Goal: Task Accomplishment & Management: Use online tool/utility

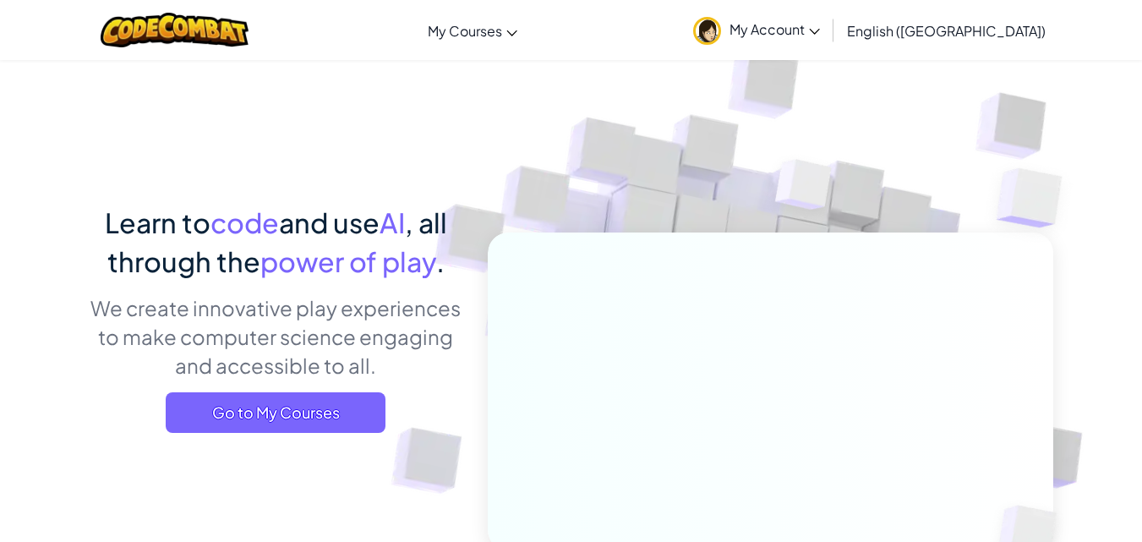
click at [820, 36] on span "My Account" at bounding box center [775, 29] width 90 height 18
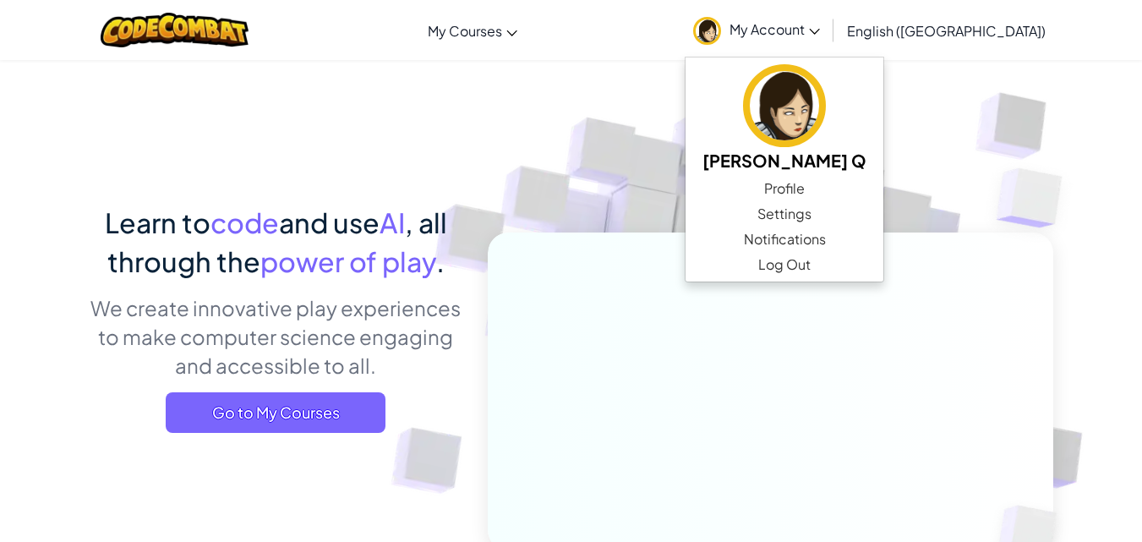
click at [829, 11] on link "My Account" at bounding box center [757, 29] width 144 height 53
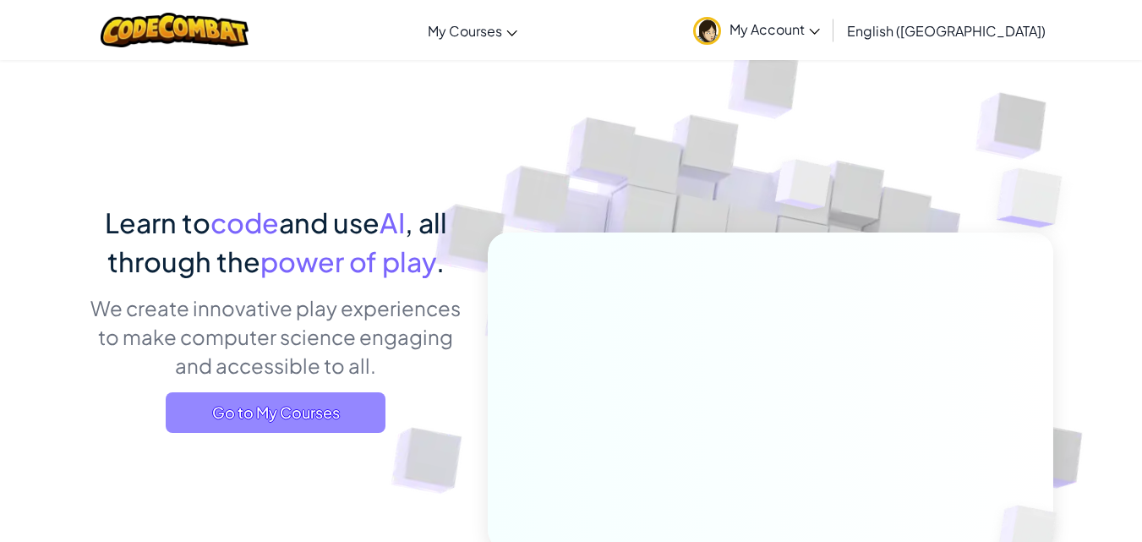
click at [334, 419] on span "Go to My Courses" at bounding box center [276, 412] width 220 height 41
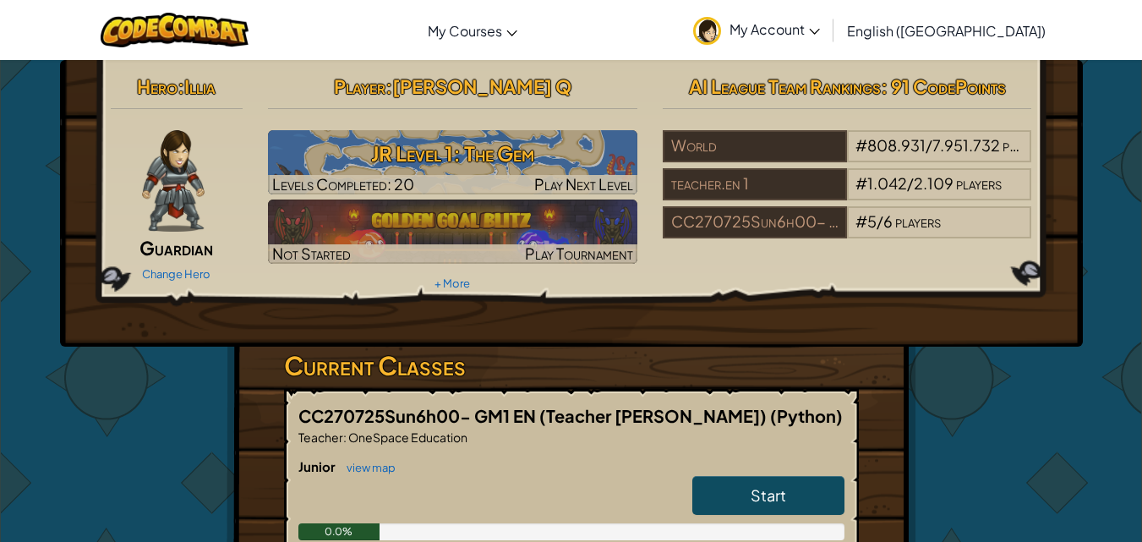
click at [754, 500] on span "Start" at bounding box center [769, 494] width 36 height 19
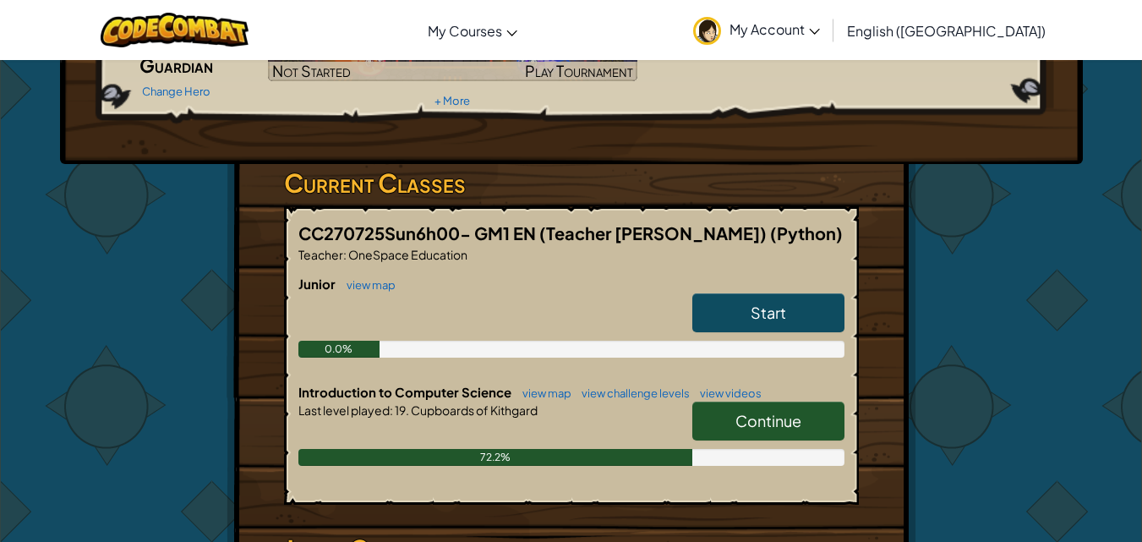
scroll to position [203, 0]
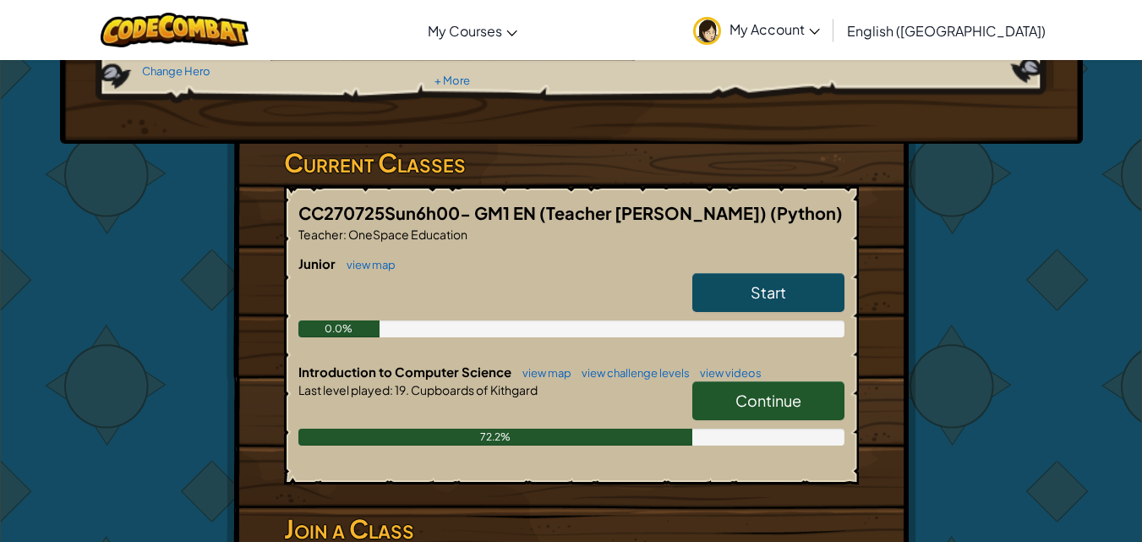
click at [818, 401] on link "Continue" at bounding box center [768, 400] width 152 height 39
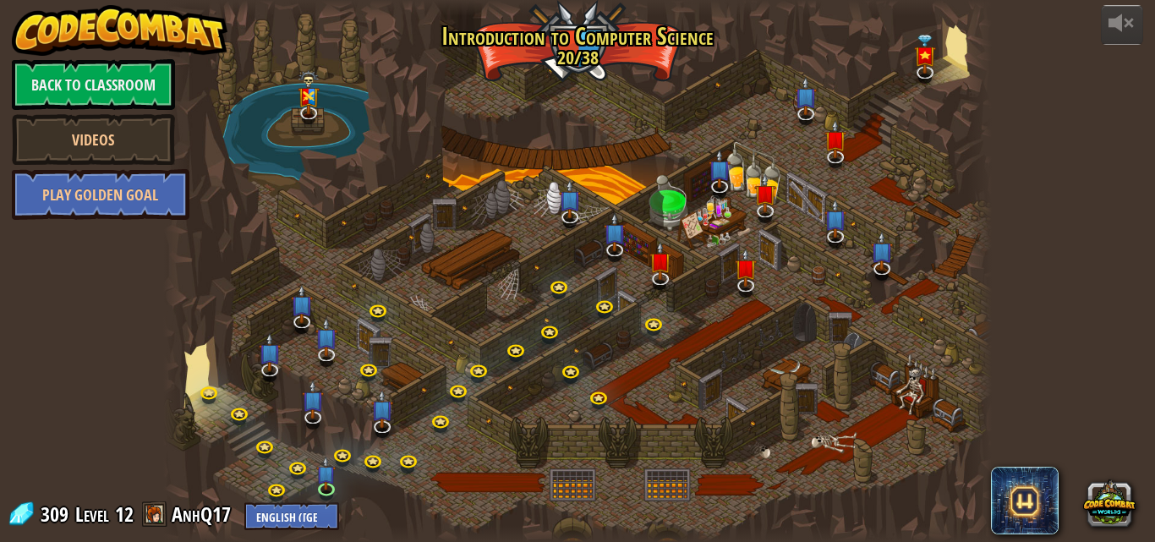
drag, startPoint x: 818, startPoint y: 401, endPoint x: 741, endPoint y: 48, distance: 360.7
click at [741, 48] on div at bounding box center [577, 271] width 829 height 542
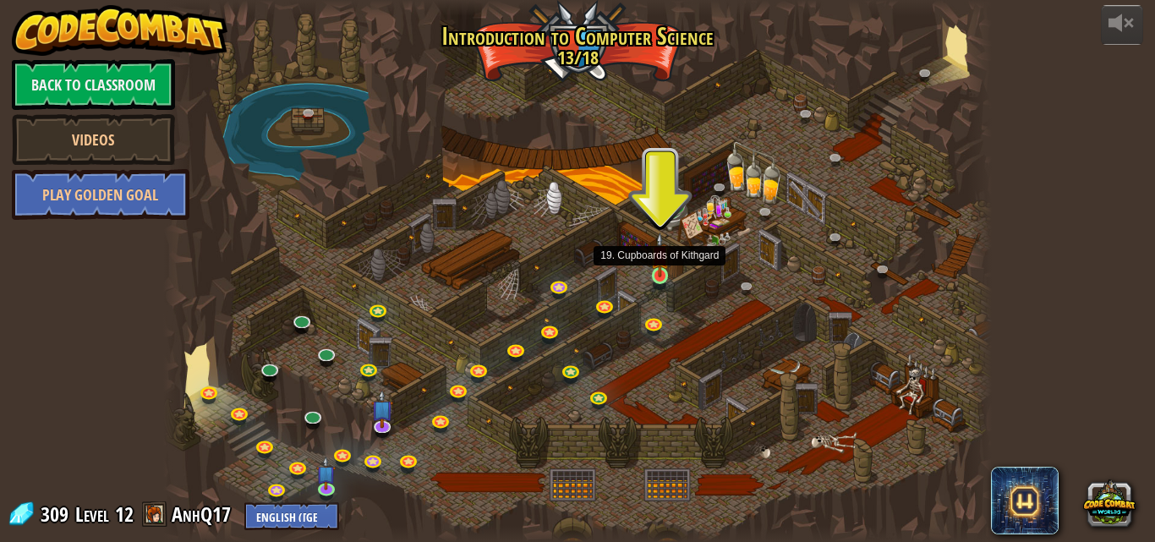
click at [654, 265] on img at bounding box center [659, 255] width 19 height 45
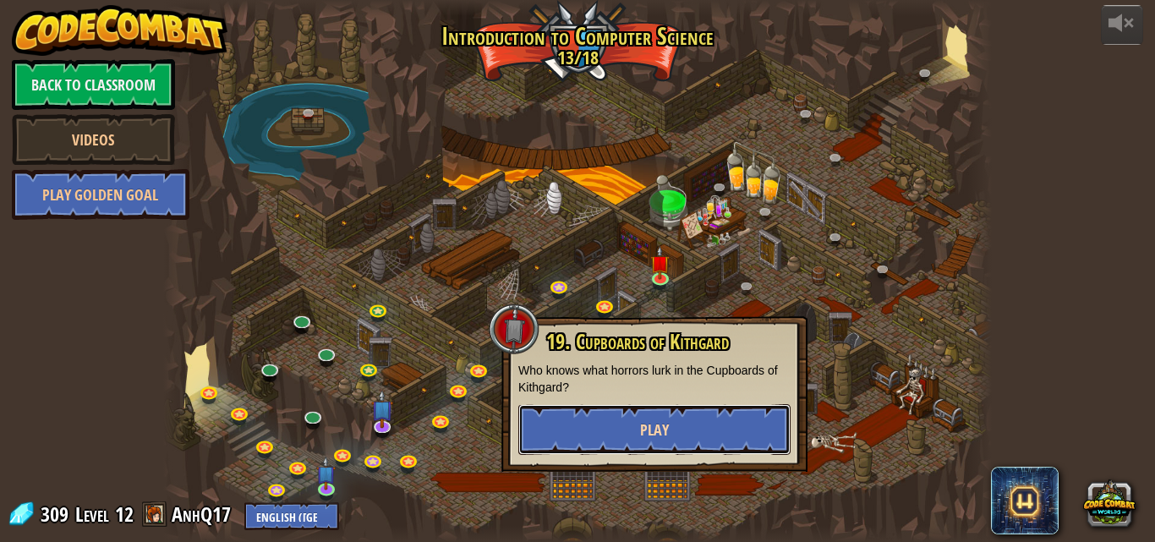
click at [680, 424] on button "Play" at bounding box center [654, 429] width 272 height 51
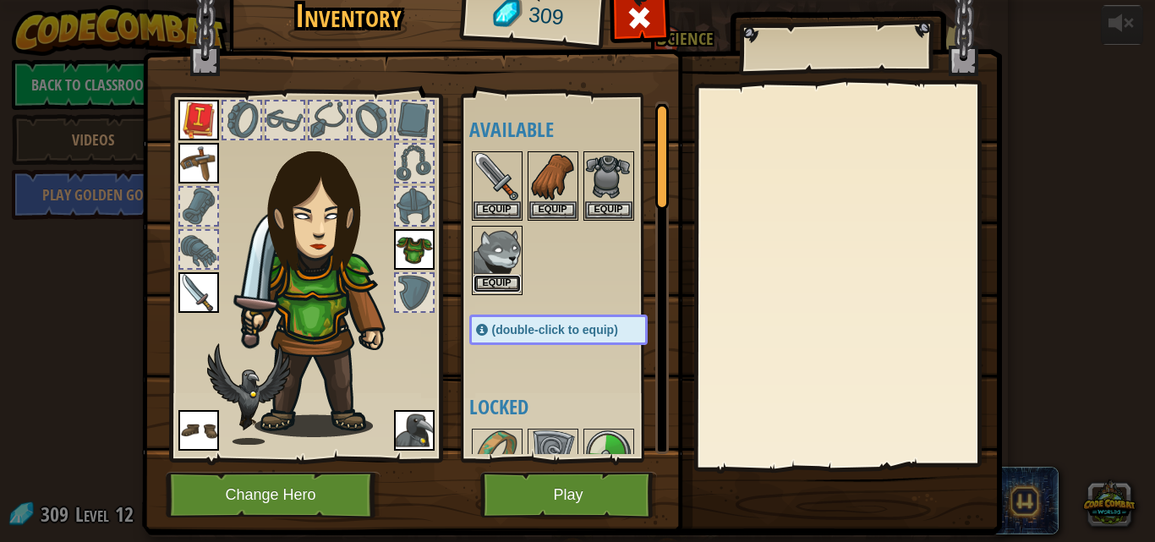
click at [473, 279] on button "Equip" at bounding box center [496, 284] width 47 height 18
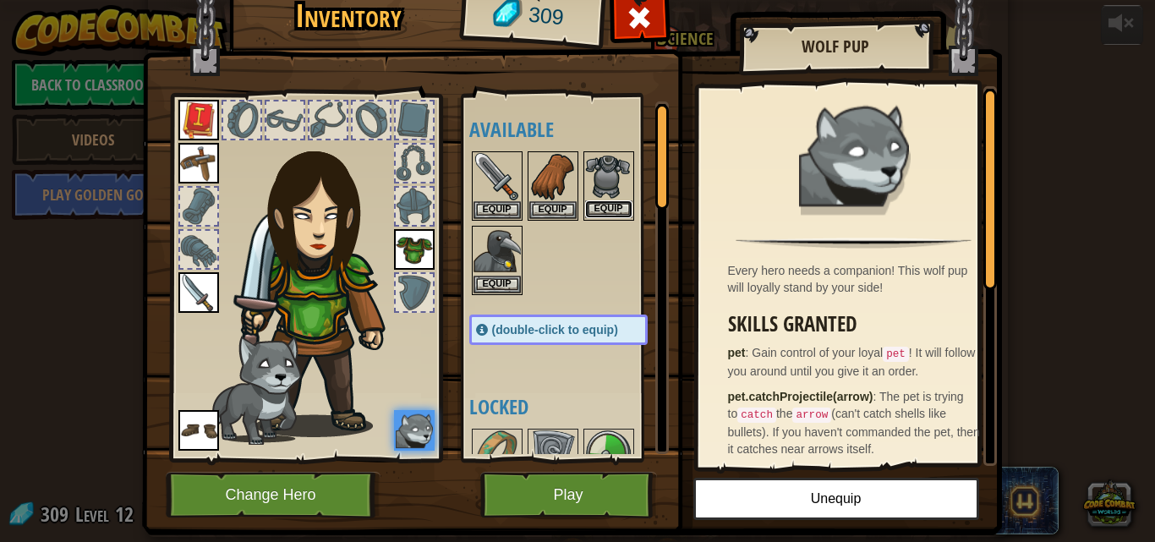
click at [589, 204] on button "Equip" at bounding box center [608, 209] width 47 height 18
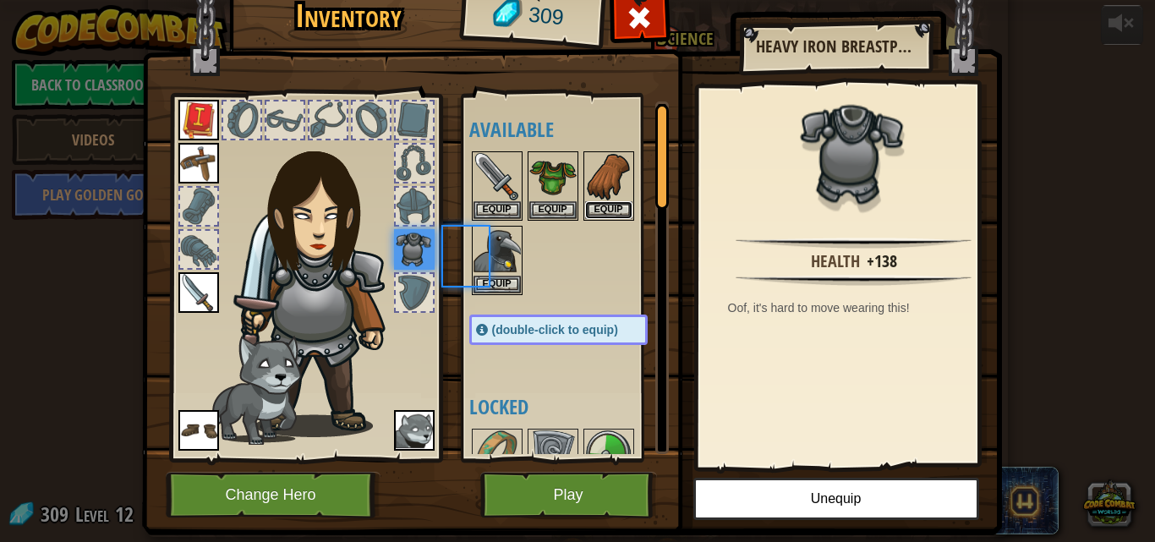
click at [589, 204] on button "Equip" at bounding box center [608, 210] width 47 height 18
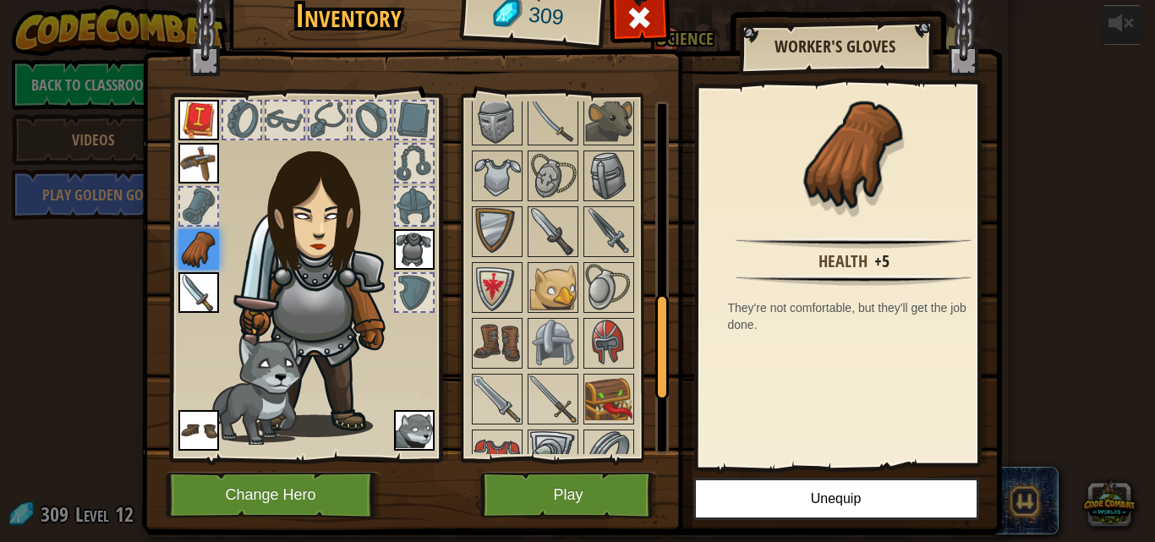
drag, startPoint x: 654, startPoint y: 167, endPoint x: 659, endPoint y: 355, distance: 187.8
click at [659, 355] on div at bounding box center [662, 347] width 14 height 106
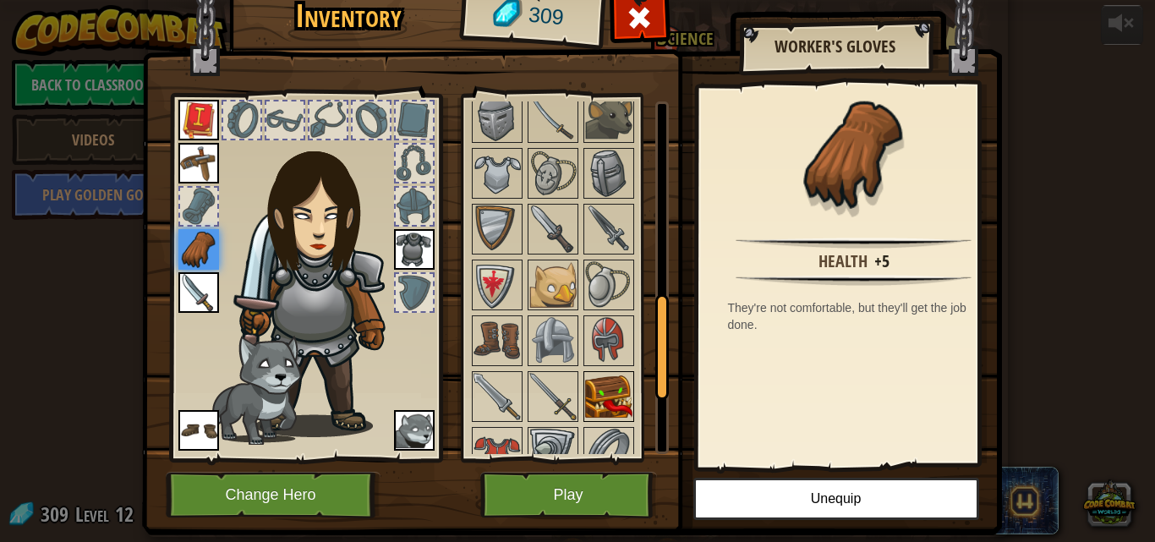
click at [598, 406] on img at bounding box center [608, 396] width 47 height 47
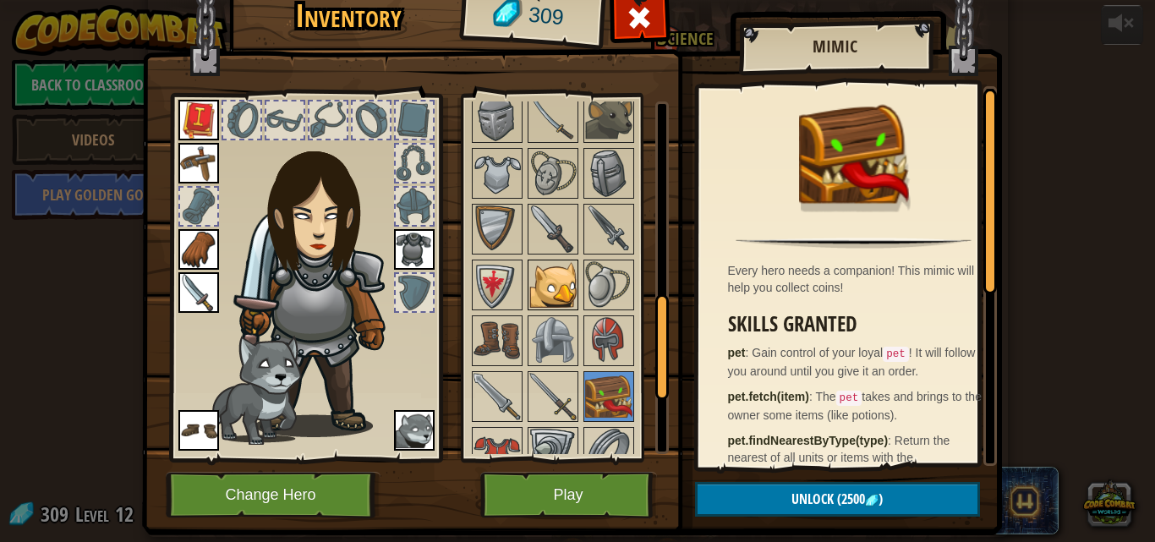
click at [546, 288] on img at bounding box center [552, 284] width 47 height 47
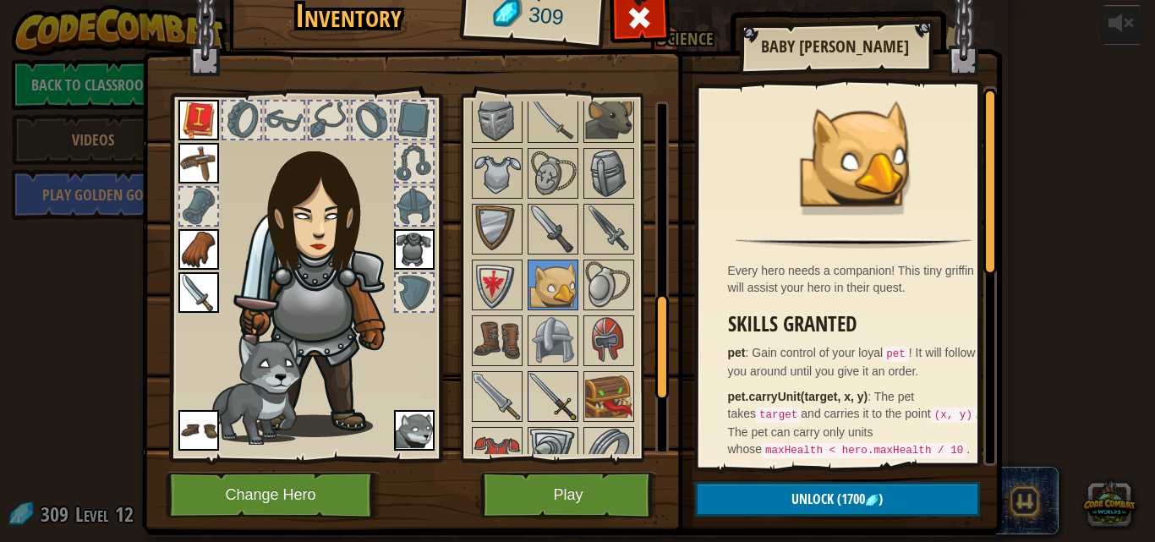
click at [561, 392] on img at bounding box center [552, 396] width 47 height 47
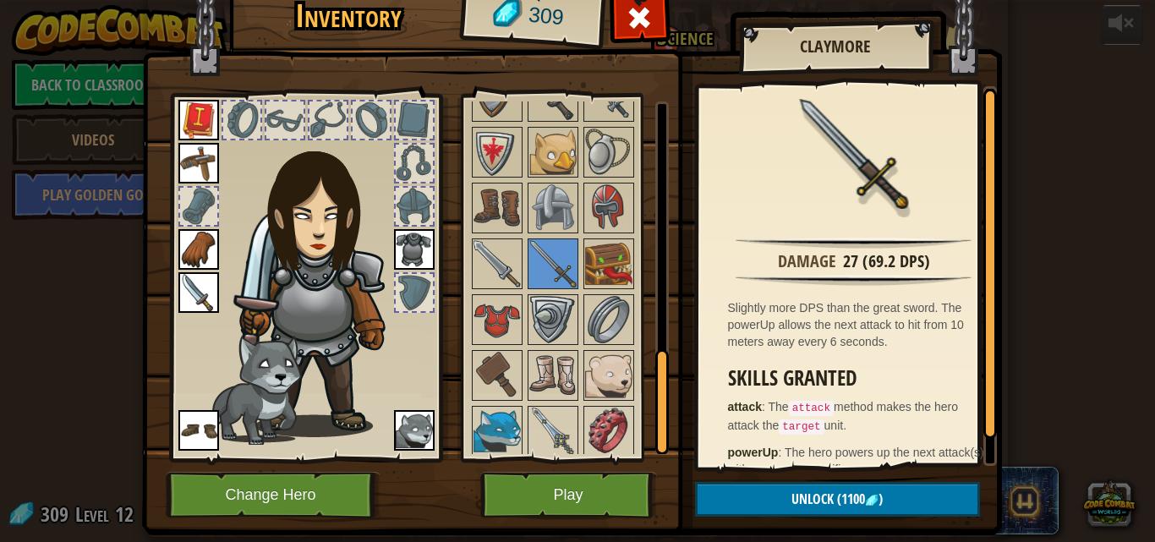
scroll to position [789, 0]
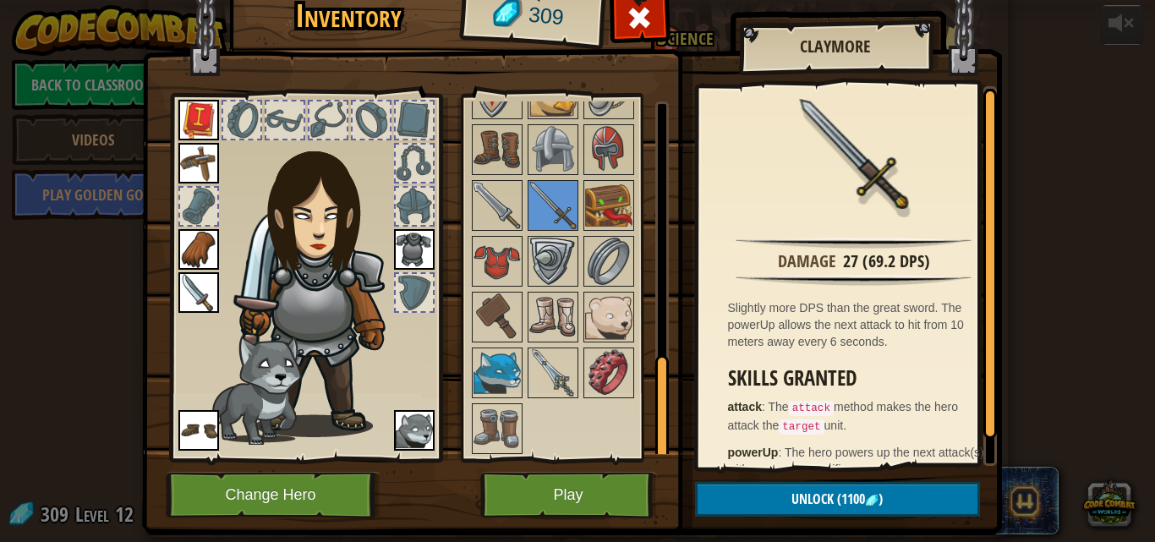
drag, startPoint x: 654, startPoint y: 373, endPoint x: 655, endPoint y: 431, distance: 58.3
click at [655, 431] on div at bounding box center [662, 408] width 14 height 106
click at [590, 307] on img at bounding box center [608, 316] width 47 height 47
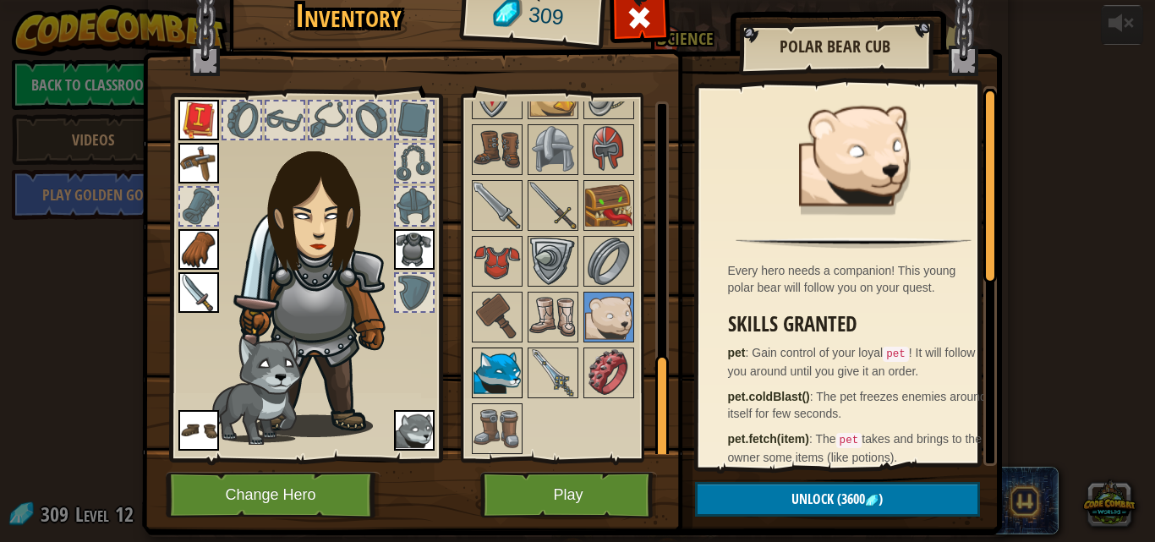
click at [479, 391] on img at bounding box center [496, 372] width 47 height 47
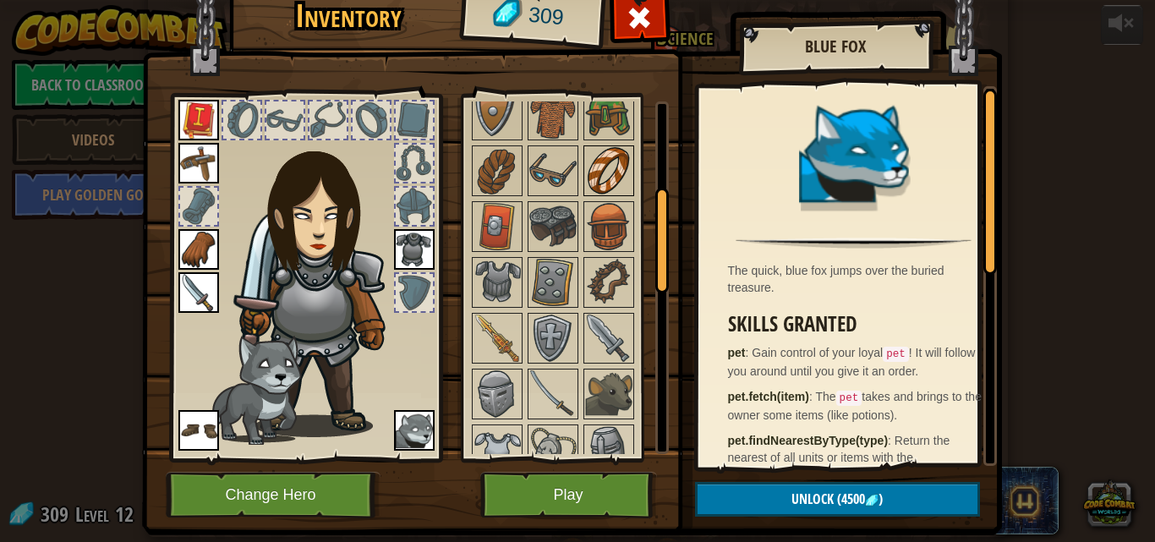
scroll to position [231, 0]
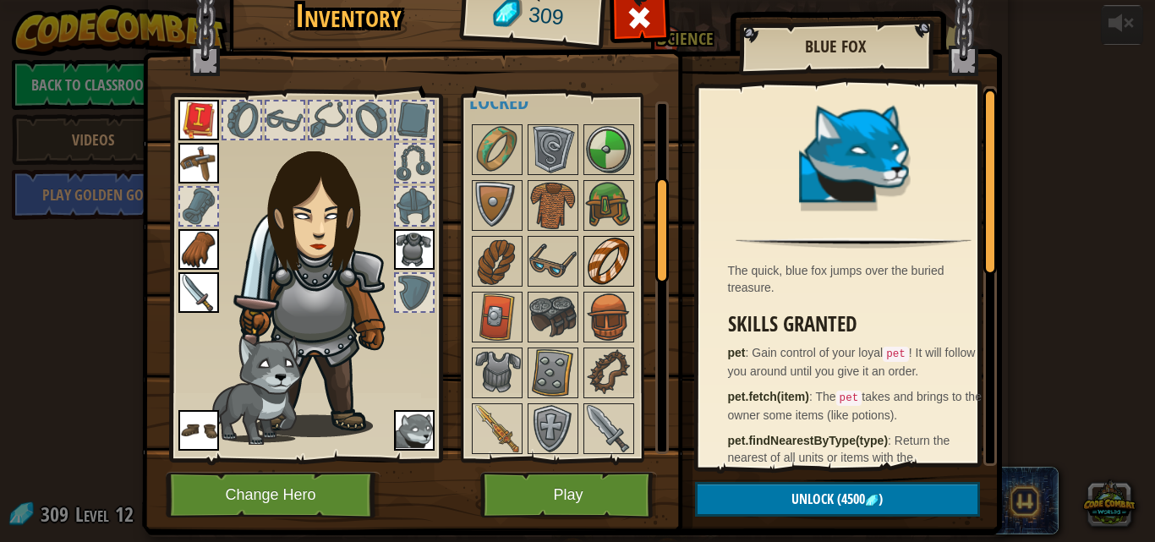
drag, startPoint x: 652, startPoint y: 401, endPoint x: 621, endPoint y: 223, distance: 180.1
click at [621, 223] on div "Available Equip Equip Equip Equip Equip Equip Equip Equip Equip Equip (double-c…" at bounding box center [569, 277] width 200 height 353
click at [484, 315] on img at bounding box center [496, 316] width 47 height 47
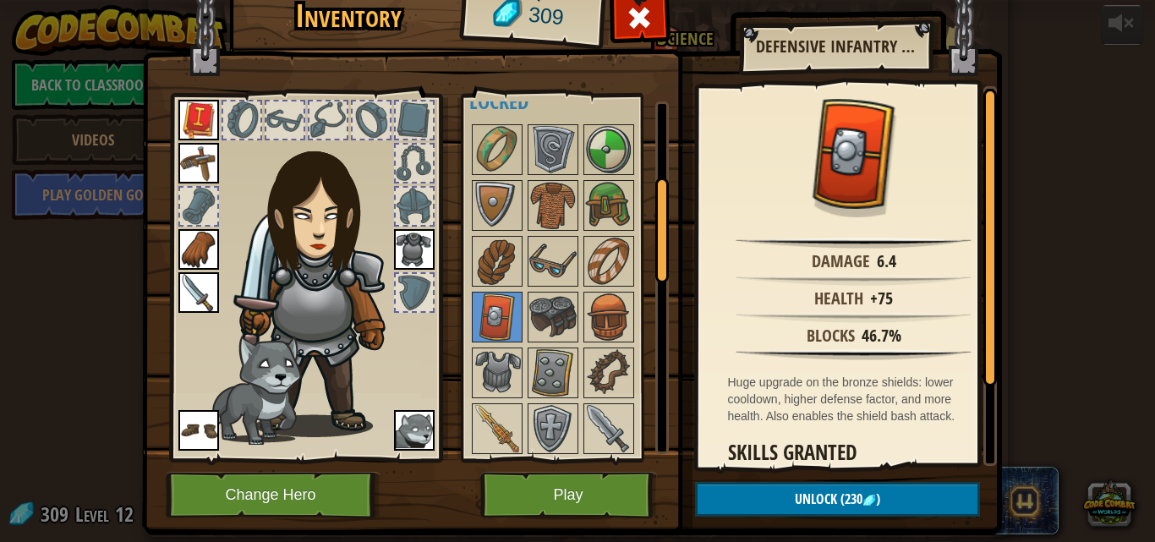
click at [713, 301] on div "Health +75" at bounding box center [854, 297] width 294 height 20
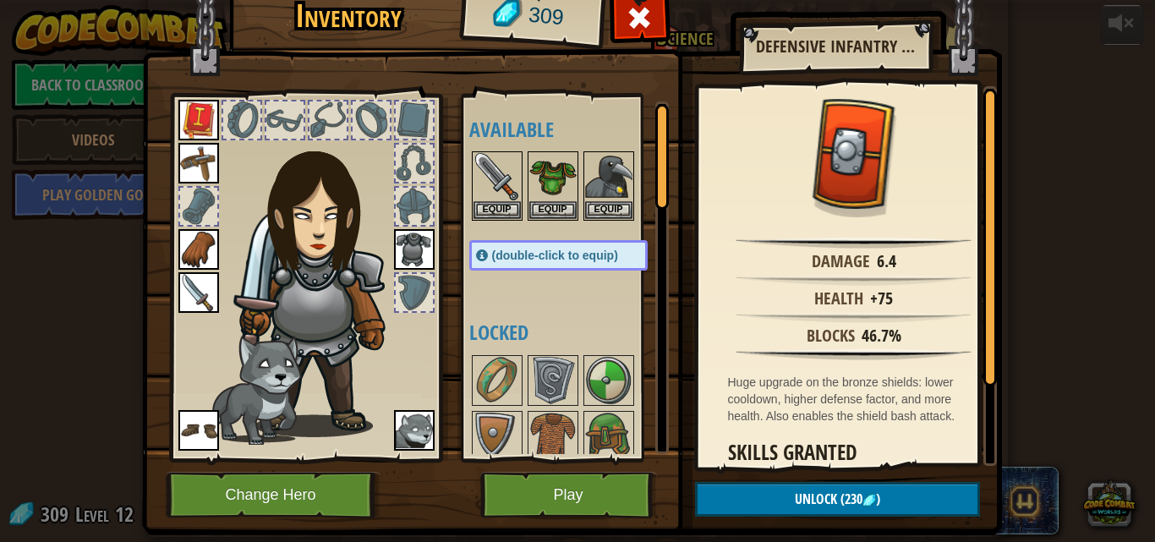
drag, startPoint x: 653, startPoint y: 257, endPoint x: 680, endPoint y: 95, distance: 164.6
click at [680, 95] on div "Inventory 309 Available Equip Equip Equip Equip Equip Equip Equip Equip Equip E…" at bounding box center [578, 258] width 860 height 558
click at [610, 377] on img at bounding box center [608, 380] width 47 height 47
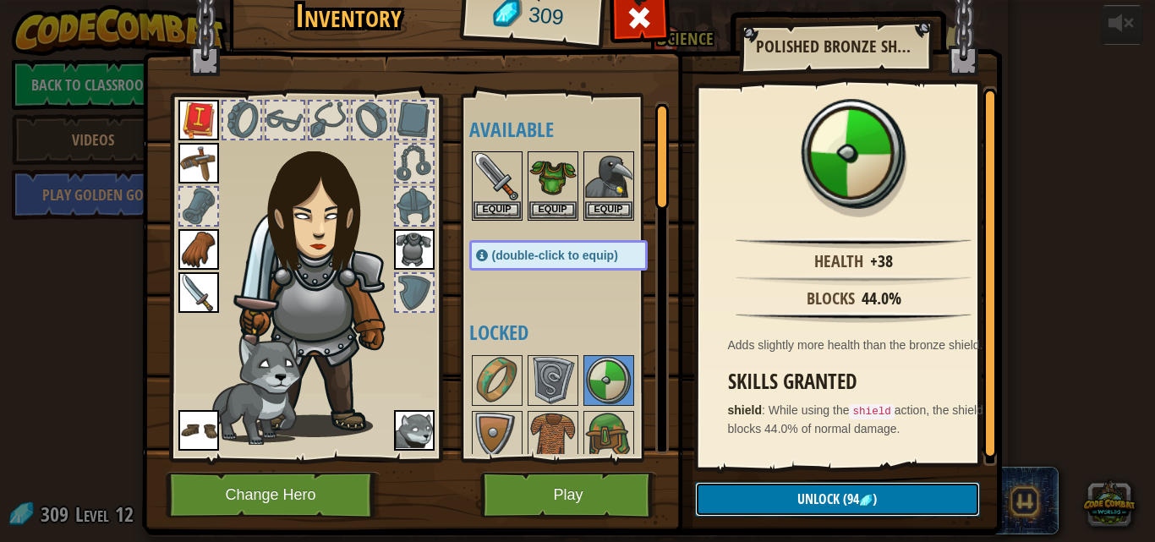
click at [749, 498] on button "Unlock (94 )" at bounding box center [837, 499] width 285 height 35
click at [778, 500] on button "Confirm" at bounding box center [837, 499] width 285 height 35
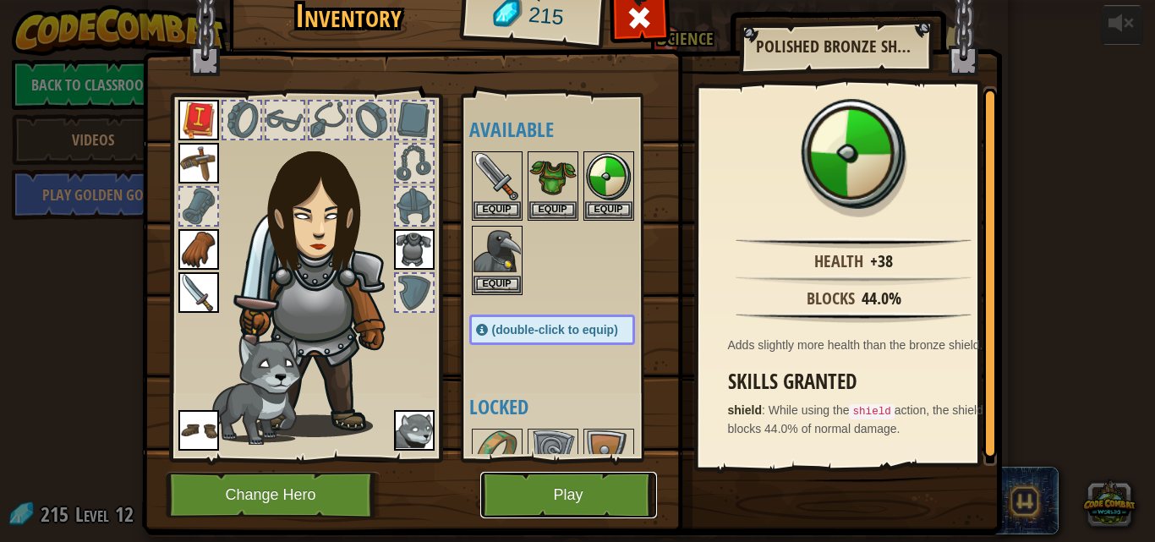
click at [565, 492] on button "Play" at bounding box center [568, 495] width 177 height 47
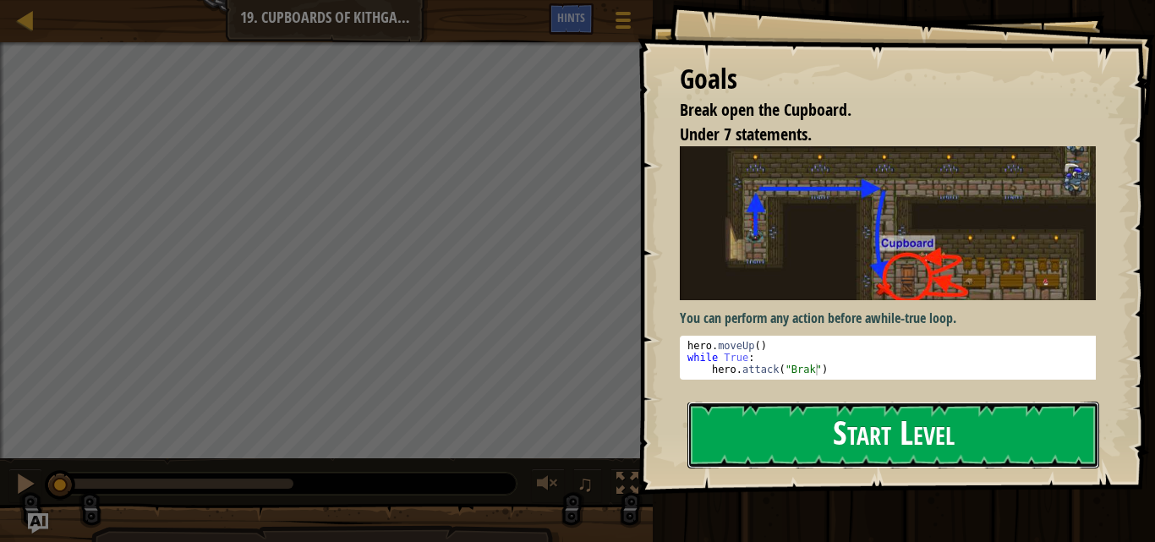
click at [807, 448] on button "Start Level" at bounding box center [893, 435] width 412 height 67
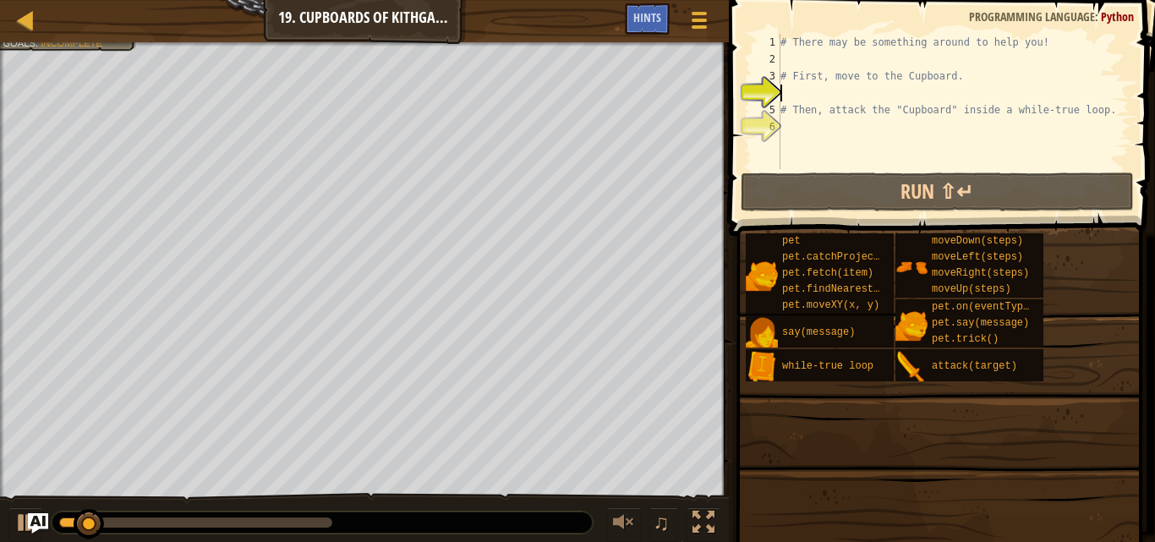
click at [807, 446] on div "pet pet.catchProjectile(arrow) pet.fetch(item) pet.findNearestByType(type) pet.…" at bounding box center [944, 382] width 398 height 299
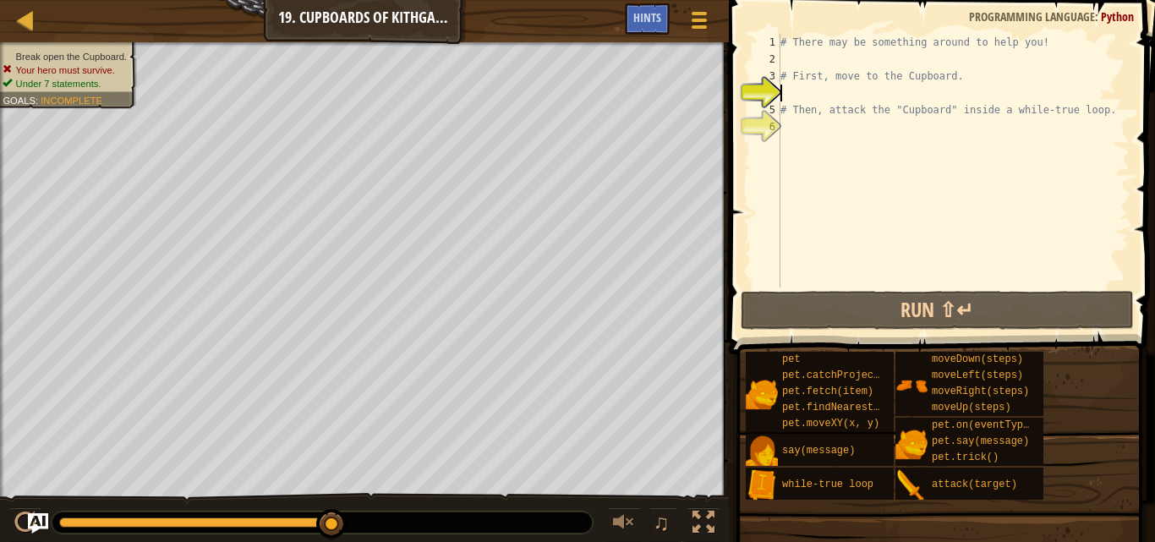
type textarea "m"
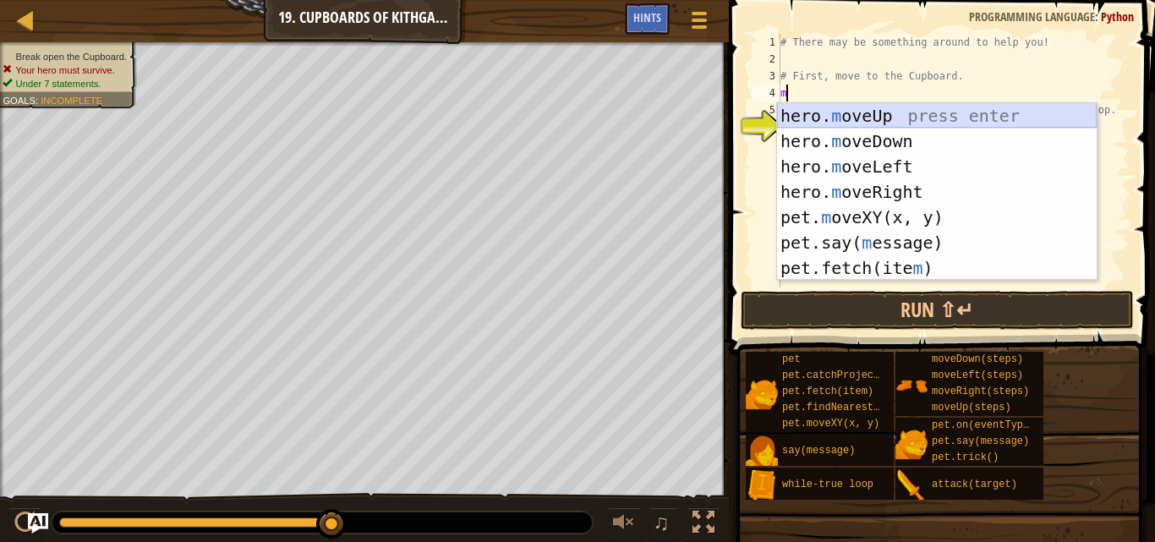
click at [917, 109] on div "hero. m oveUp press enter hero. m oveDown press enter hero. m oveLeft press ent…" at bounding box center [937, 217] width 320 height 228
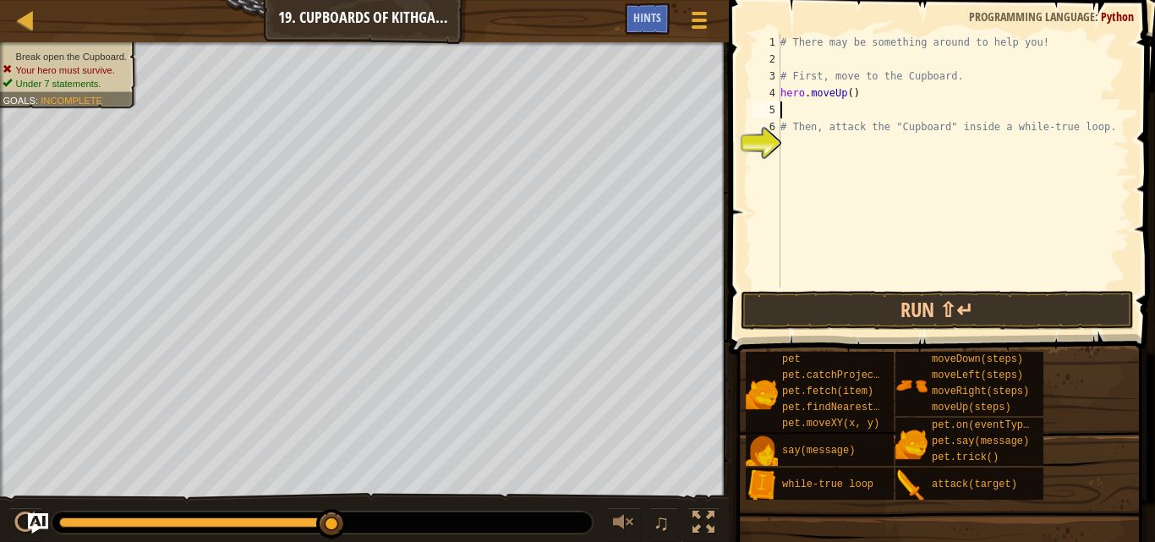
type textarea "m"
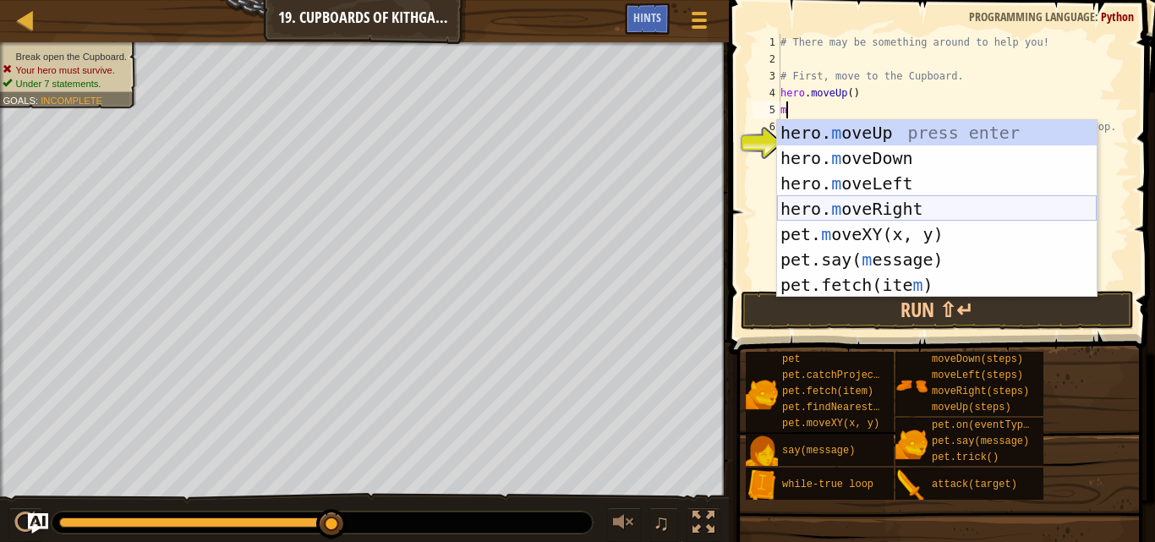
click at [906, 216] on div "hero. m oveUp press enter hero. m oveDown press enter hero. m oveLeft press ent…" at bounding box center [937, 234] width 320 height 228
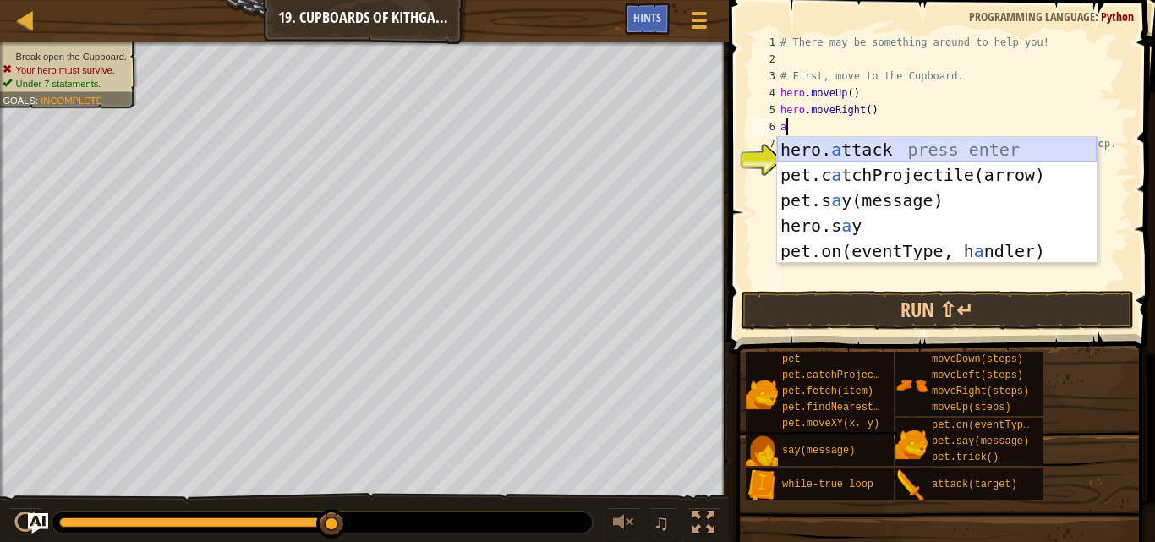
click at [971, 155] on div "hero. a ttack press enter pet.c a tchProjectile(arrow) press enter pet.s a y(me…" at bounding box center [937, 226] width 320 height 178
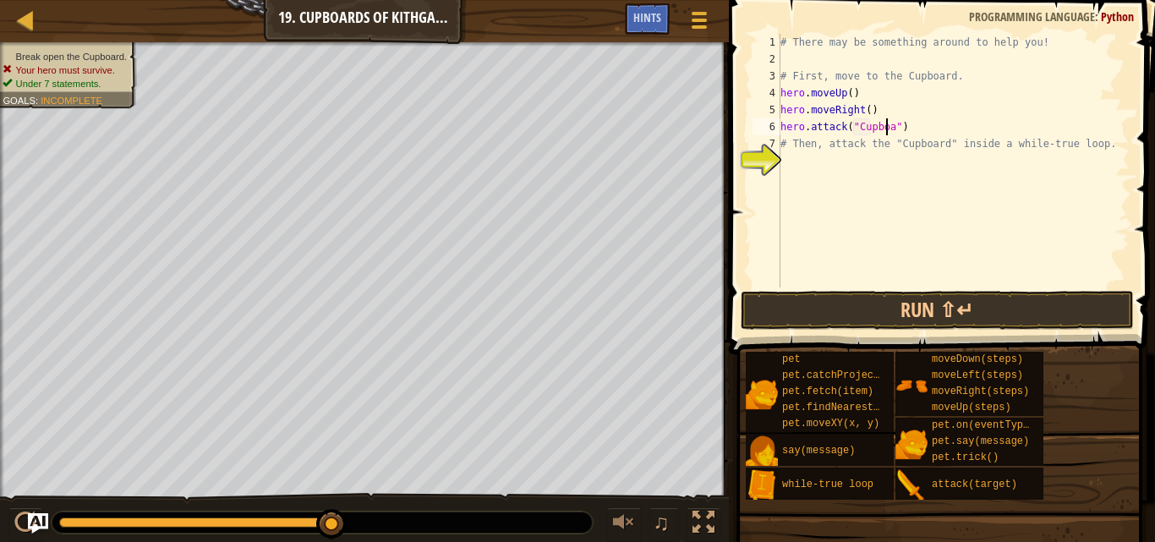
scroll to position [8, 9]
type textarea "hero.attack("Cupboard")"
drag, startPoint x: 894, startPoint y: 303, endPoint x: 1023, endPoint y: 229, distance: 148.8
click at [1023, 229] on div "# There may be something around to help you! # First, move to the Cupboard. her…" at bounding box center [953, 177] width 353 height 287
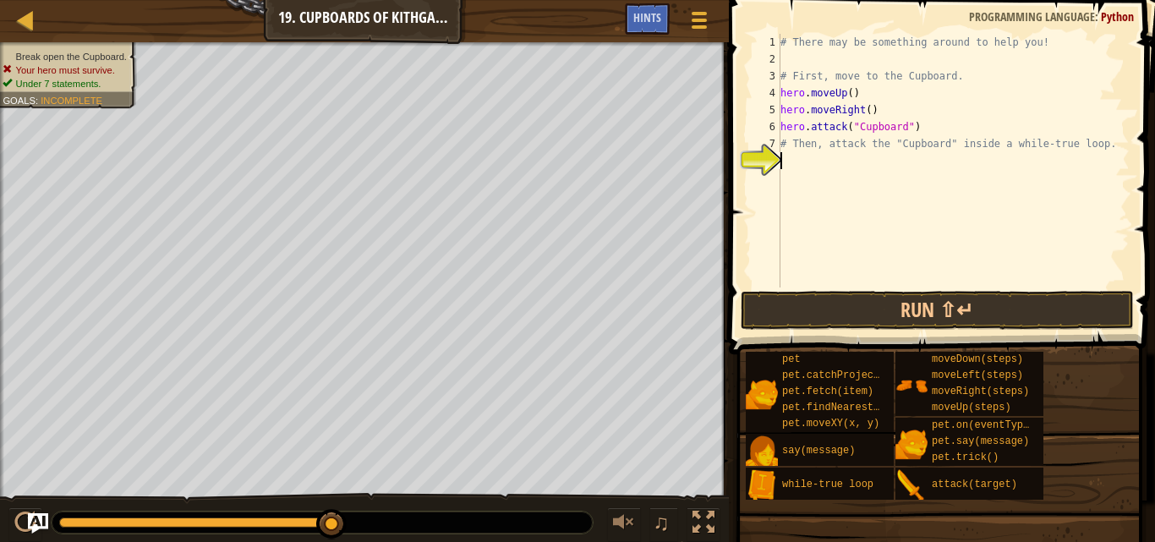
drag, startPoint x: 1023, startPoint y: 293, endPoint x: 1118, endPoint y: 166, distance: 159.0
click at [1118, 166] on div "# There may be something around to help you! # First, move to the Cupboard. her…" at bounding box center [953, 177] width 353 height 287
click at [884, 315] on button "Run ⇧↵" at bounding box center [938, 310] width 394 height 39
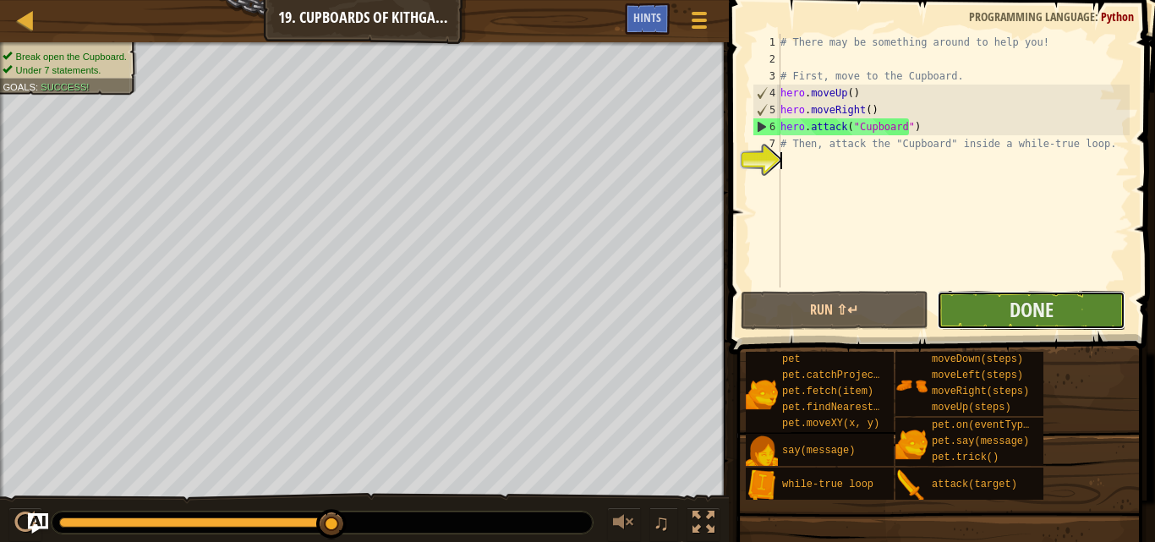
click at [1001, 316] on button "Done" at bounding box center [1031, 310] width 189 height 39
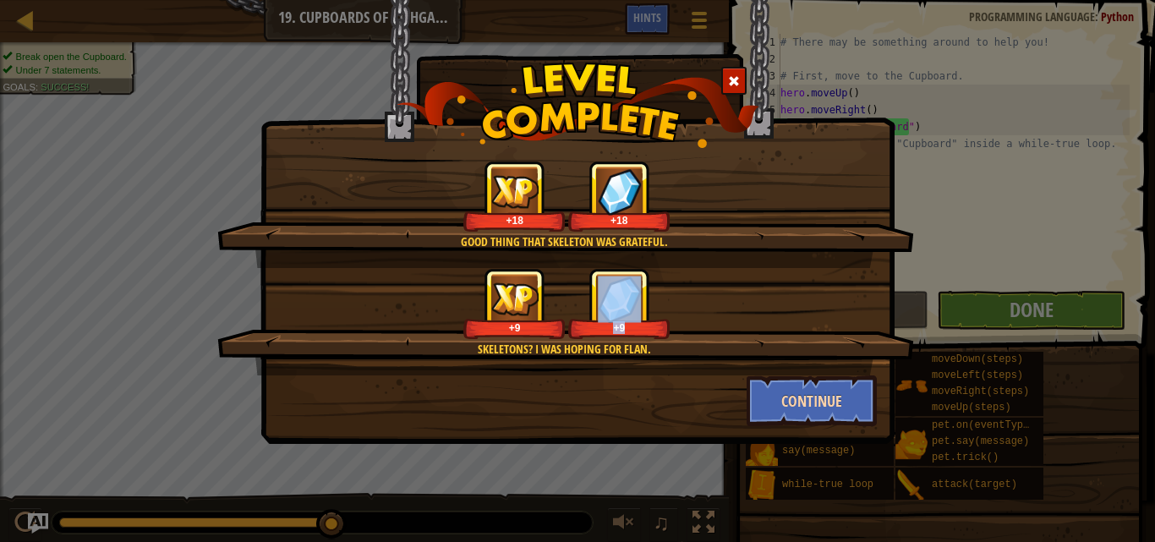
drag, startPoint x: 794, startPoint y: 393, endPoint x: 751, endPoint y: 388, distance: 43.4
click at [751, 388] on div "Good thing that Skeleton was grateful. +18 +18 Skeletons? I was hoping for Flan…" at bounding box center [577, 293] width 599 height 265
click at [847, 402] on button "Continue" at bounding box center [812, 400] width 131 height 51
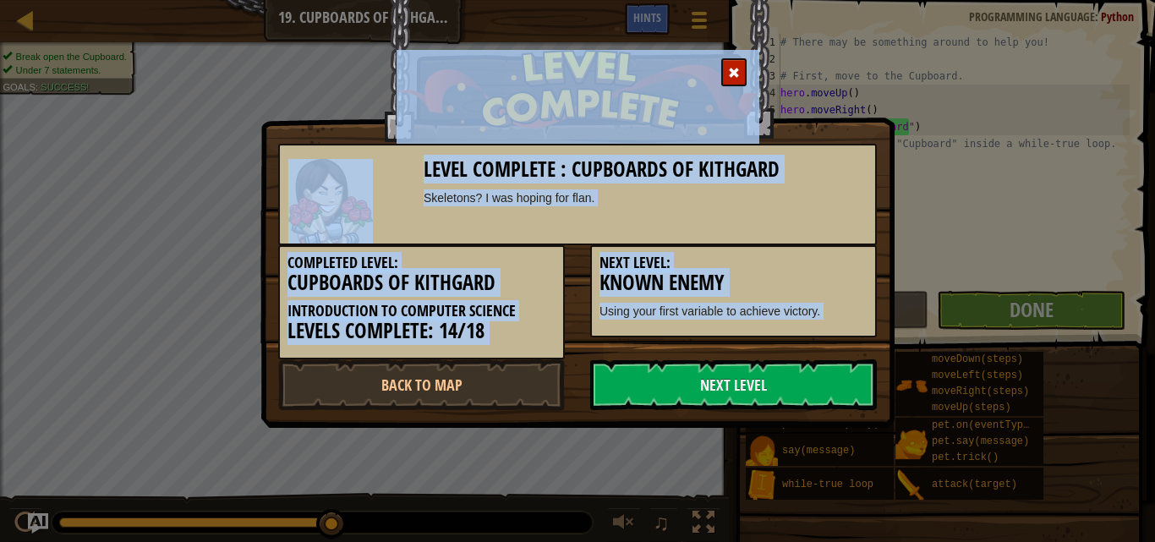
click at [785, 391] on link "Next Level" at bounding box center [733, 384] width 287 height 51
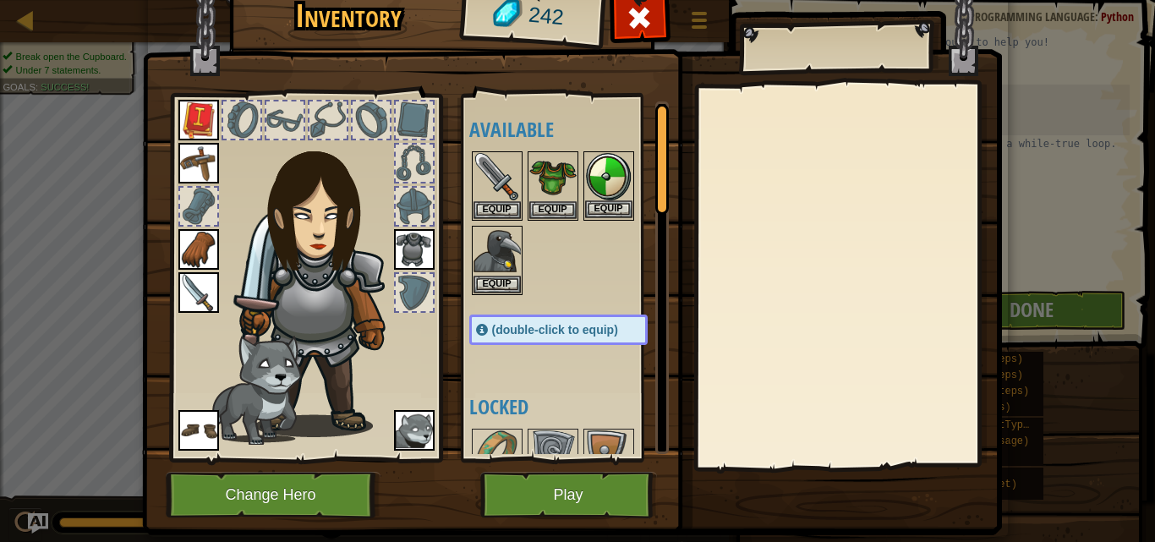
click at [599, 165] on img at bounding box center [608, 176] width 47 height 47
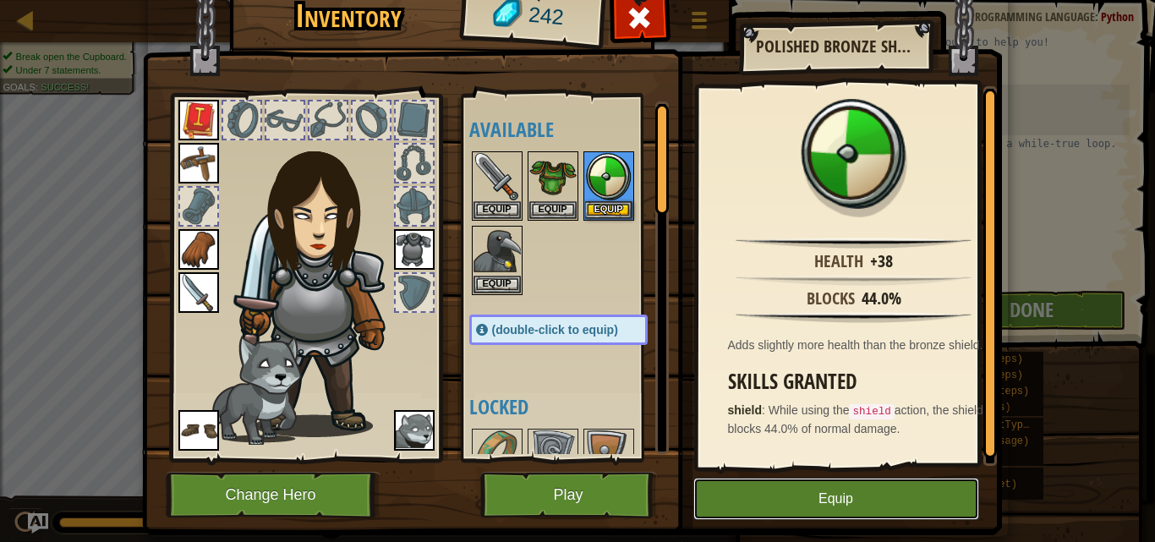
click at [885, 499] on button "Equip" at bounding box center [836, 499] width 286 height 42
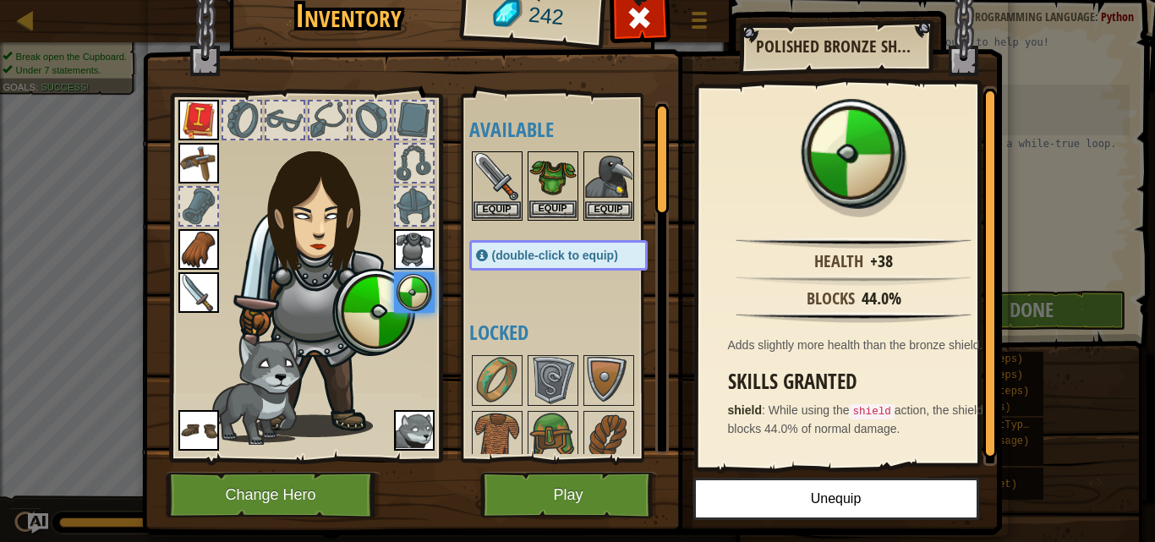
click at [539, 184] on img at bounding box center [552, 176] width 47 height 47
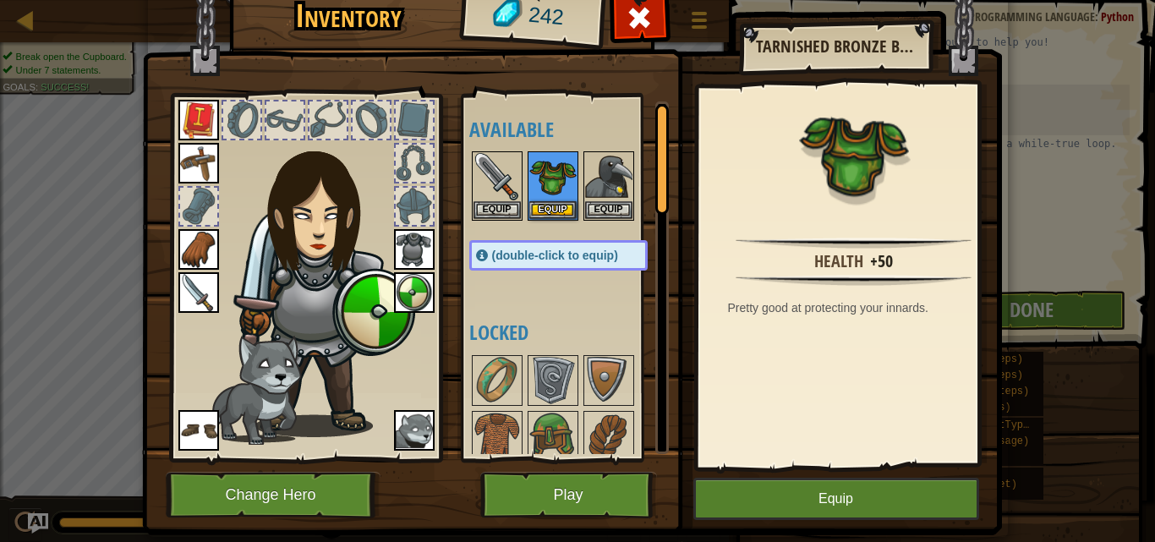
click at [350, 290] on img at bounding box center [324, 281] width 182 height 311
click at [394, 253] on img at bounding box center [414, 249] width 41 height 41
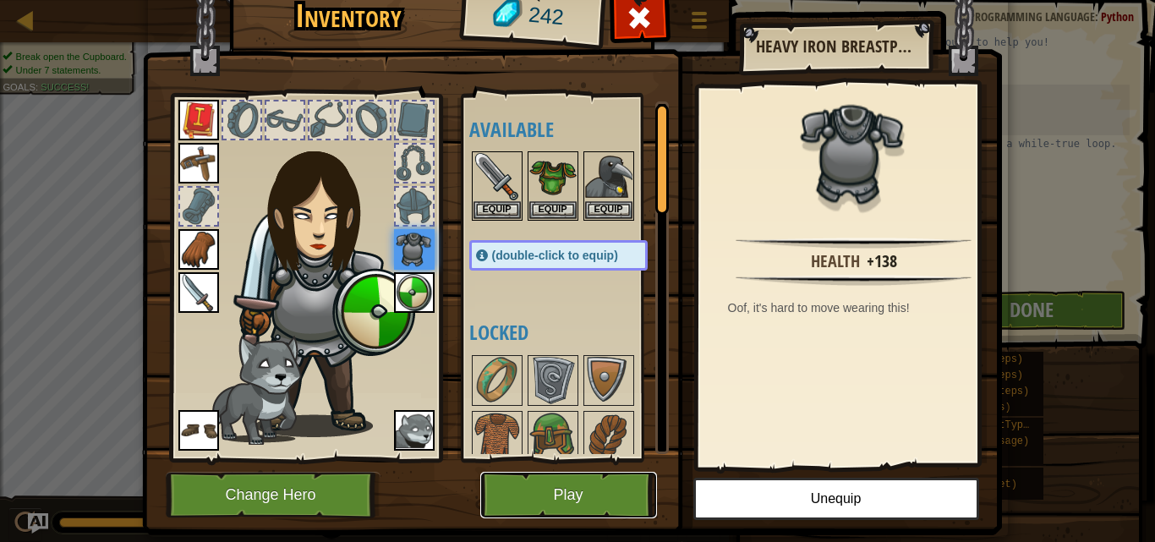
click at [544, 501] on button "Play" at bounding box center [568, 495] width 177 height 47
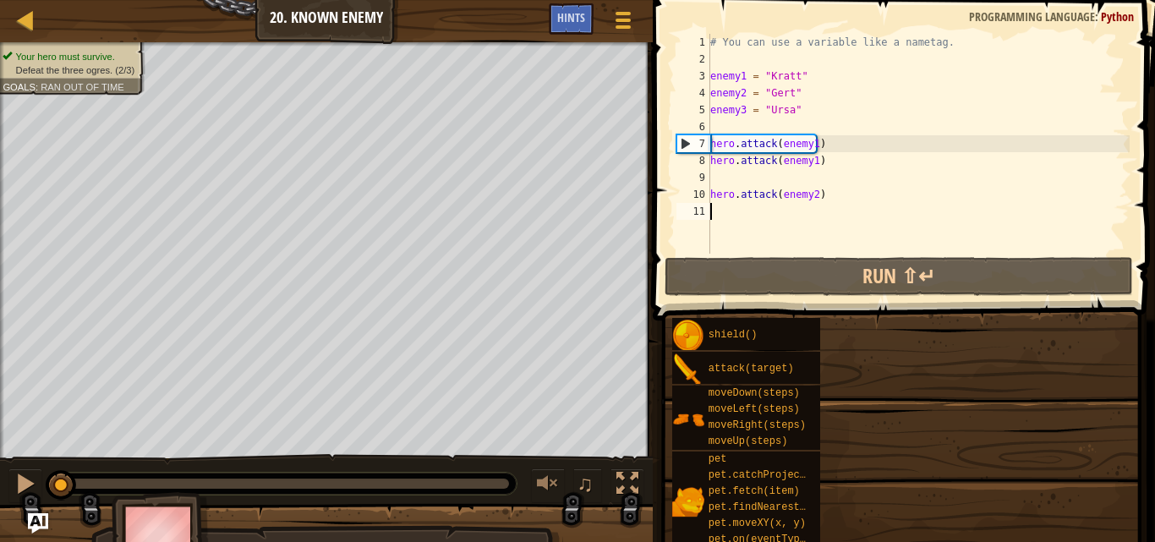
drag, startPoint x: 788, startPoint y: 489, endPoint x: 775, endPoint y: 487, distance: 12.8
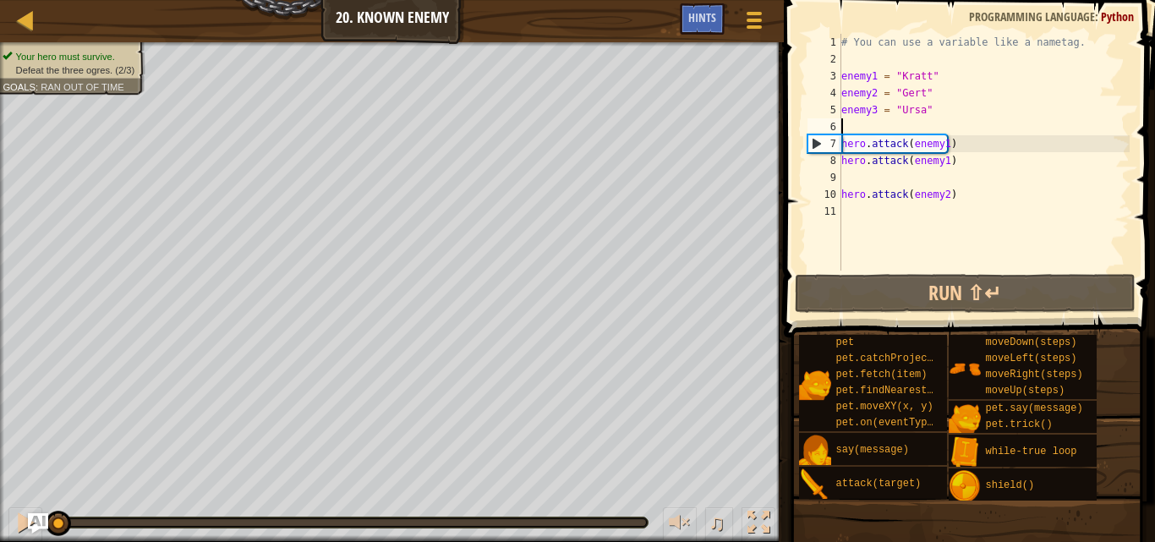
drag, startPoint x: 775, startPoint y: 487, endPoint x: 1073, endPoint y: 127, distance: 467.2
click at [1073, 127] on div "# You can use a variable like a nametag. enemy1 = "[PERSON_NAME]" enemy2 = "[PE…" at bounding box center [984, 169] width 292 height 271
click at [1074, 127] on div "# You can use a variable like a nametag. enemy1 = "[PERSON_NAME]" enemy2 = "[PE…" at bounding box center [984, 169] width 292 height 271
click at [851, 170] on div "# You can use a variable like a nametag. enemy1 = "[PERSON_NAME]" enemy2 = "[PE…" at bounding box center [984, 169] width 292 height 271
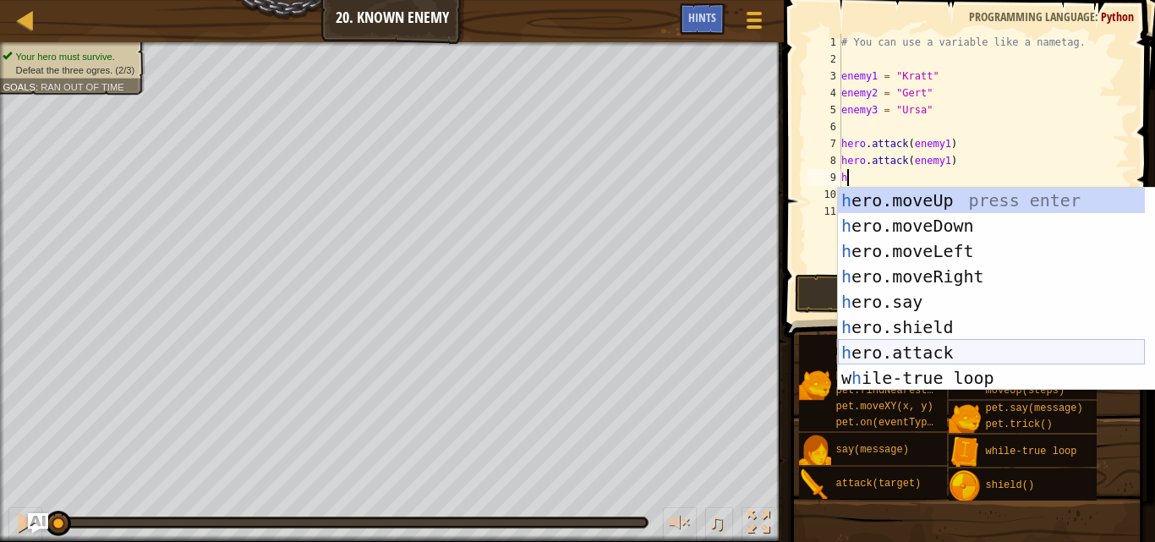
click at [922, 355] on div "h ero.moveUp press enter h ero.moveDown press enter h ero.moveLeft press enter …" at bounding box center [991, 315] width 307 height 254
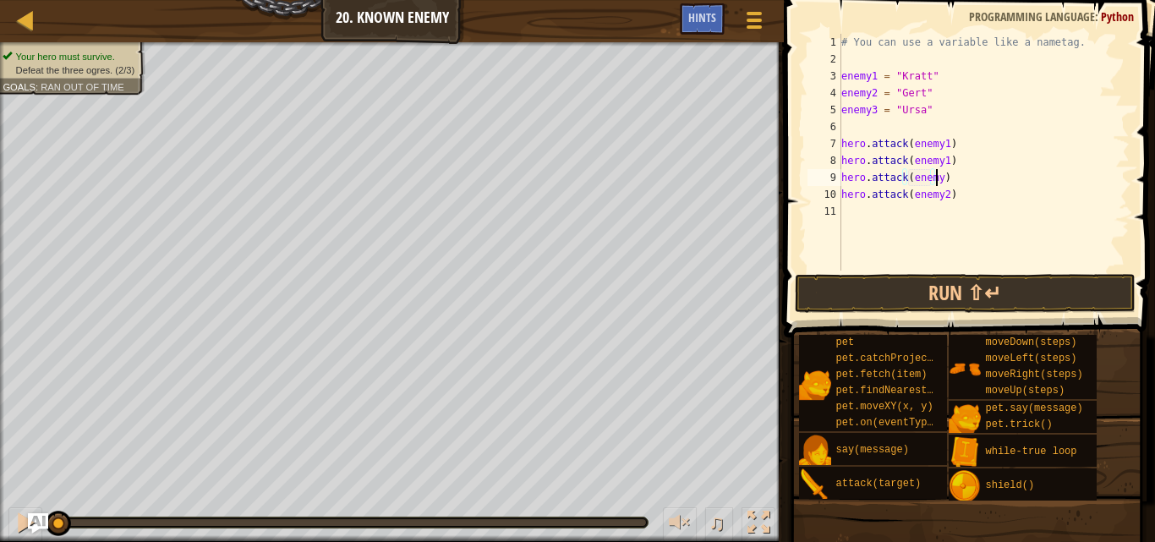
scroll to position [8, 8]
type textarea "hero.attack(enemy2)"
click at [846, 212] on div "# You can use a variable like a nametag. enemy1 = "[PERSON_NAME]" enemy2 = "[PE…" at bounding box center [984, 169] width 292 height 271
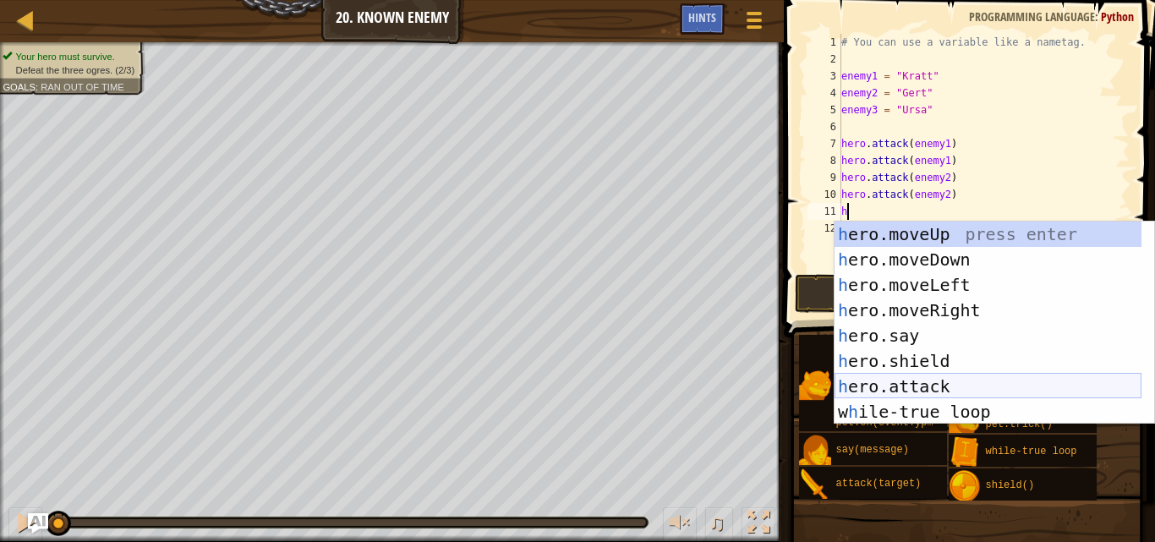
click at [914, 386] on div "h ero.moveUp press enter h ero.moveDown press enter h ero.moveLeft press enter …" at bounding box center [988, 349] width 307 height 254
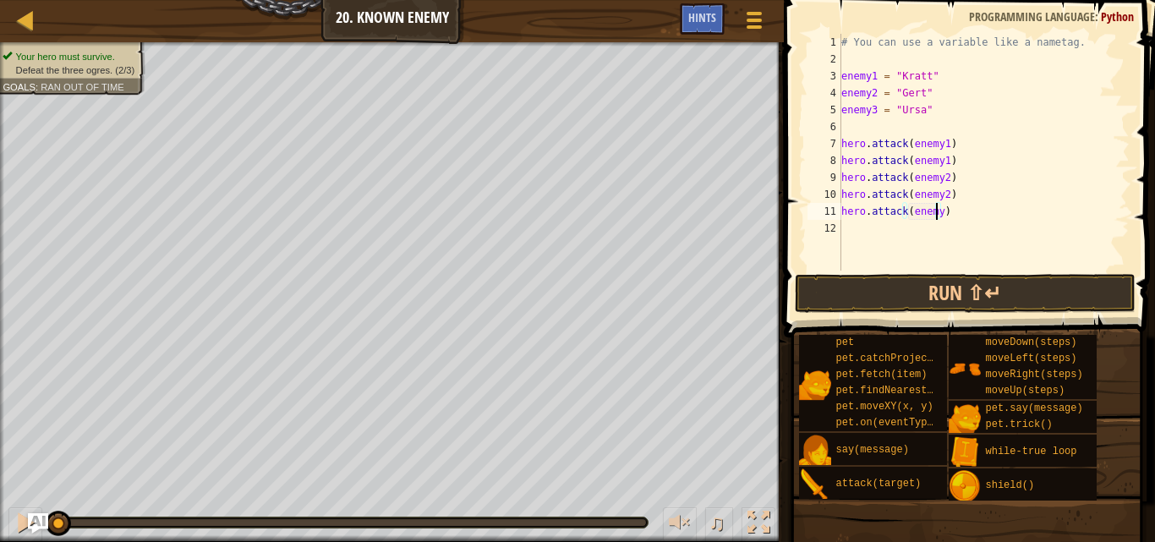
scroll to position [8, 8]
type textarea "hero.attack(enemy3)"
click at [846, 225] on div "# You can use a variable like a nametag. enemy1 = "[PERSON_NAME]" enemy2 = "[PE…" at bounding box center [984, 169] width 292 height 271
type textarea "h"
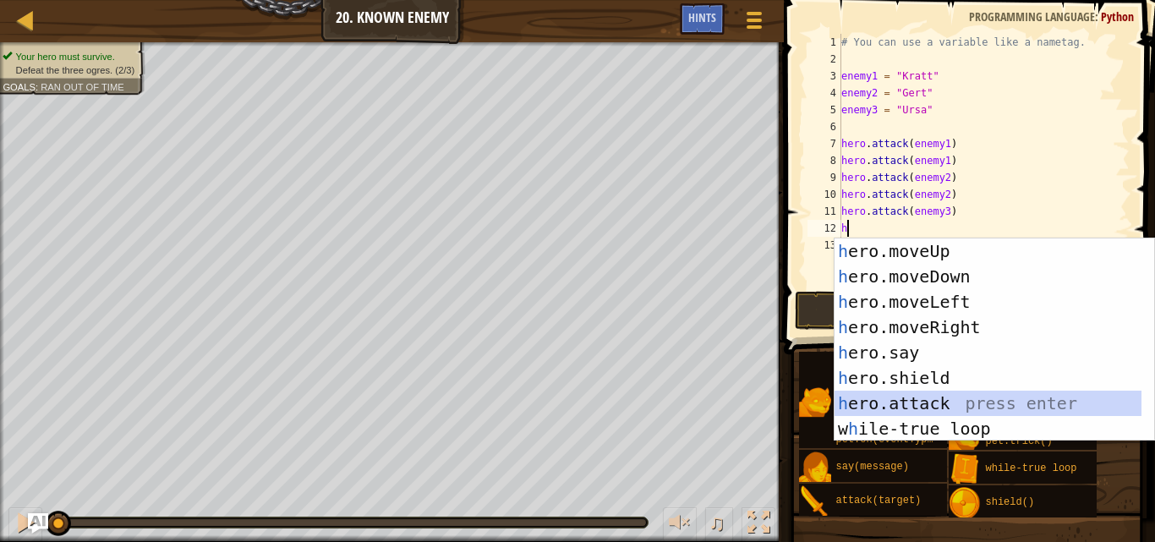
drag, startPoint x: 909, startPoint y: 395, endPoint x: 1015, endPoint y: 319, distance: 130.2
click at [1015, 319] on div "h ero.moveUp press enter h ero.moveDown press enter h ero.moveLeft press enter …" at bounding box center [988, 365] width 307 height 254
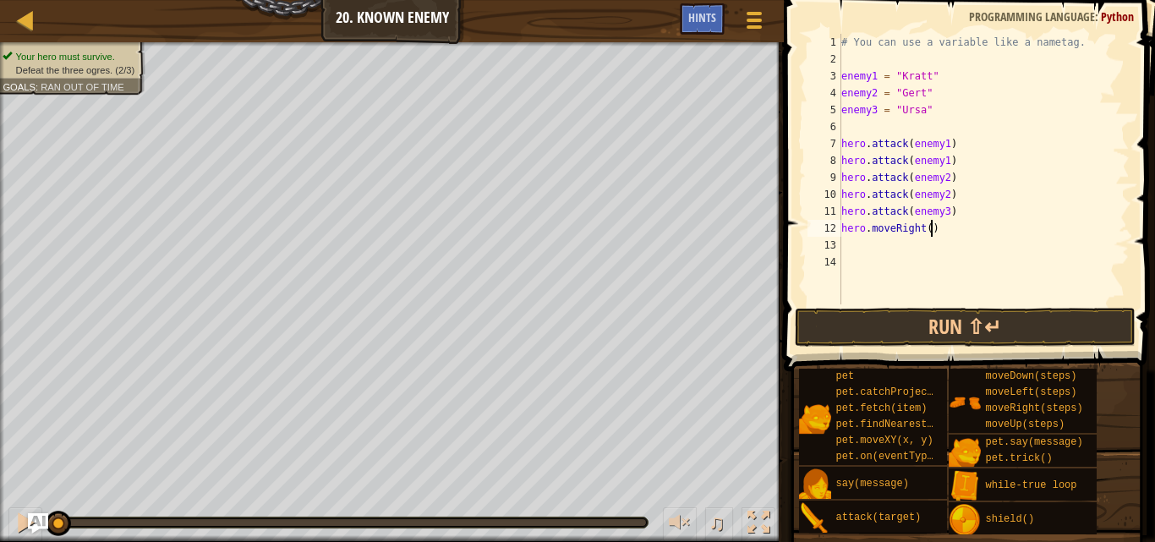
click at [933, 224] on div "# You can use a variable like a nametag. enemy1 = "[PERSON_NAME]" enemy2 = "[PE…" at bounding box center [984, 186] width 292 height 304
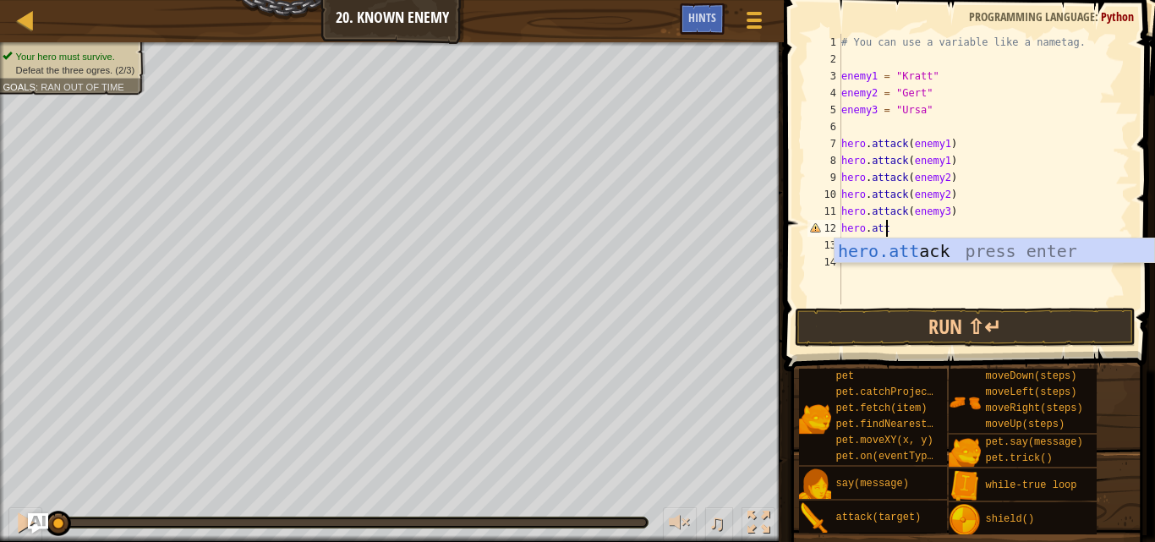
scroll to position [8, 3]
click at [929, 254] on div "hero.att ack press enter" at bounding box center [995, 276] width 320 height 76
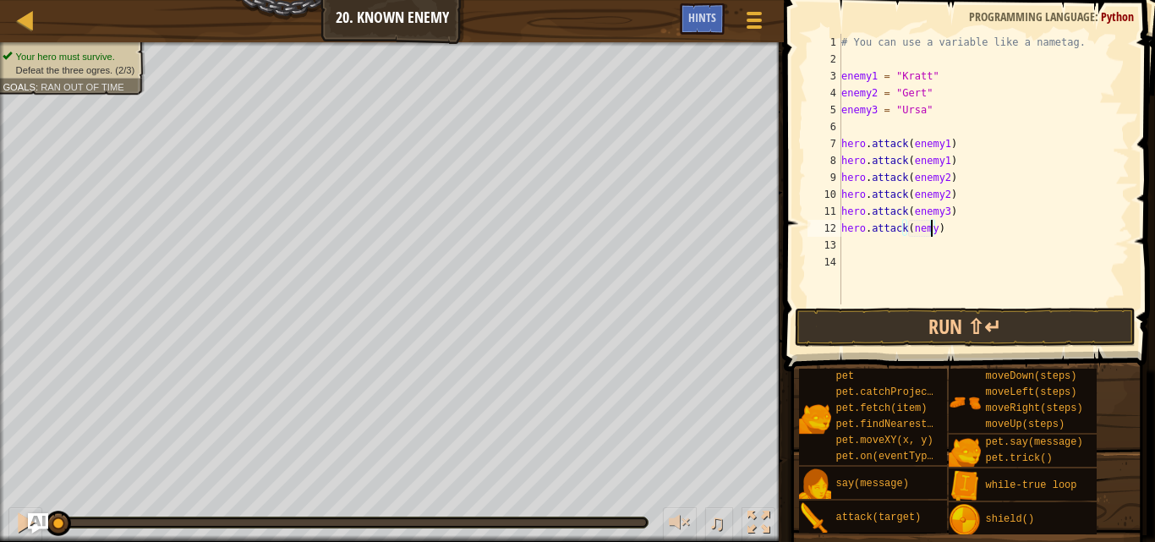
scroll to position [8, 8]
click at [972, 324] on button "Run ⇧↵" at bounding box center [965, 327] width 340 height 39
click at [977, 334] on button "Running" at bounding box center [965, 327] width 340 height 39
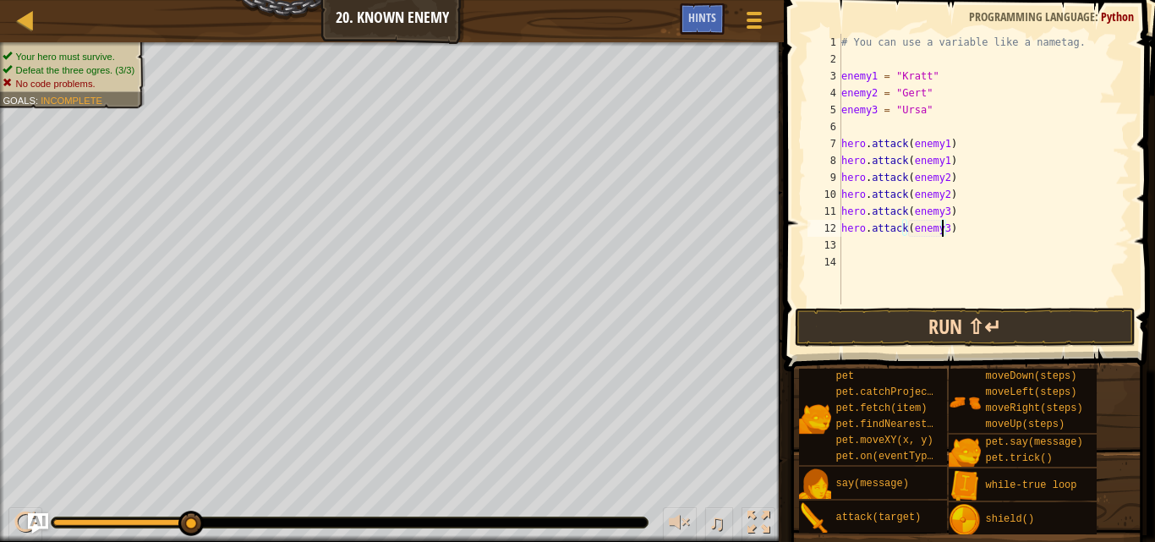
type textarea "hero.attack(enemy3)"
click at [944, 326] on button "Run ⇧↵" at bounding box center [965, 327] width 340 height 39
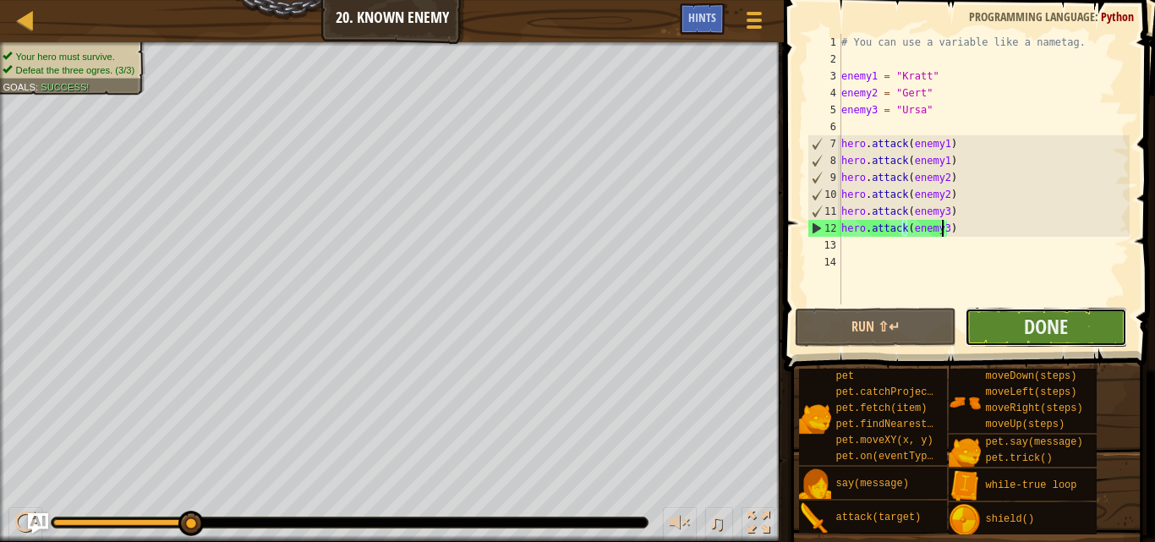
drag, startPoint x: 944, startPoint y: 326, endPoint x: 1024, endPoint y: 333, distance: 79.8
click at [1024, 333] on button "Done" at bounding box center [1045, 327] width 161 height 39
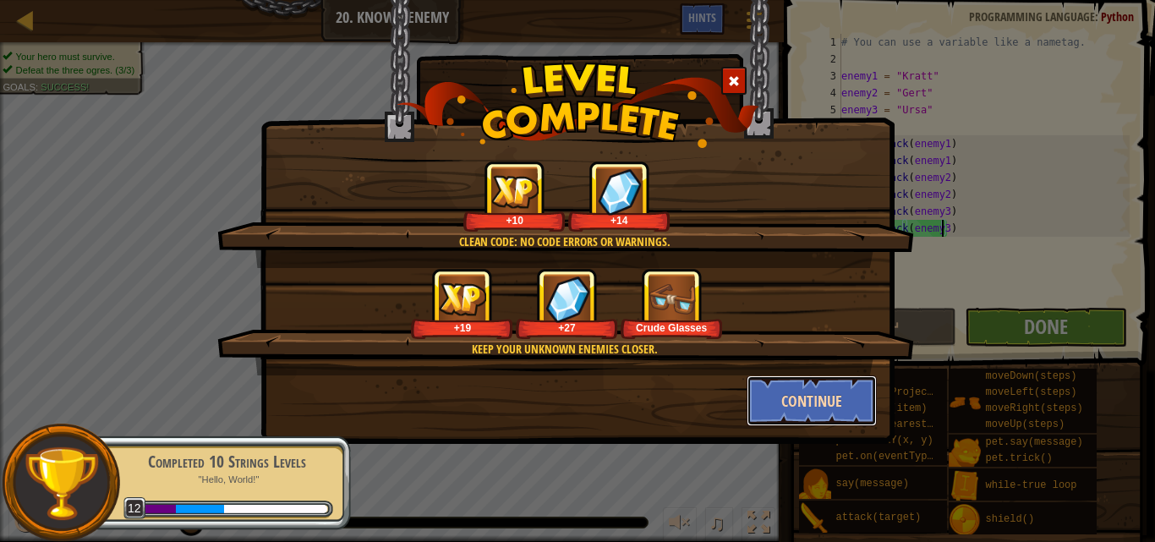
click at [808, 412] on button "Continue" at bounding box center [812, 400] width 131 height 51
click at [807, 411] on div "Clean code: no code errors or warnings. +10 +14 Keep your unknown enemies close…" at bounding box center [577, 222] width 634 height 444
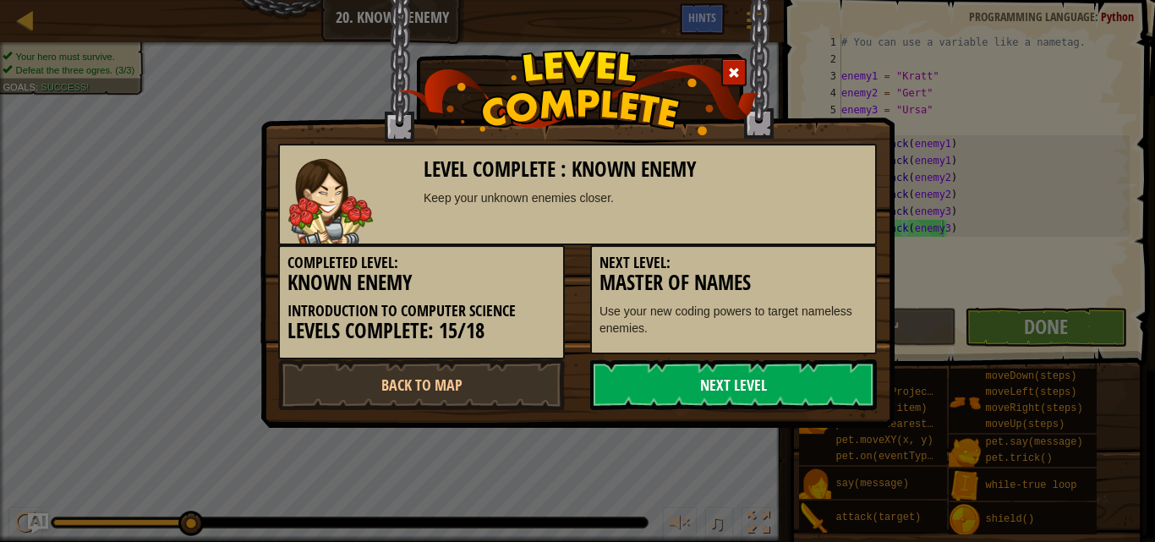
click at [681, 380] on link "Next Level" at bounding box center [733, 384] width 287 height 51
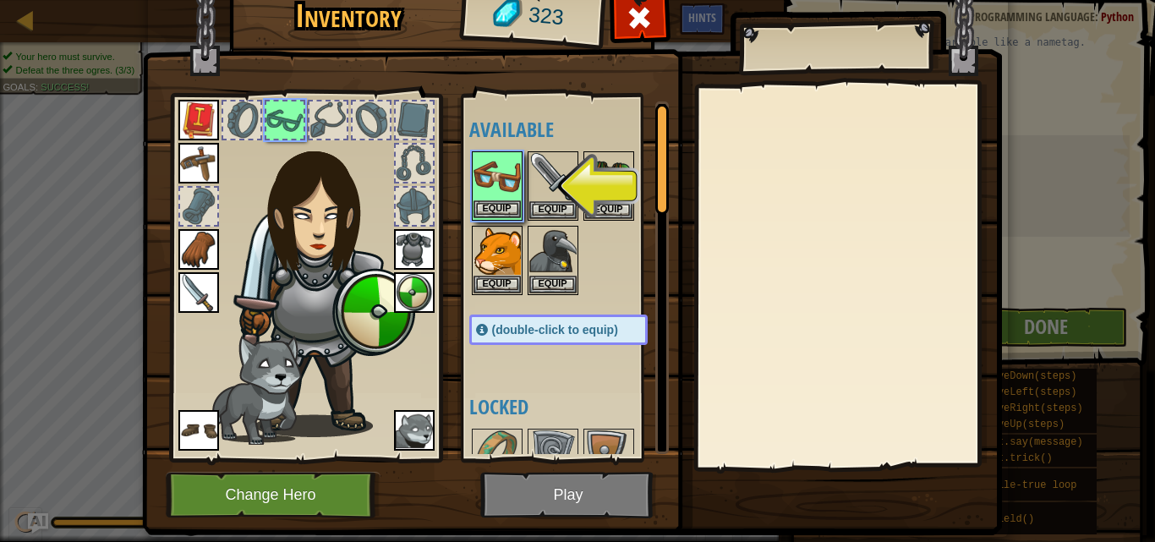
click at [490, 197] on img at bounding box center [496, 176] width 47 height 47
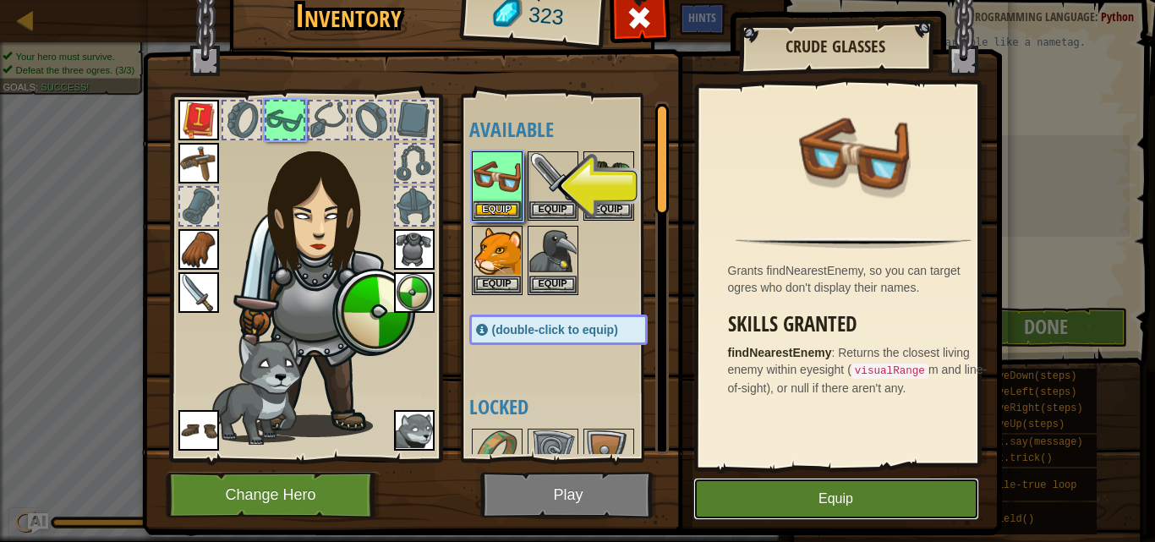
click at [799, 485] on button "Equip" at bounding box center [836, 499] width 286 height 42
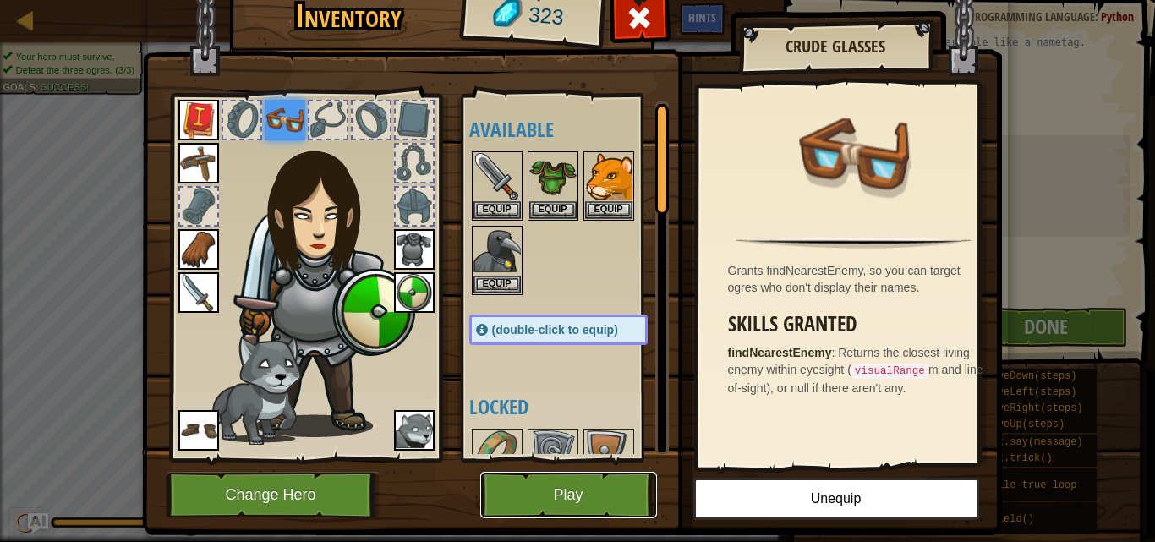
click at [542, 486] on button "Play" at bounding box center [568, 495] width 177 height 47
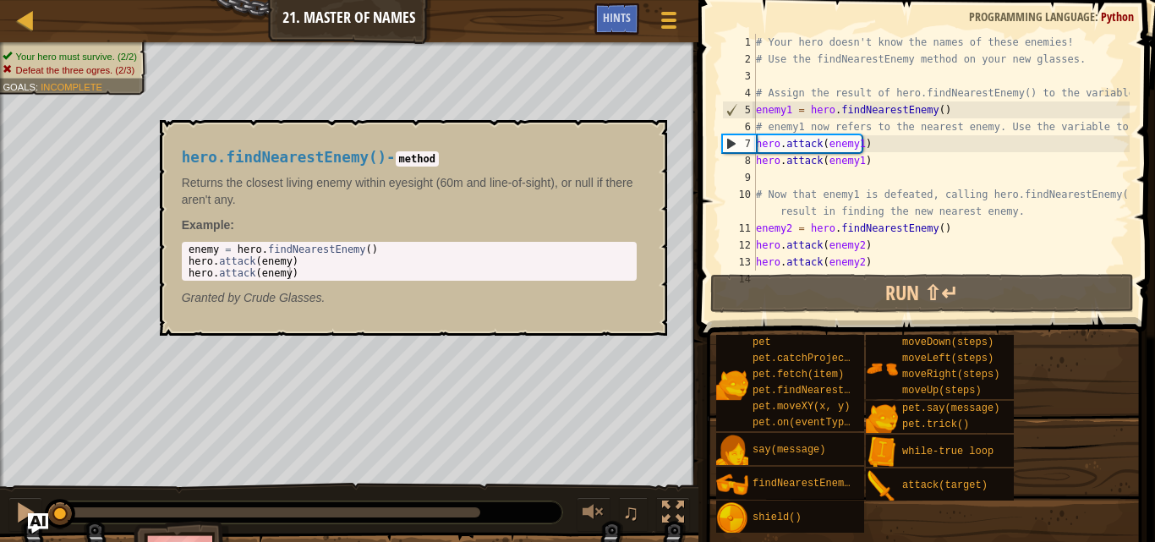
scroll to position [152, 0]
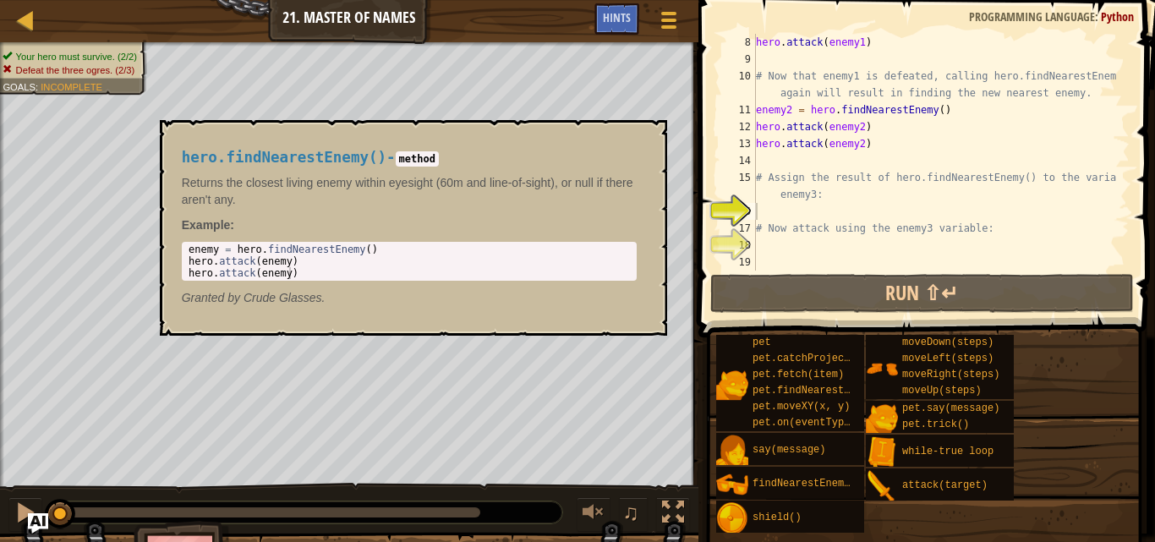
drag, startPoint x: 758, startPoint y: 481, endPoint x: 1060, endPoint y: 403, distance: 311.7
click at [1060, 403] on div "pet pet.catchProjectile(arrow) pet.fetch(item) pet.findNearestByType(type) pet.…" at bounding box center [929, 434] width 428 height 200
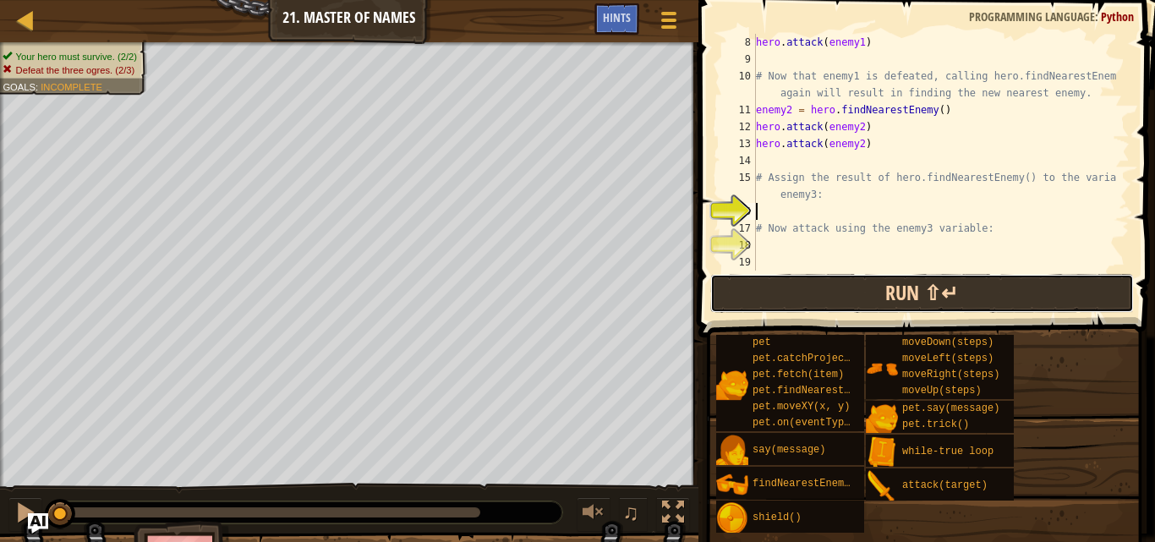
click at [880, 288] on button "Run ⇧↵" at bounding box center [922, 293] width 424 height 39
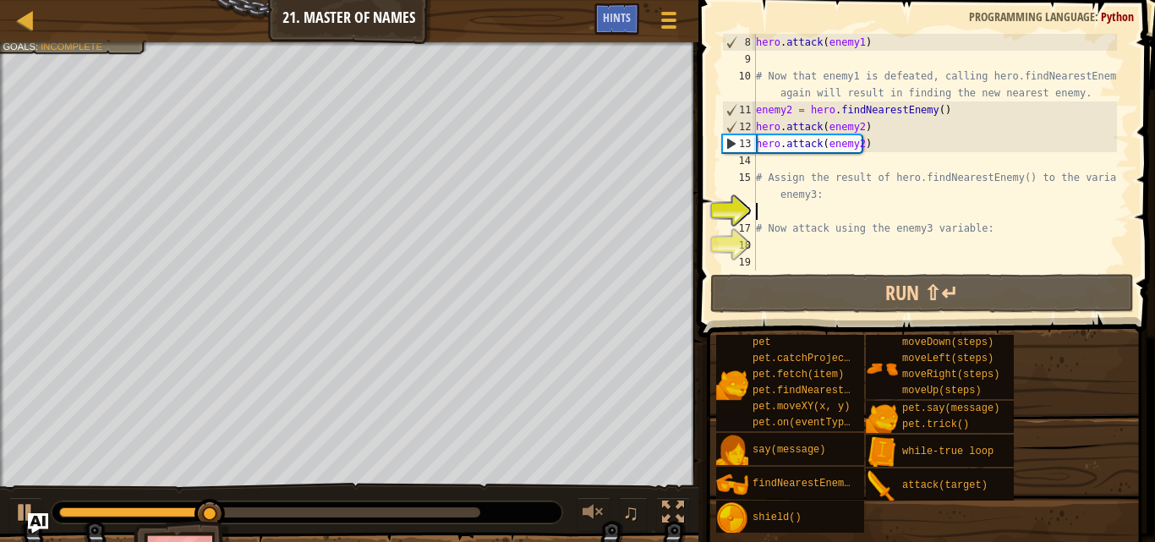
click at [835, 162] on div "hero . attack ( enemy1 ) # Now that enemy1 is defeated, calling hero.findNeares…" at bounding box center [934, 169] width 364 height 271
type textarea "q"
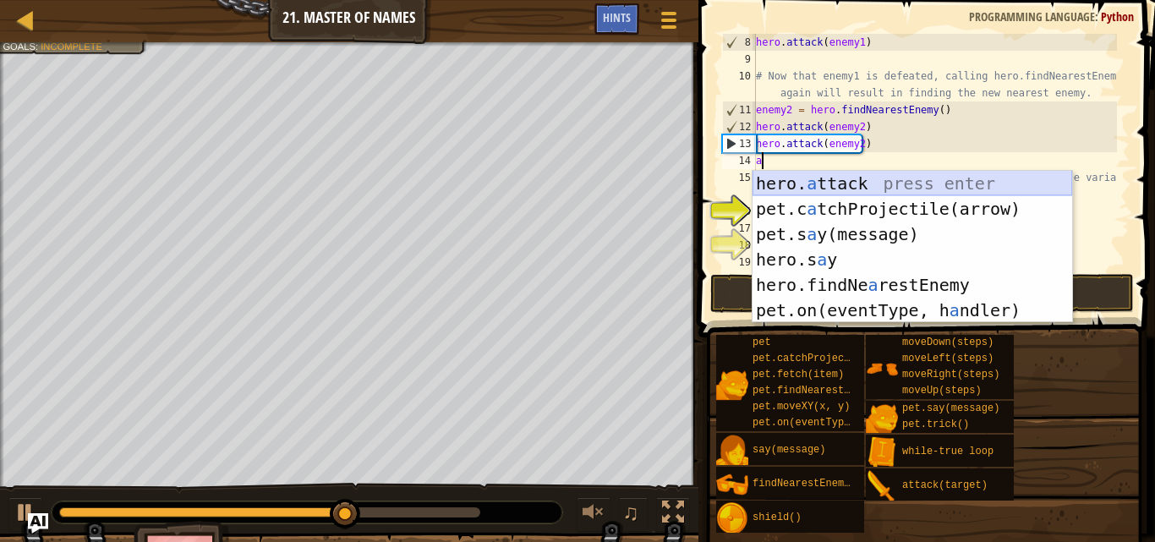
click at [836, 183] on div "hero. a ttack press enter pet.c a tchProjectile(arrow) press enter pet.s a y(me…" at bounding box center [912, 272] width 320 height 203
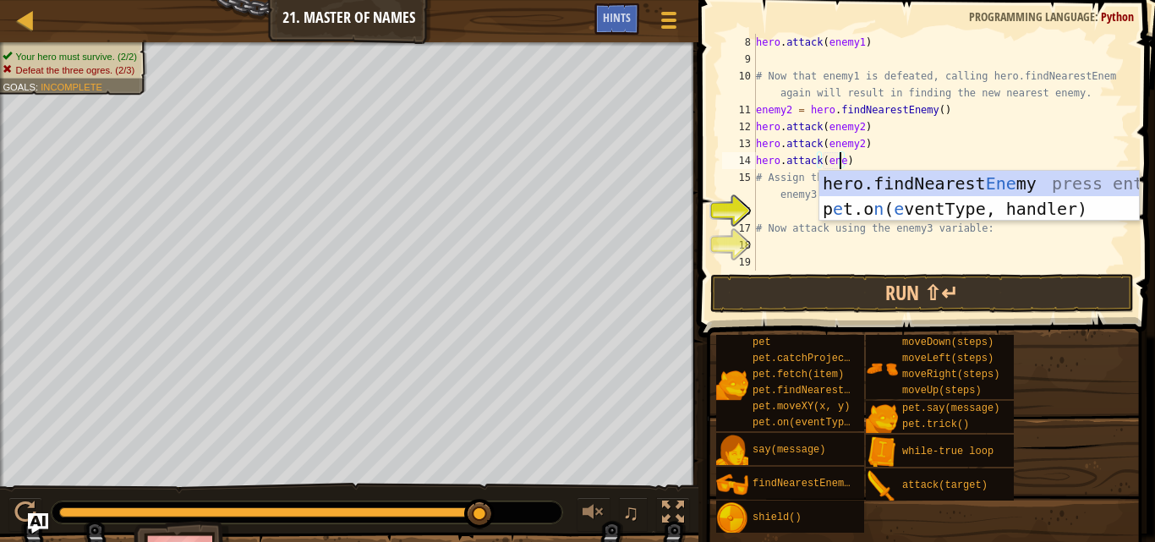
scroll to position [8, 7]
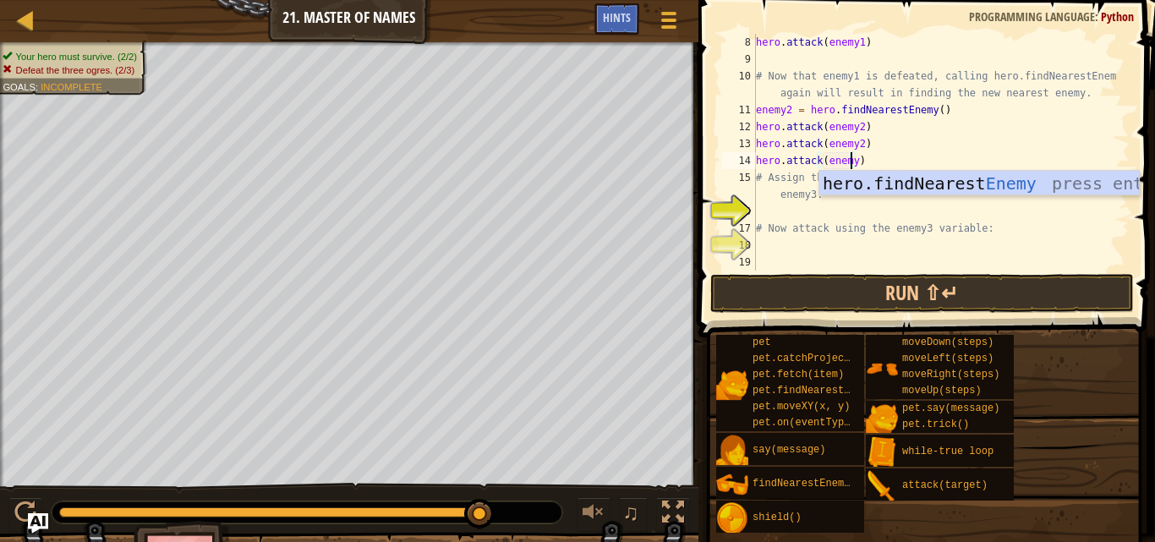
type textarea "hero.attack(enemy3)"
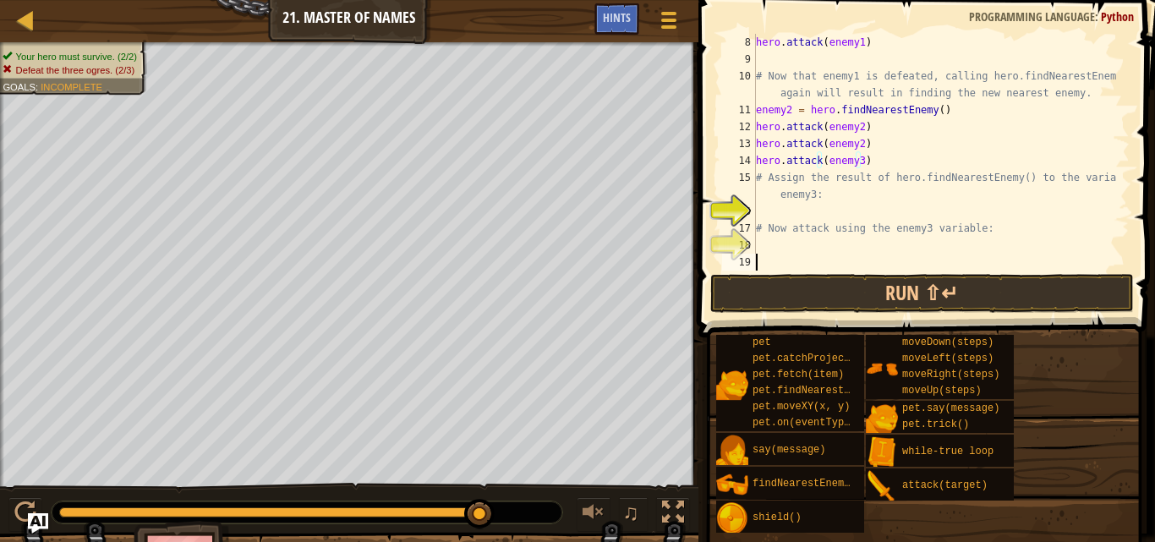
drag, startPoint x: 856, startPoint y: 290, endPoint x: 824, endPoint y: 270, distance: 37.3
drag, startPoint x: 824, startPoint y: 270, endPoint x: 821, endPoint y: 287, distance: 17.2
drag, startPoint x: 821, startPoint y: 287, endPoint x: 790, endPoint y: 295, distance: 32.4
click at [790, 296] on button "Run ⇧↵" at bounding box center [922, 293] width 424 height 39
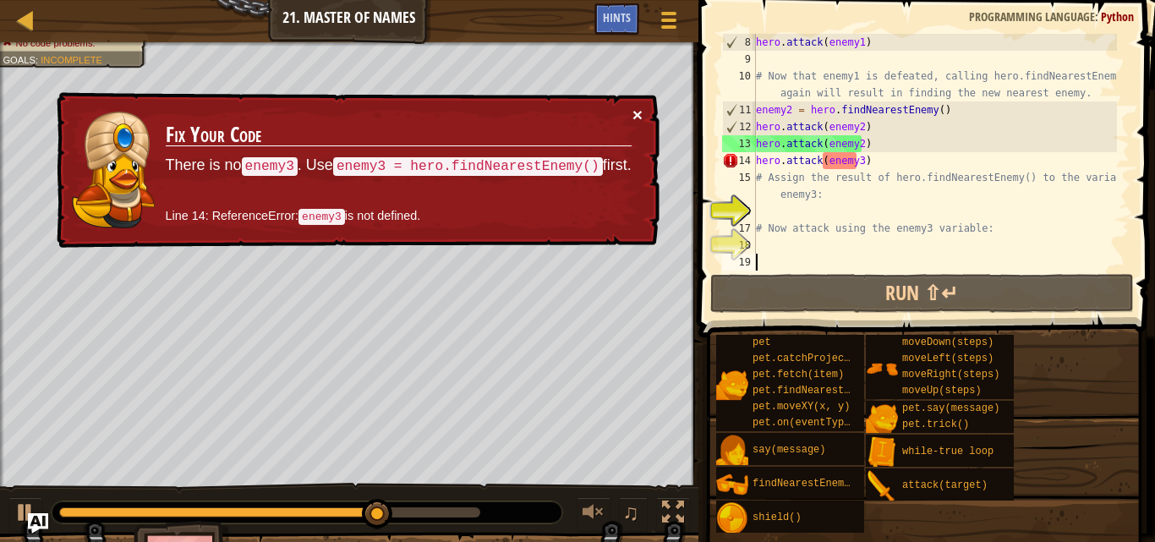
click at [638, 108] on button "×" at bounding box center [637, 115] width 10 height 18
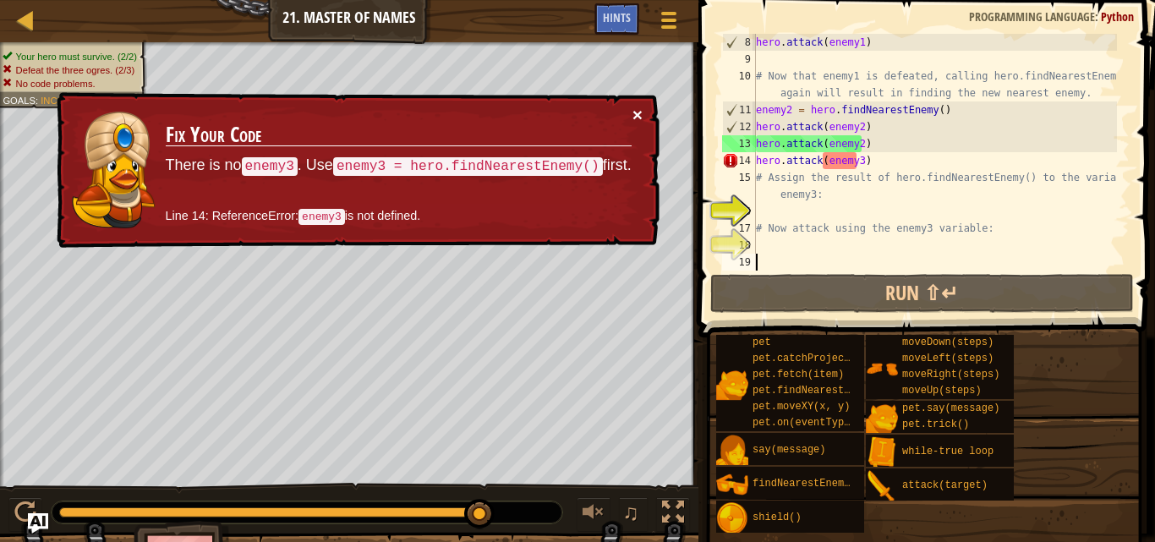
click at [635, 109] on button "×" at bounding box center [637, 115] width 10 height 18
click at [866, 161] on div "hero . attack ( enemy1 ) # Now that enemy1 is defeated, calling hero.findNeares…" at bounding box center [934, 169] width 364 height 271
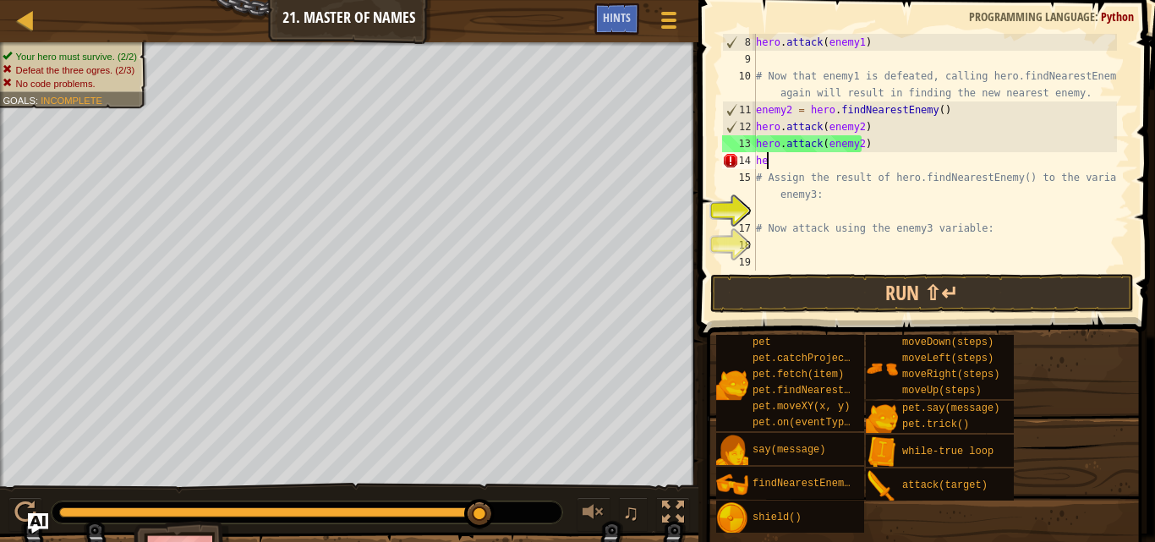
type textarea "h"
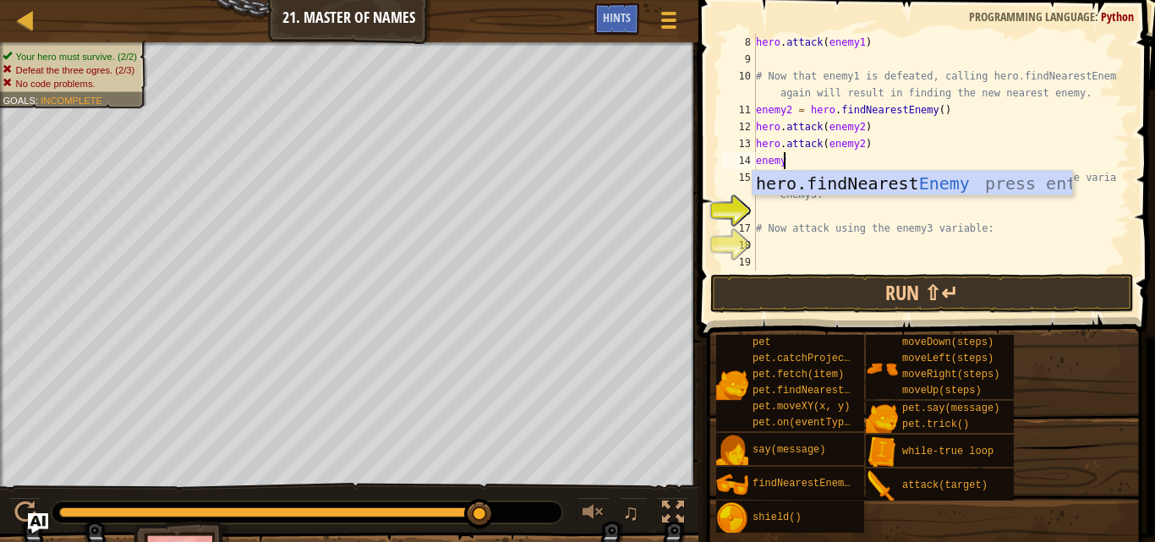
scroll to position [8, 2]
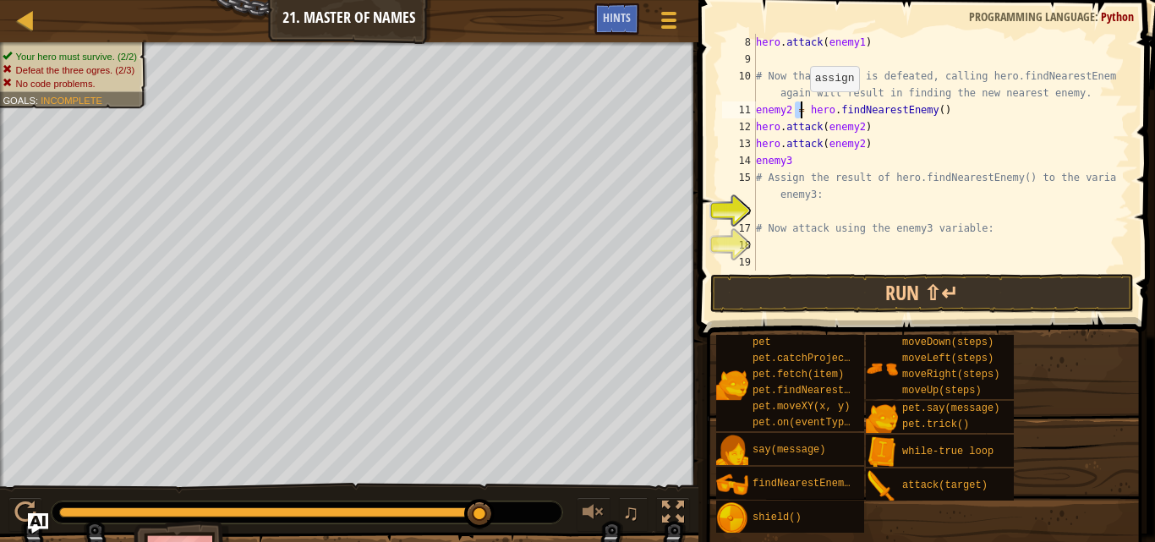
drag, startPoint x: 792, startPoint y: 108, endPoint x: 802, endPoint y: 108, distance: 9.3
click at [802, 108] on div "hero . attack ( enemy1 ) # Now that enemy1 is defeated, calling hero.findNeares…" at bounding box center [934, 169] width 364 height 271
click at [964, 149] on div "hero . attack ( enemy1 ) # Now that enemy1 is defeated, calling hero.findNeares…" at bounding box center [934, 169] width 364 height 271
click at [799, 158] on div "hero . attack ( enemy1 ) # Now that enemy1 is defeated, calling hero.findNeares…" at bounding box center [934, 169] width 364 height 271
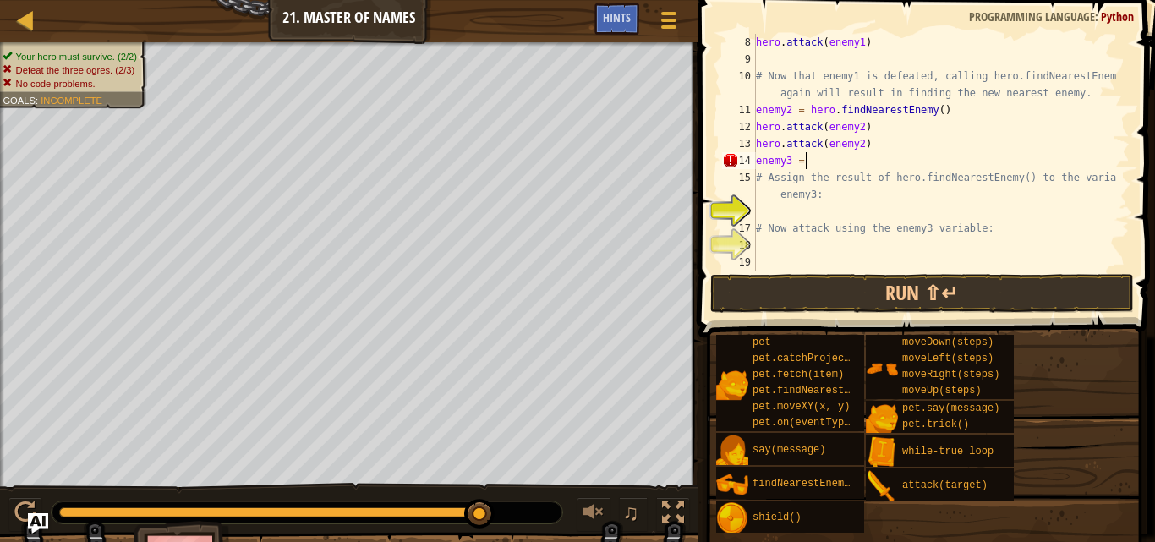
type textarea "enemy3 = h"
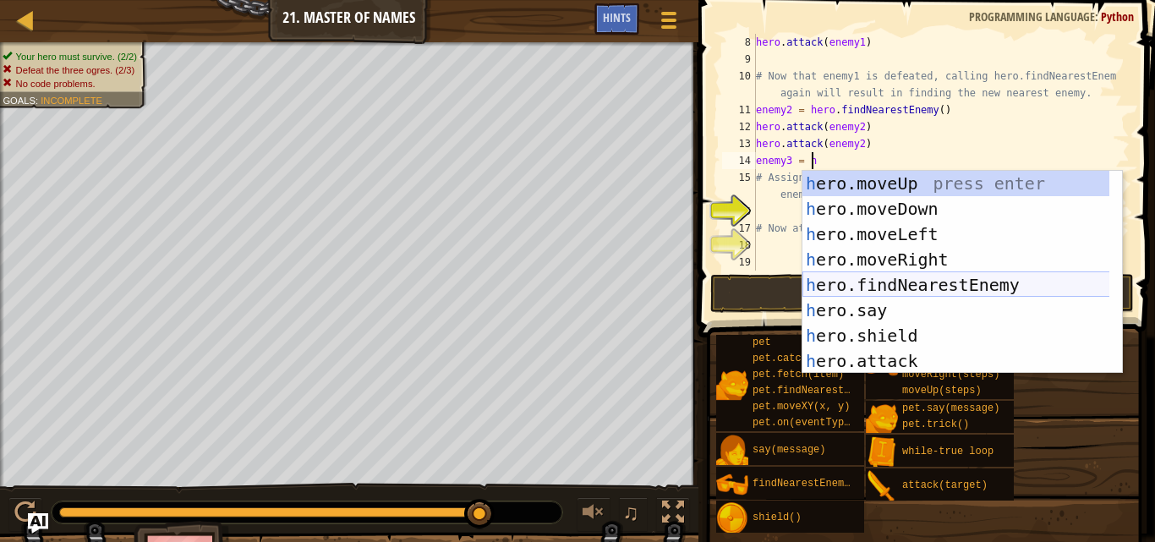
click at [863, 277] on div "h ero.moveUp press enter h ero.moveDown press enter h ero.moveLeft press enter …" at bounding box center [962, 298] width 320 height 254
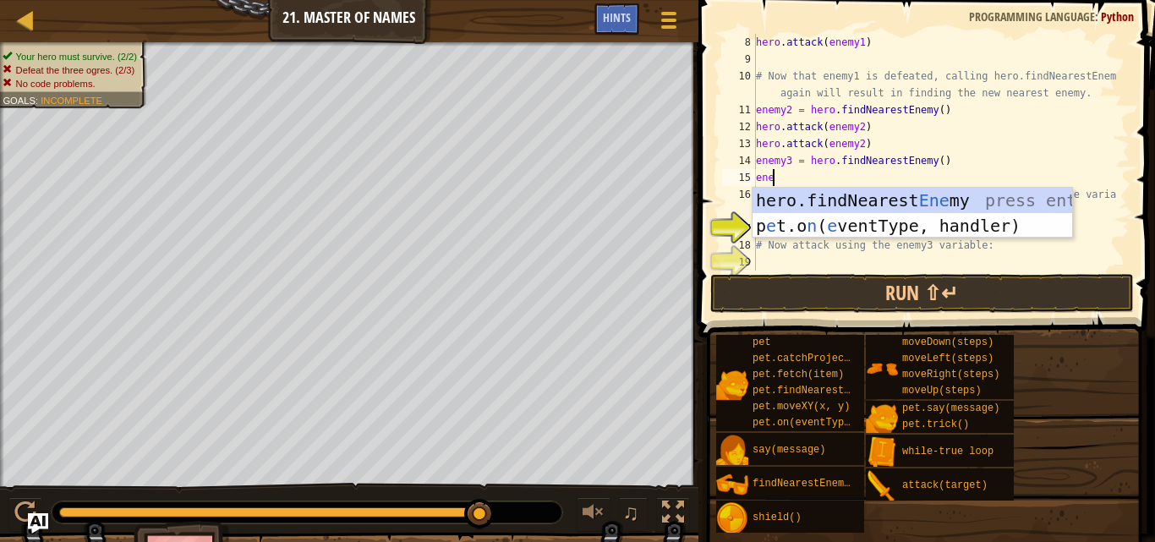
scroll to position [8, 0]
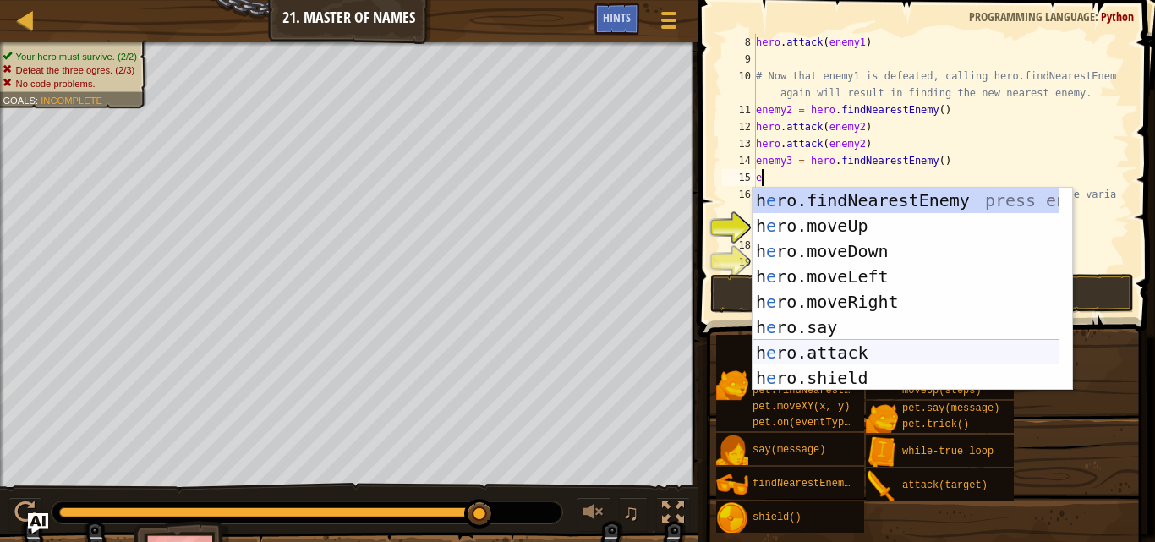
click at [797, 352] on div "h e ro.findNearestEnemy press enter h e ro.moveUp press enter h e ro.moveDown p…" at bounding box center [905, 315] width 307 height 254
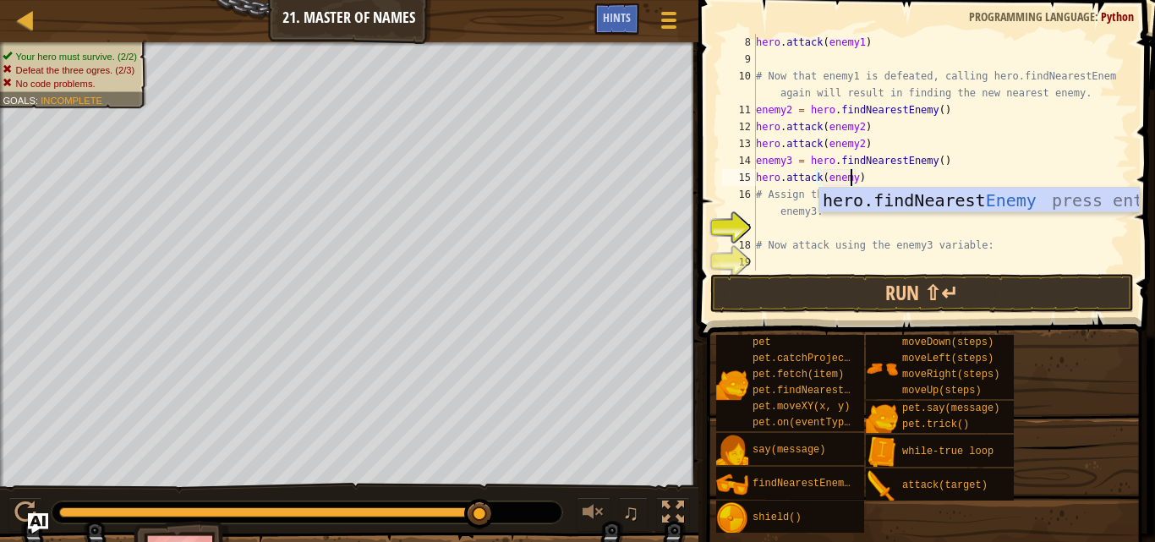
scroll to position [8, 8]
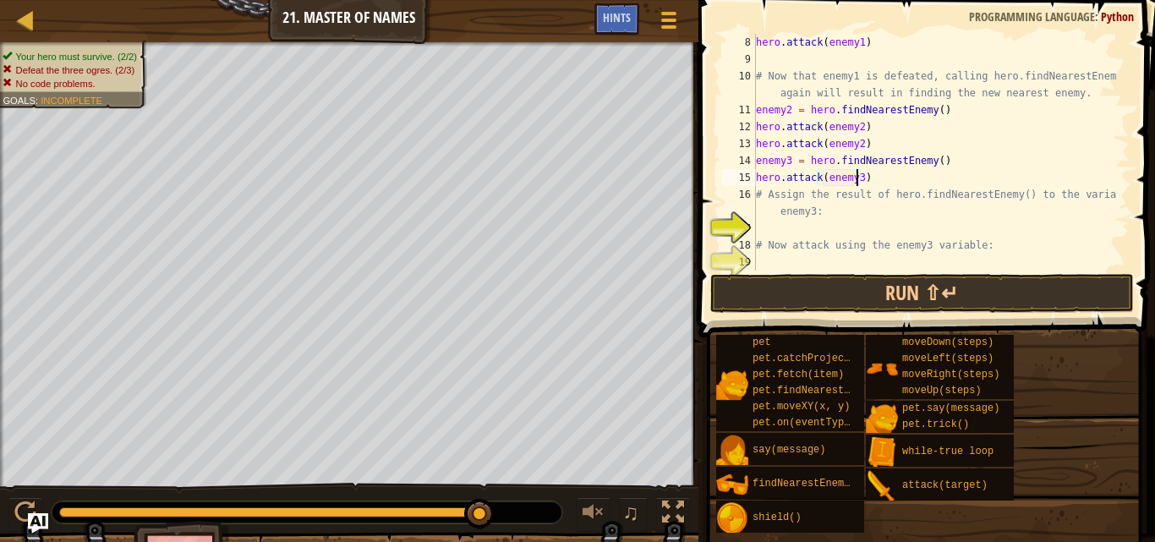
click at [762, 219] on div "hero . attack ( enemy1 ) # Now that enemy1 is defeated, calling hero.findNeares…" at bounding box center [934, 169] width 364 height 271
type textarea "# Assign the result of hero.findNearestEnemy() to the variable enemy3:"
click at [757, 225] on div "hero . attack ( enemy1 ) # Now that enemy1 is defeated, calling hero.findNeares…" at bounding box center [934, 169] width 364 height 271
type textarea "e"
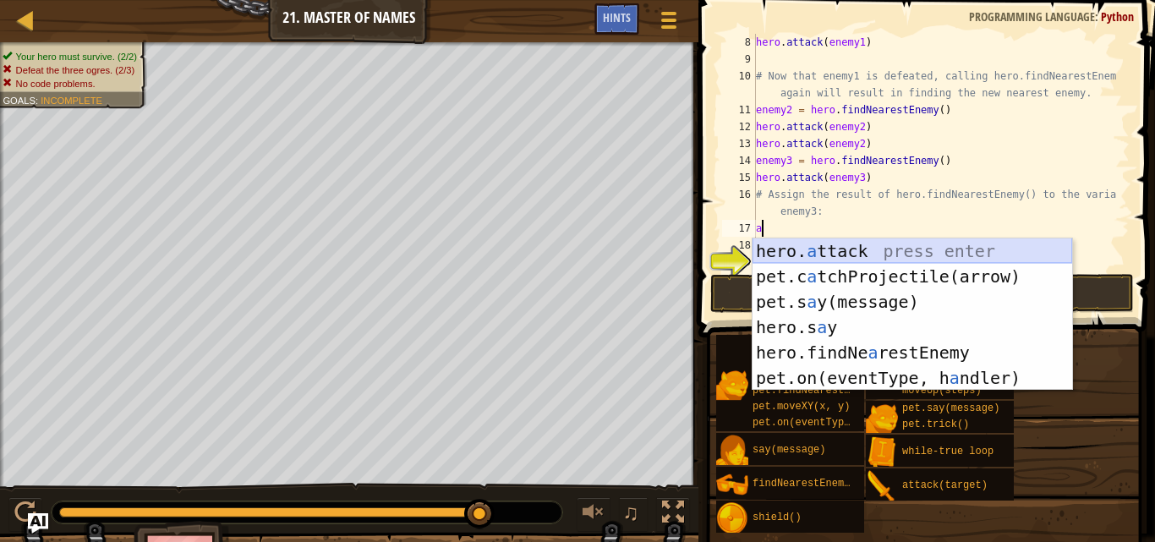
click at [811, 245] on div "hero. a ttack press enter pet.c a tchProjectile(arrow) press enter pet.s a y(me…" at bounding box center [912, 339] width 320 height 203
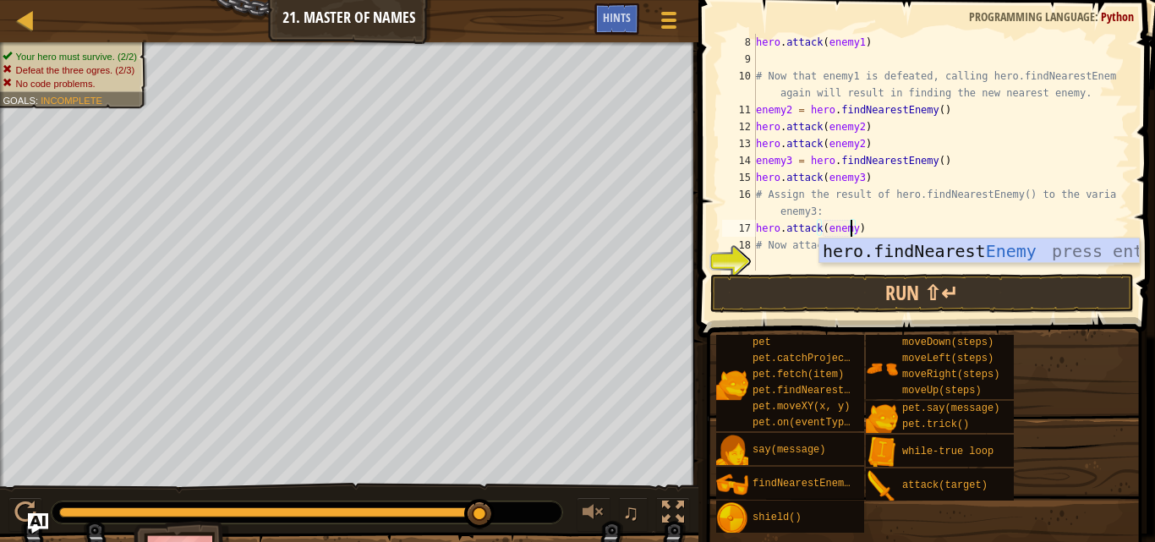
scroll to position [8, 8]
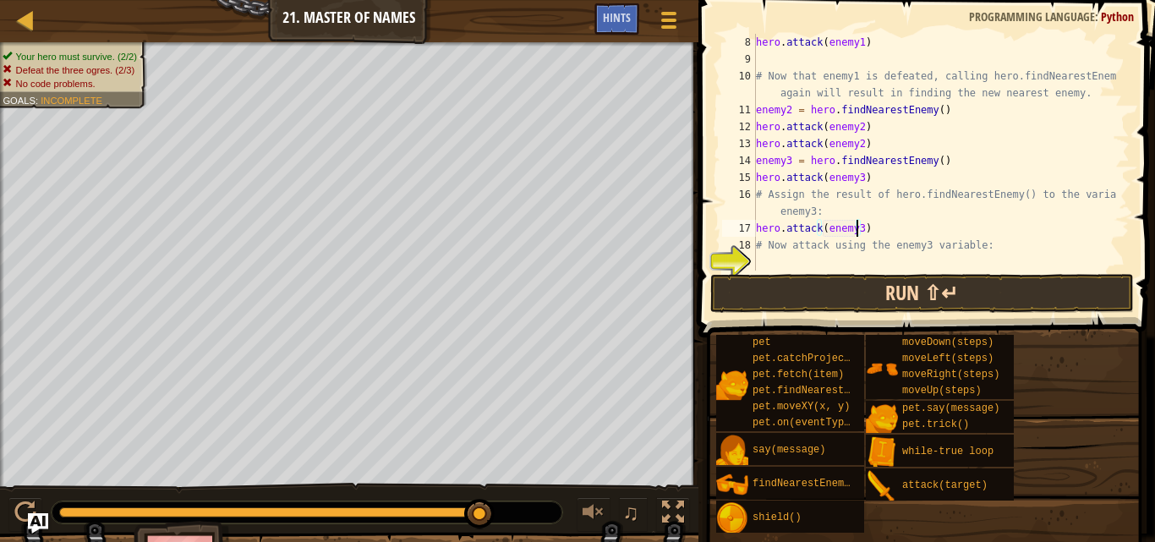
type textarea "hero.attack(enemy3)"
click at [842, 296] on button "Run ⇧↵" at bounding box center [922, 293] width 424 height 39
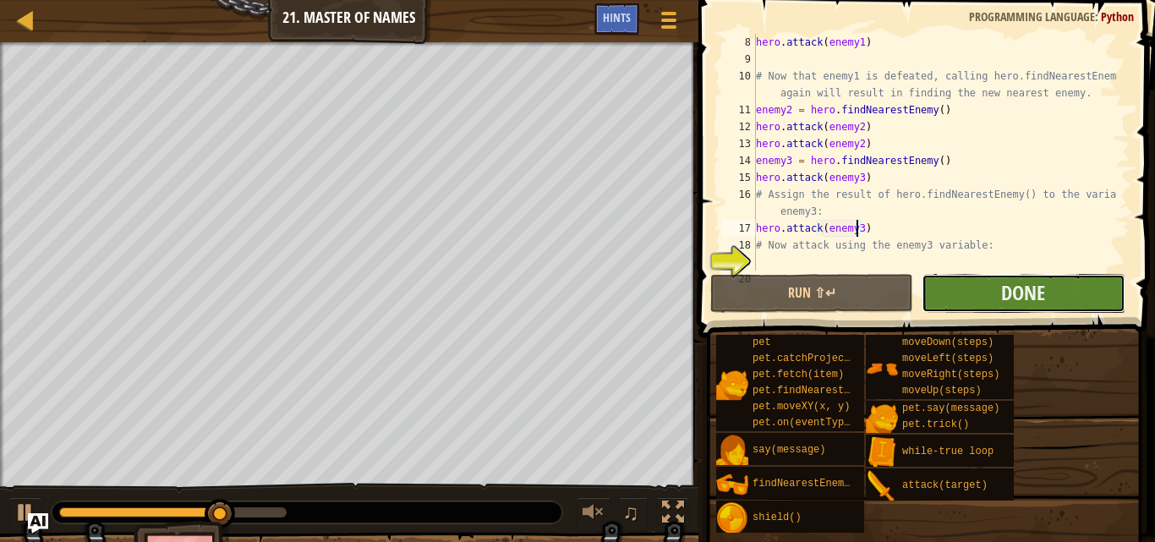
click at [959, 283] on button "Done" at bounding box center [1023, 293] width 203 height 39
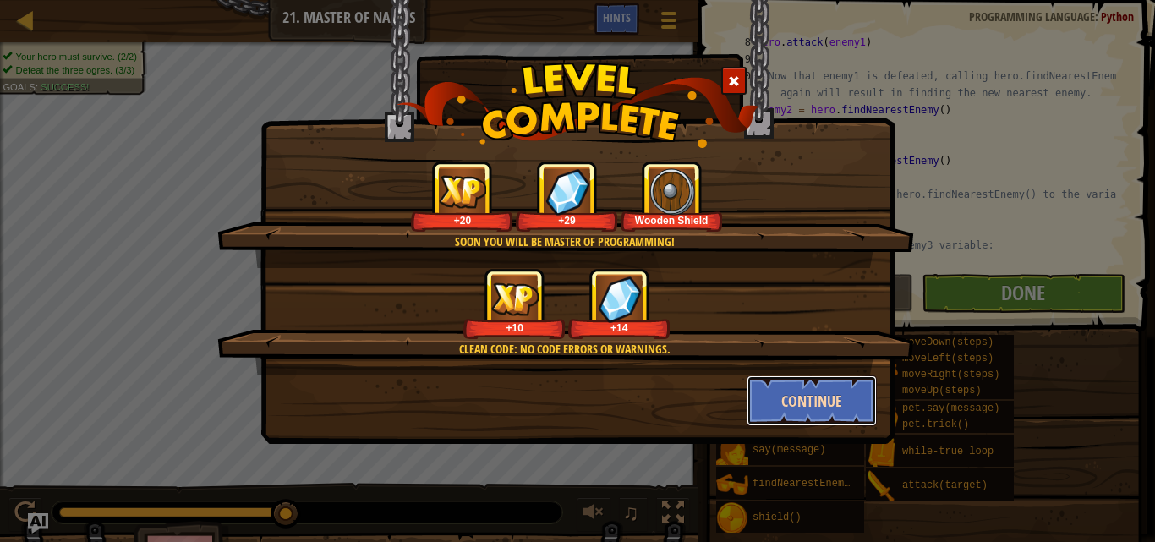
drag, startPoint x: 798, startPoint y: 402, endPoint x: 778, endPoint y: 402, distance: 20.3
drag, startPoint x: 778, startPoint y: 402, endPoint x: 737, endPoint y: 351, distance: 65.0
click at [737, 351] on div "Clean code: no code errors or warnings." at bounding box center [565, 349] width 534 height 17
click at [846, 402] on button "Continue" at bounding box center [812, 400] width 131 height 51
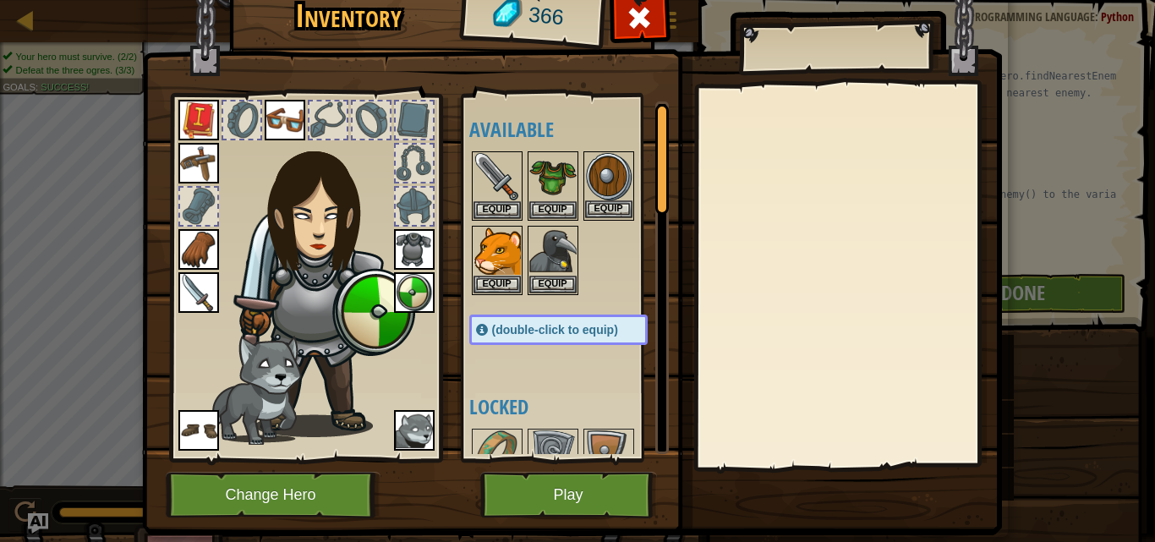
click at [599, 178] on img at bounding box center [608, 176] width 47 height 47
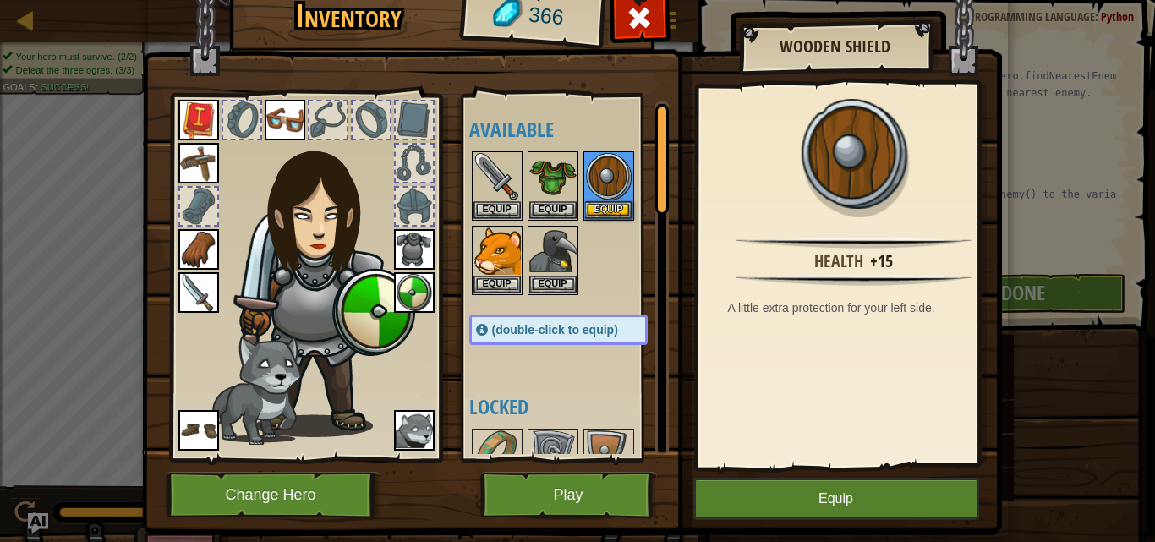
drag, startPoint x: 360, startPoint y: 315, endPoint x: 315, endPoint y: 315, distance: 45.7
click at [315, 315] on img at bounding box center [324, 281] width 182 height 311
click at [353, 309] on img at bounding box center [324, 281] width 182 height 311
click at [398, 287] on img at bounding box center [414, 292] width 41 height 41
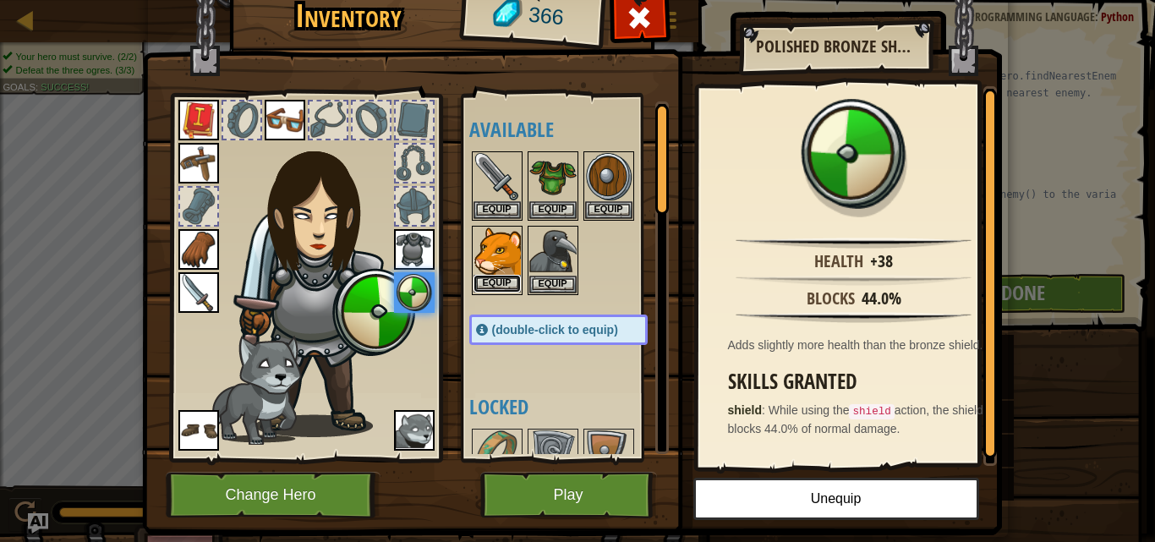
click at [491, 287] on button "Equip" at bounding box center [496, 284] width 47 height 18
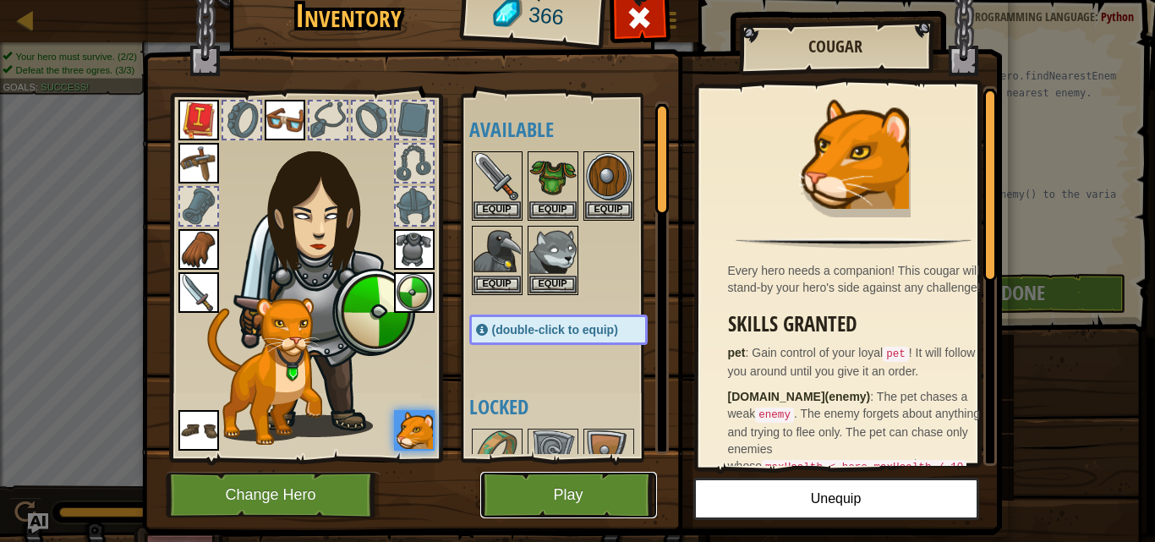
click at [512, 481] on button "Play" at bounding box center [568, 495] width 177 height 47
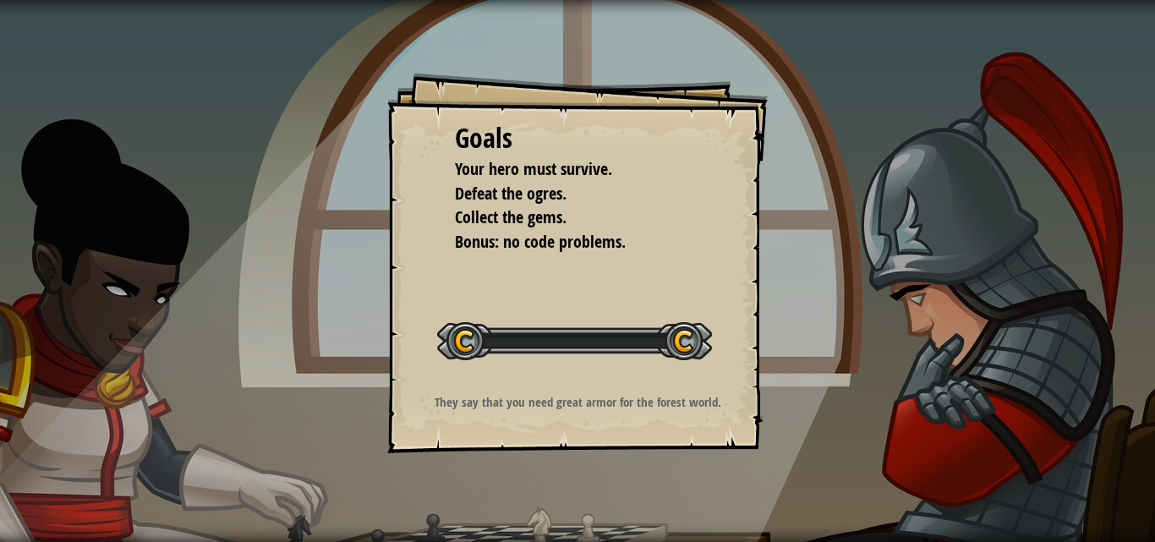
click at [512, 481] on div "Goals Your hero must survive. Defeat the ogres. Collect the gems. Bonus: no cod…" at bounding box center [577, 271] width 1155 height 542
click at [512, 488] on div "Goals Your hero must survive. Defeat the ogres. Collect the gems. Bonus: no cod…" at bounding box center [577, 271] width 1155 height 542
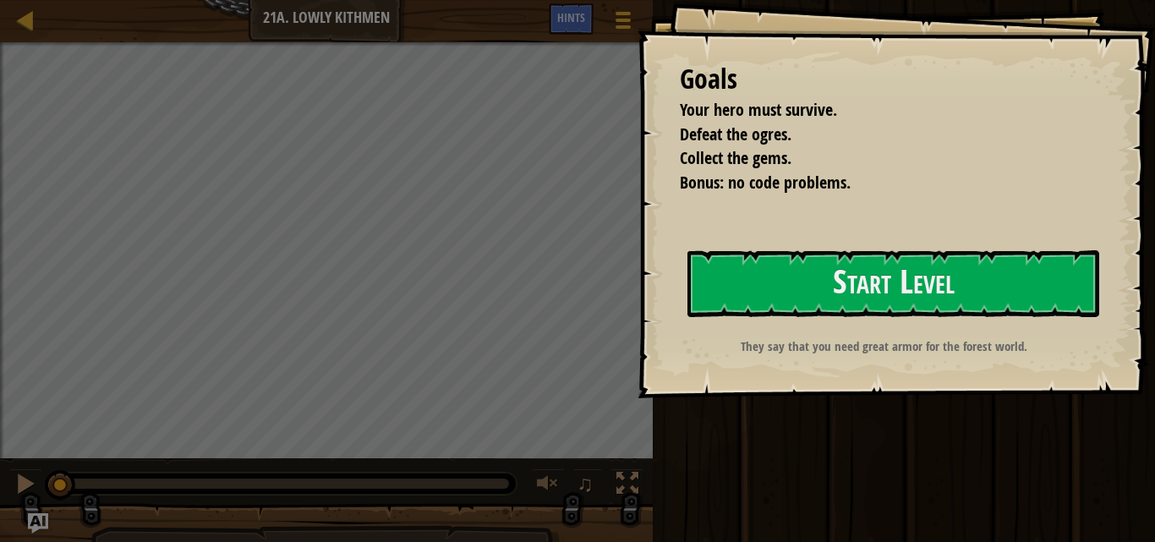
click at [512, 488] on div at bounding box center [284, 484] width 465 height 22
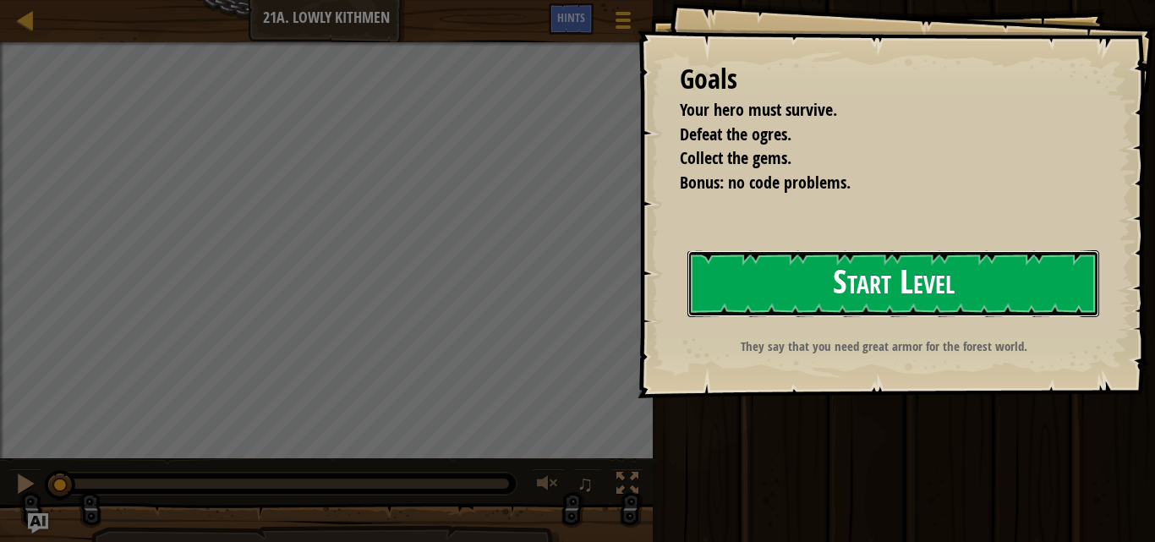
click at [797, 282] on button "Start Level" at bounding box center [893, 283] width 412 height 67
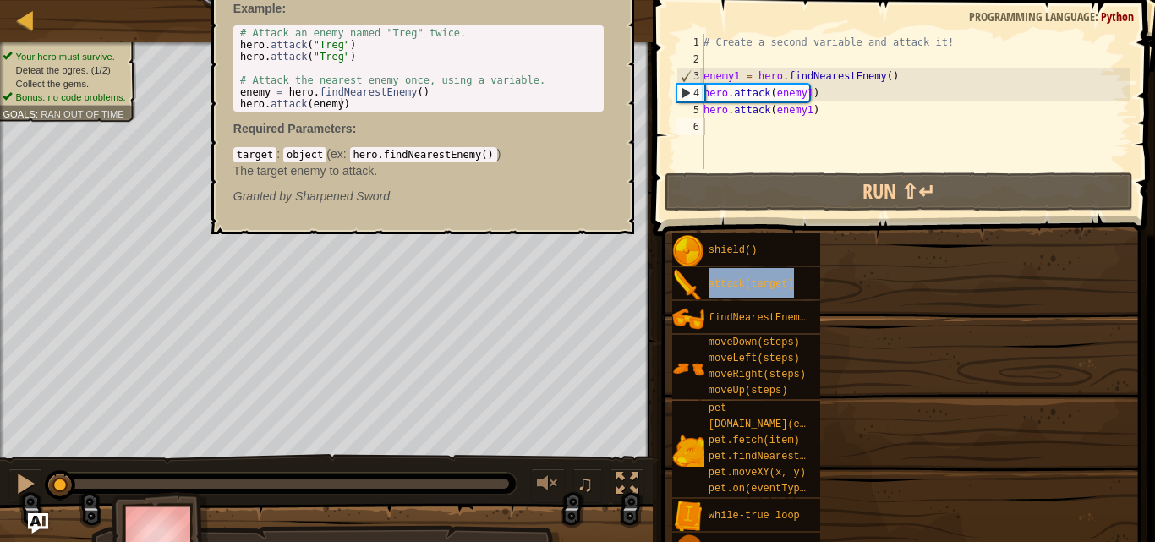
drag, startPoint x: 796, startPoint y: 282, endPoint x: 785, endPoint y: 121, distance: 161.8
click at [795, 282] on div "attack(target)" at bounding box center [762, 283] width 116 height 32
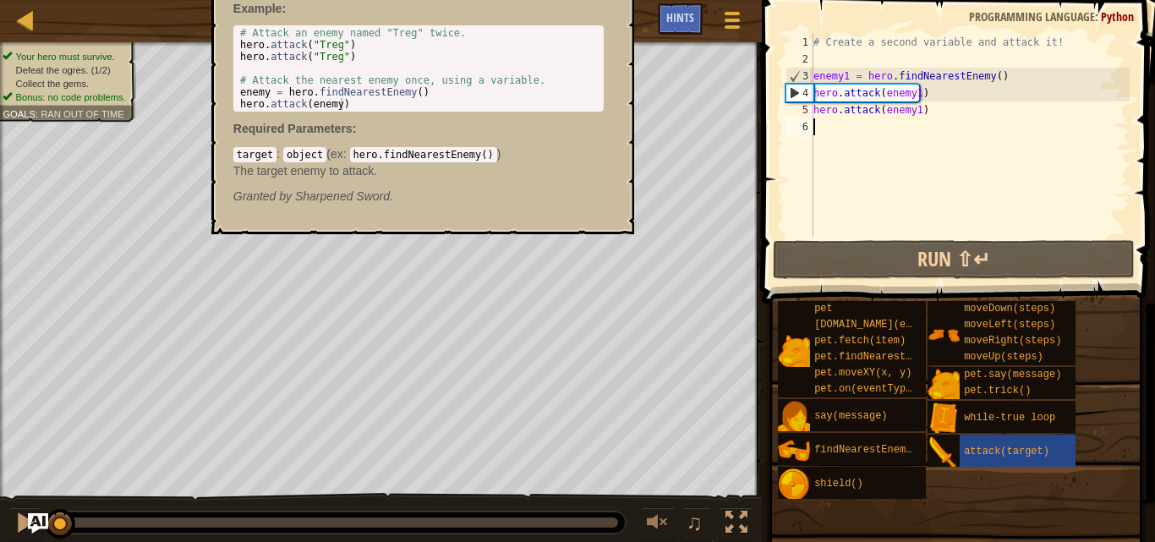
type textarea "e"
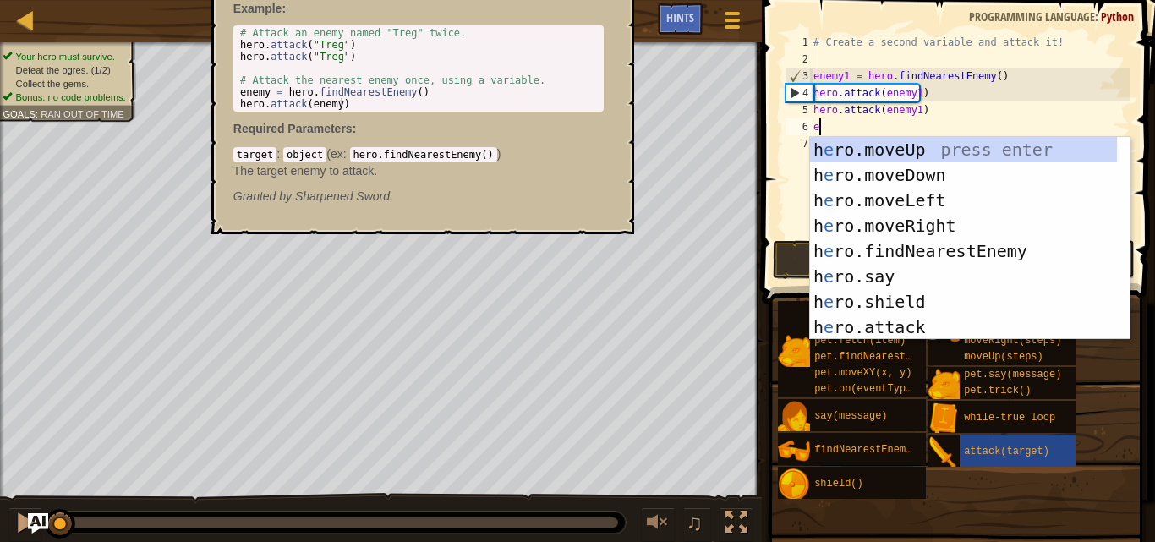
scroll to position [8, 0]
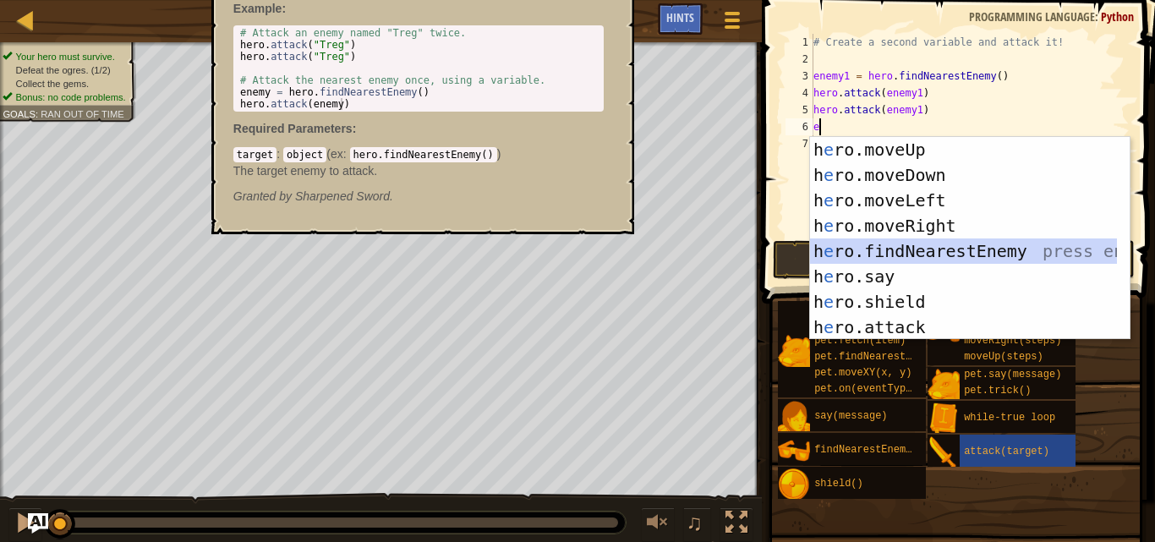
drag, startPoint x: 922, startPoint y: 244, endPoint x: 1007, endPoint y: 247, distance: 84.6
click at [1007, 247] on div "h e ro.moveUp press enter h e ro.moveDown press enter h e ro.moveLeft press ent…" at bounding box center [963, 264] width 307 height 254
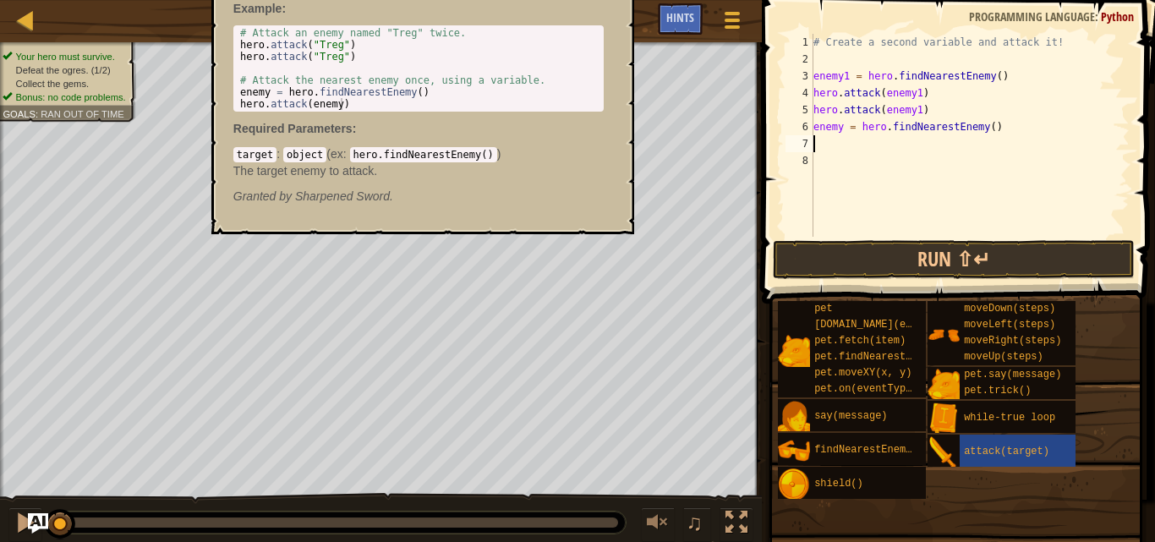
click at [840, 127] on div "# Create a second variable and attack it! enemy1 = hero . findNearestEnemy ( ) …" at bounding box center [970, 152] width 320 height 237
type textarea "enemy2 = hero.findNearestEnemy()"
click at [817, 148] on div "# Create a second variable and attack it! enemy1 = hero . findNearestEnemy ( ) …" at bounding box center [970, 152] width 320 height 237
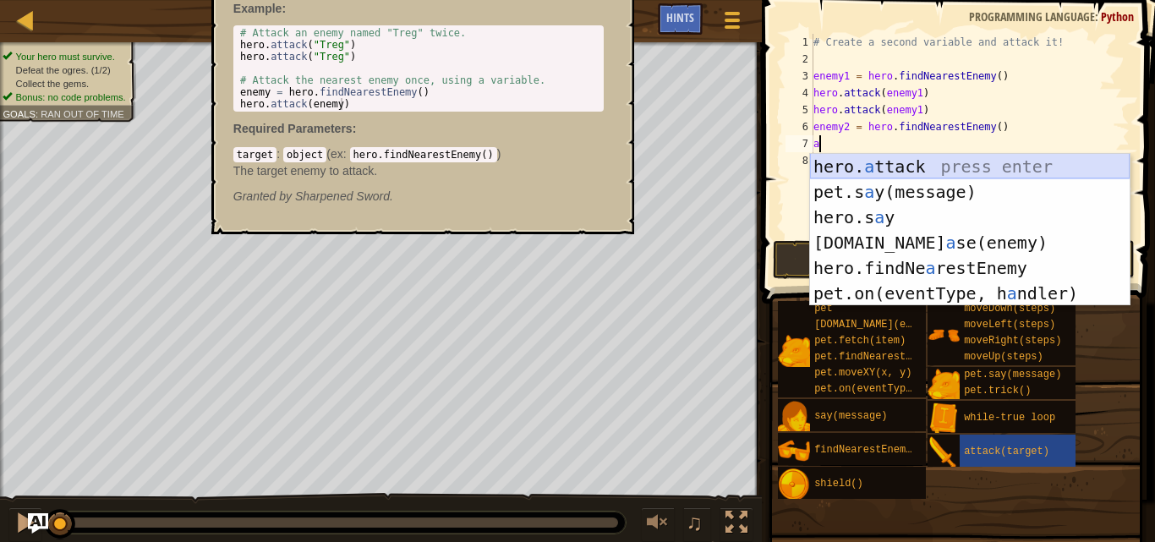
click at [867, 157] on div "hero. a ttack press enter pet.s a y(message) press enter hero.s a y press enter…" at bounding box center [970, 255] width 320 height 203
type textarea "hero.attack(enemy)"
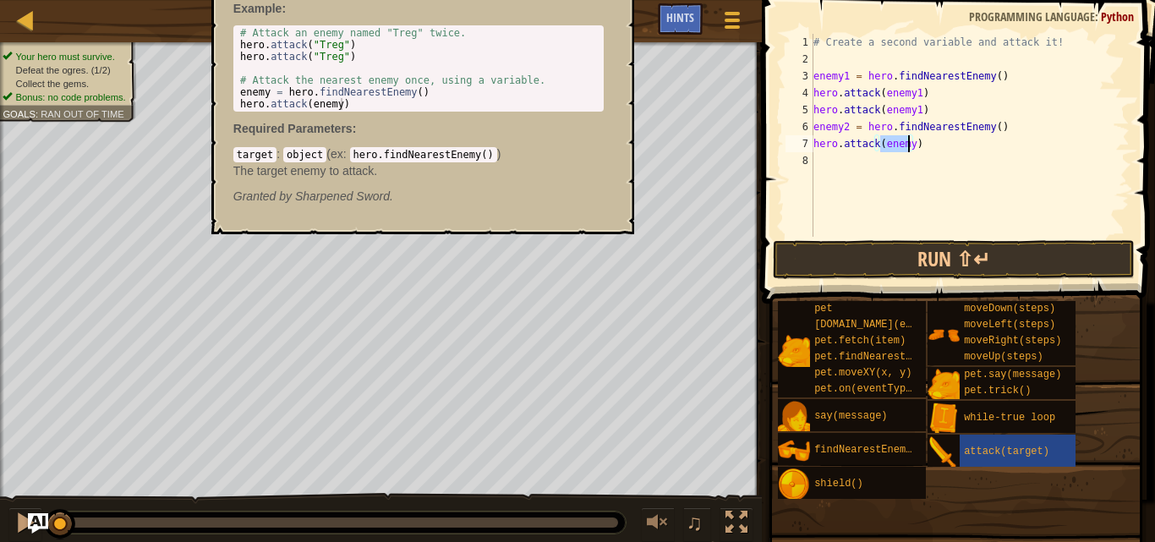
click at [832, 161] on div "# Create a second variable and attack it! enemy1 = hero . findNearestEnemy ( ) …" at bounding box center [970, 152] width 320 height 237
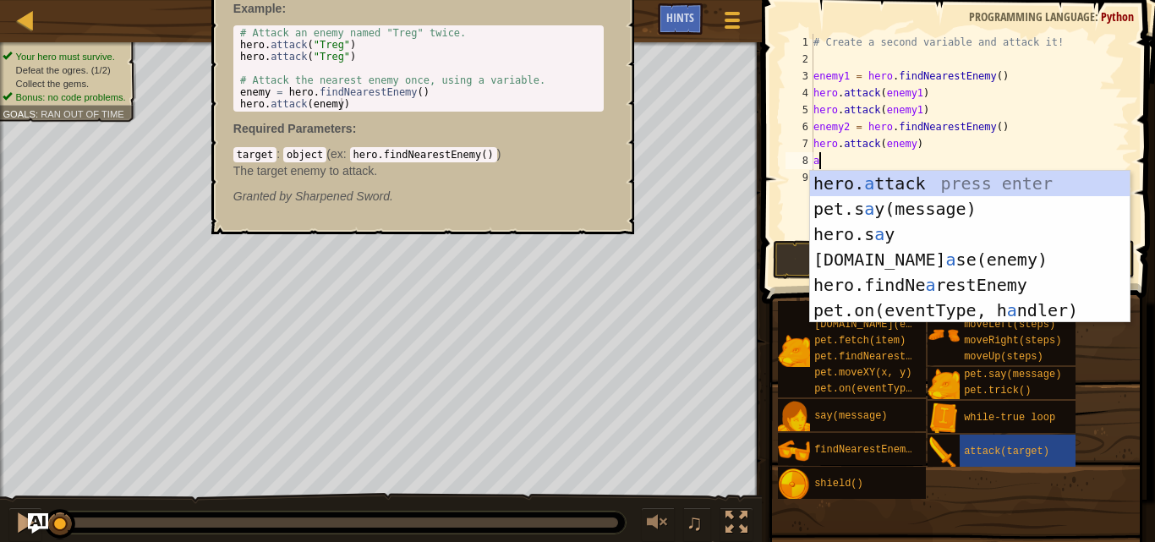
type textarea "a"
click at [876, 0] on body "Map Introduction to Computer Science 21a. Lowly Kithmen Game Menu Done Hints 1 …" at bounding box center [577, 0] width 1155 height 0
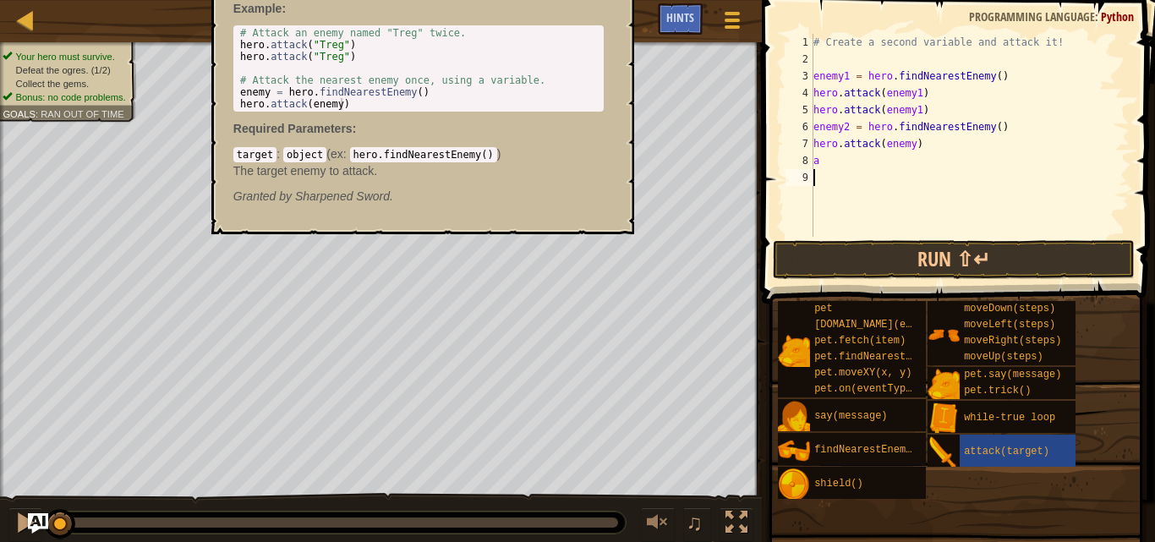
click at [822, 205] on div "# Create a second variable and attack it! enemy1 = hero . findNearestEnemy ( ) …" at bounding box center [970, 152] width 320 height 237
click at [824, 166] on div "# Create a second variable and attack it! enemy1 = hero . findNearestEnemy ( ) …" at bounding box center [970, 152] width 320 height 237
type textarea "a"
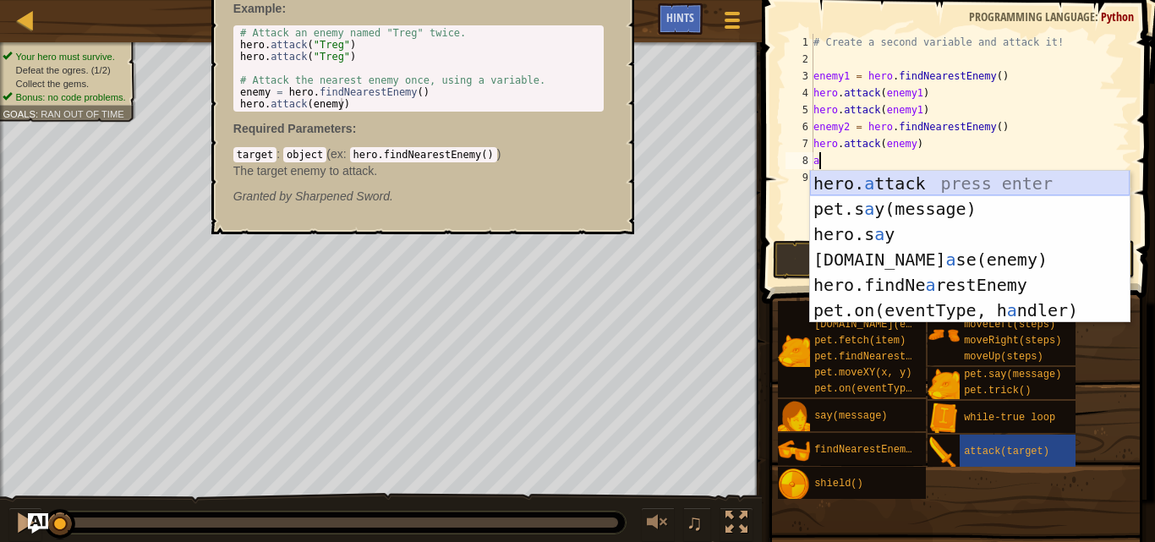
click at [845, 177] on div "hero. a ttack press enter pet.s a y(message) press enter hero.s a y press enter…" at bounding box center [970, 272] width 320 height 203
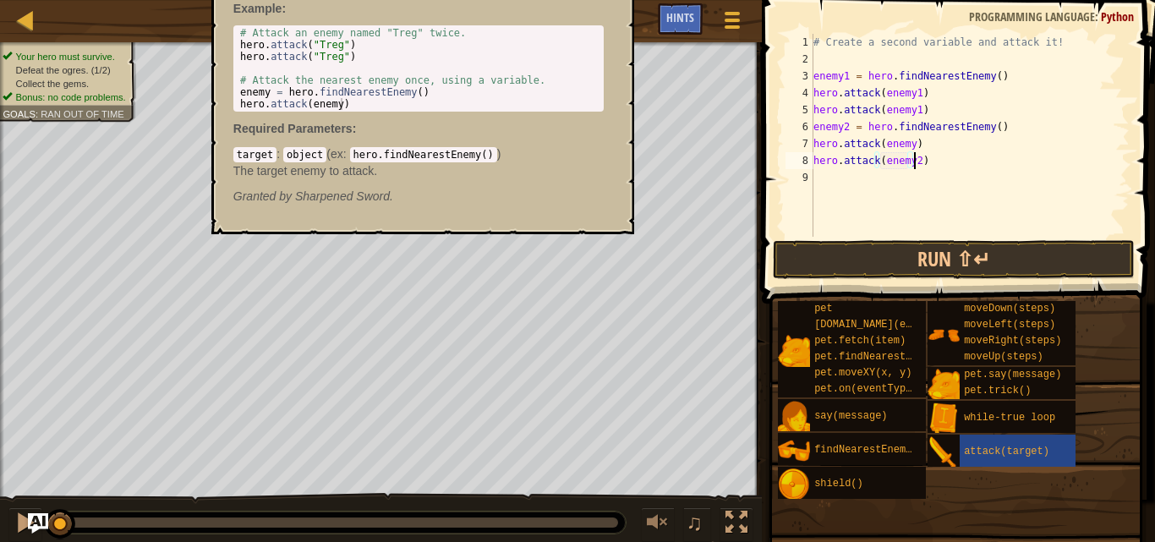
scroll to position [8, 8]
click at [910, 143] on div "# Create a second variable and attack it! enemy1 = hero . findNearestEnemy ( ) …" at bounding box center [970, 152] width 320 height 237
type textarea "hero.attack(enemy2)"
click at [833, 261] on button "Run ⇧↵" at bounding box center [954, 259] width 362 height 39
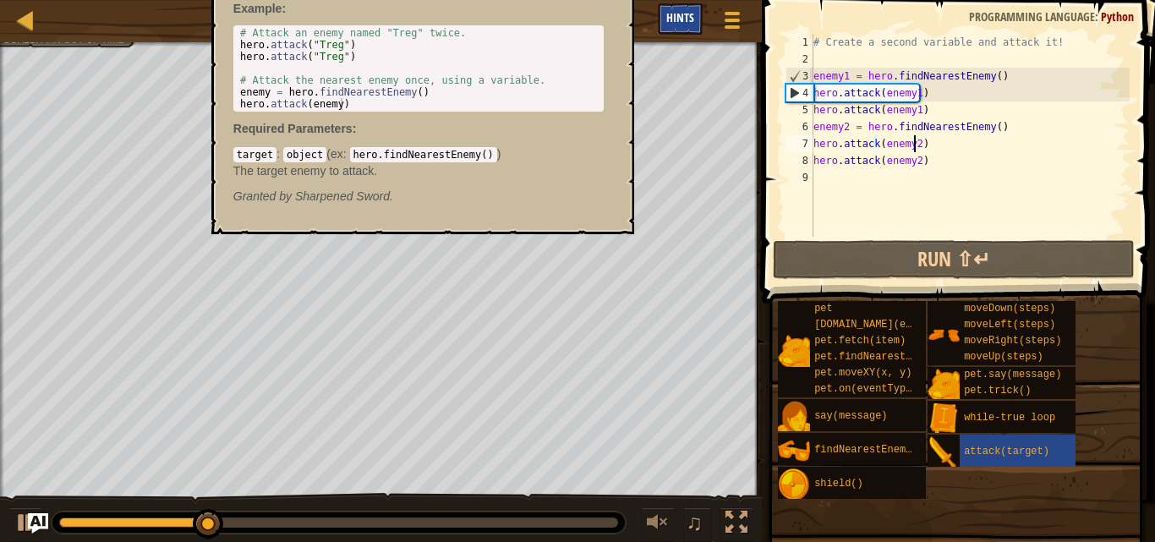
click at [662, 20] on div "Hints" at bounding box center [680, 18] width 45 height 31
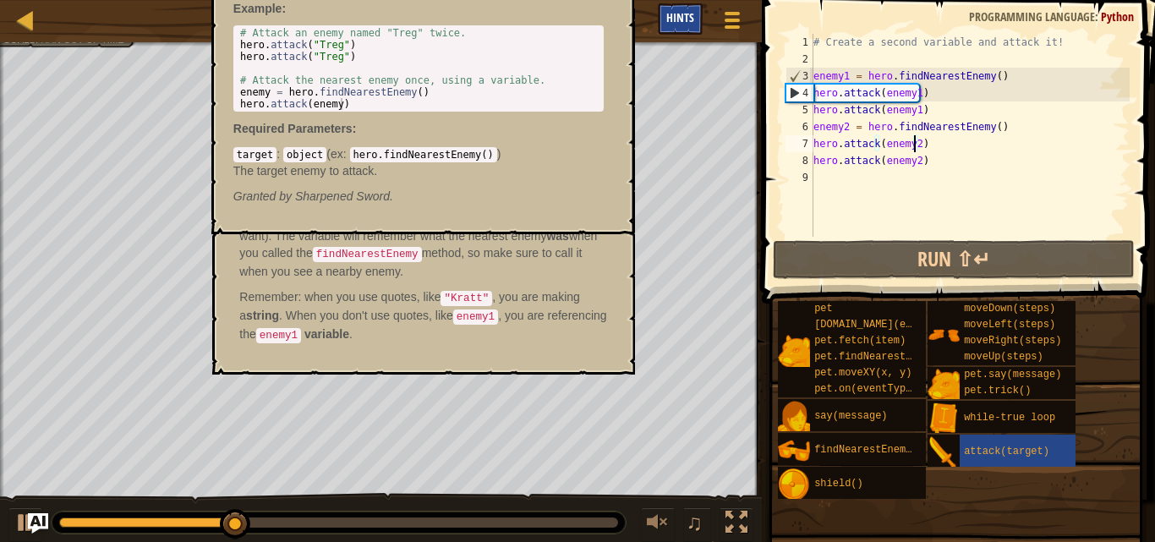
click at [664, 15] on div "Hints" at bounding box center [680, 18] width 45 height 31
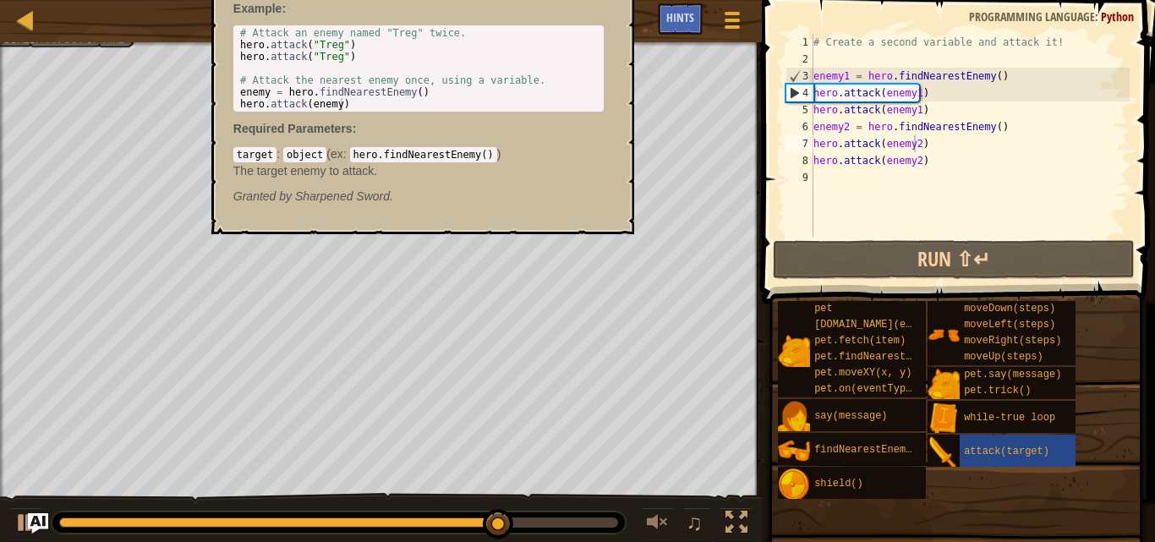
click at [631, 40] on div "hero.attack(target) - method The attack method makes the hero attack the target…" at bounding box center [422, 64] width 423 height 340
click at [764, 90] on span at bounding box center [960, 127] width 407 height 353
click at [824, 180] on div "# Create a second variable and attack it! enemy1 = hero . findNearestEnemy ( ) …" at bounding box center [970, 152] width 320 height 237
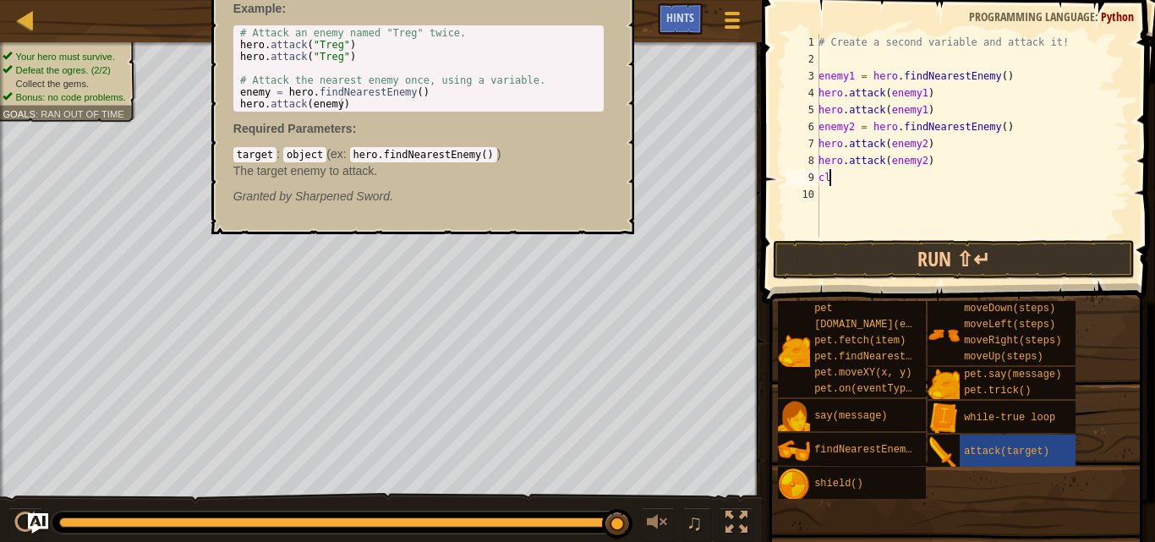
type textarea "c"
click at [824, 179] on div "# Create a second variable and attack it! enemy1 = hero . findNearestEnemy ( ) …" at bounding box center [972, 152] width 315 height 237
click at [820, 179] on div "# Create a second variable and attack it! enemy1 = hero . findNearestEnemy ( ) …" at bounding box center [972, 152] width 315 height 237
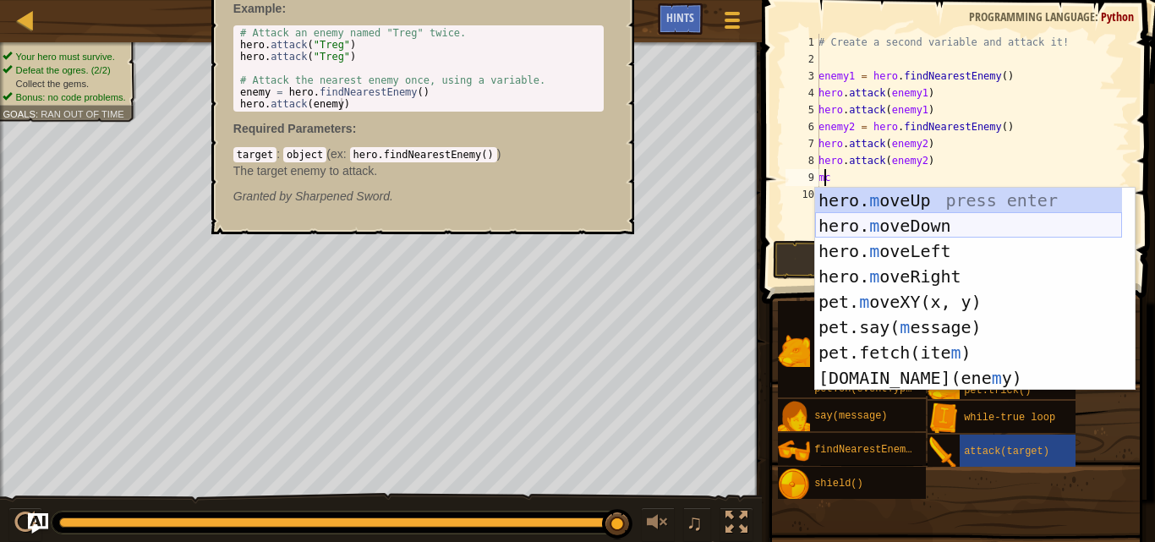
click at [867, 227] on div "hero. m oveUp press enter hero. m oveDown press enter hero. m oveLeft press ent…" at bounding box center [968, 315] width 307 height 254
type textarea "hero.moveDown()"
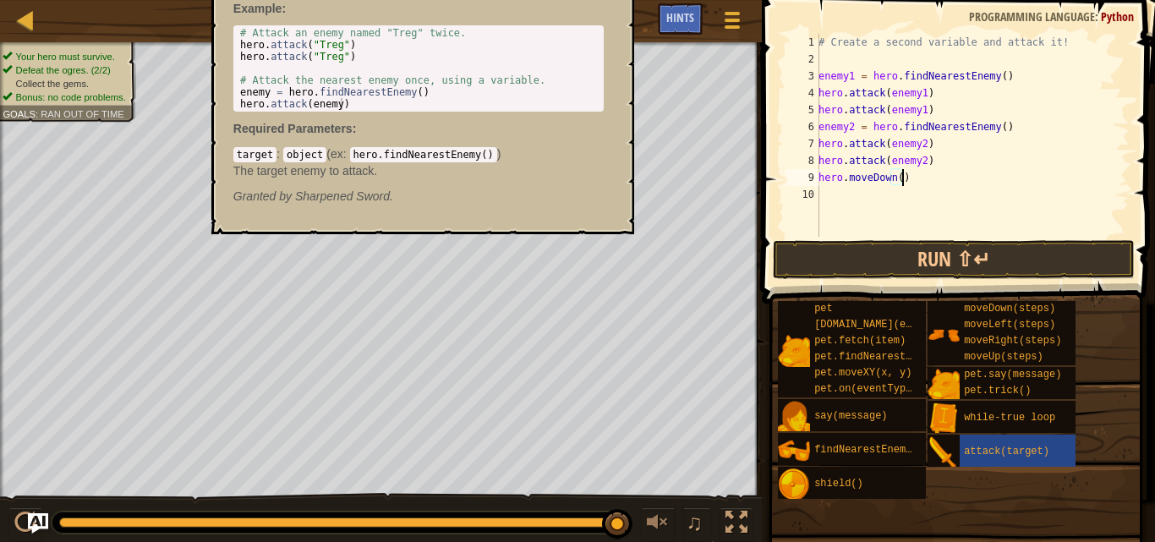
click at [867, 227] on div "# Create a second variable and attack it! enemy1 = hero . findNearestEnemy ( ) …" at bounding box center [972, 152] width 315 height 237
type textarea "m"
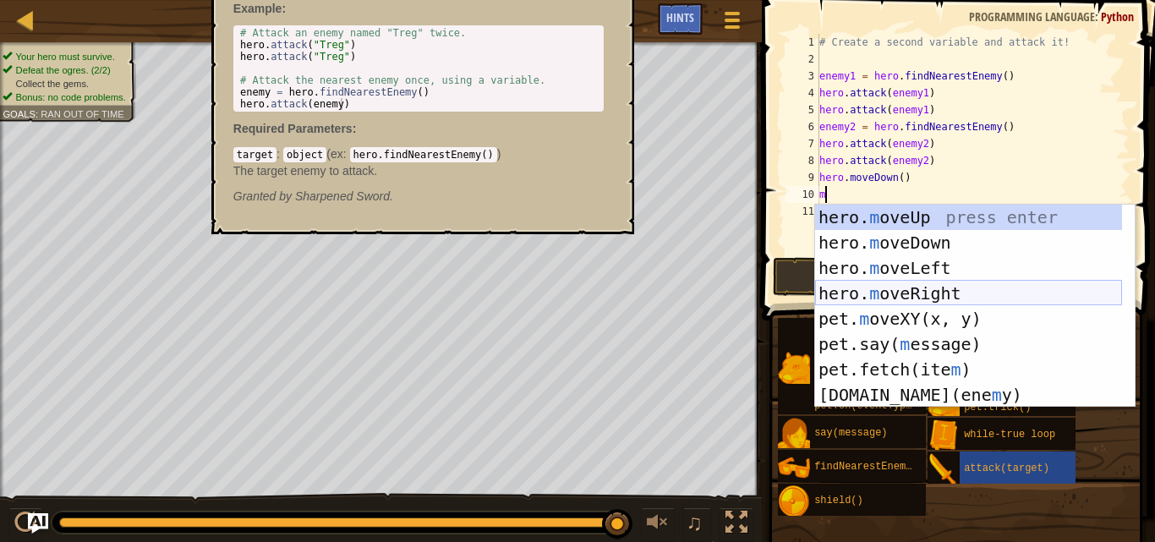
click at [925, 285] on div "hero. m oveUp press enter hero. m oveDown press enter hero. m oveLeft press ent…" at bounding box center [968, 332] width 307 height 254
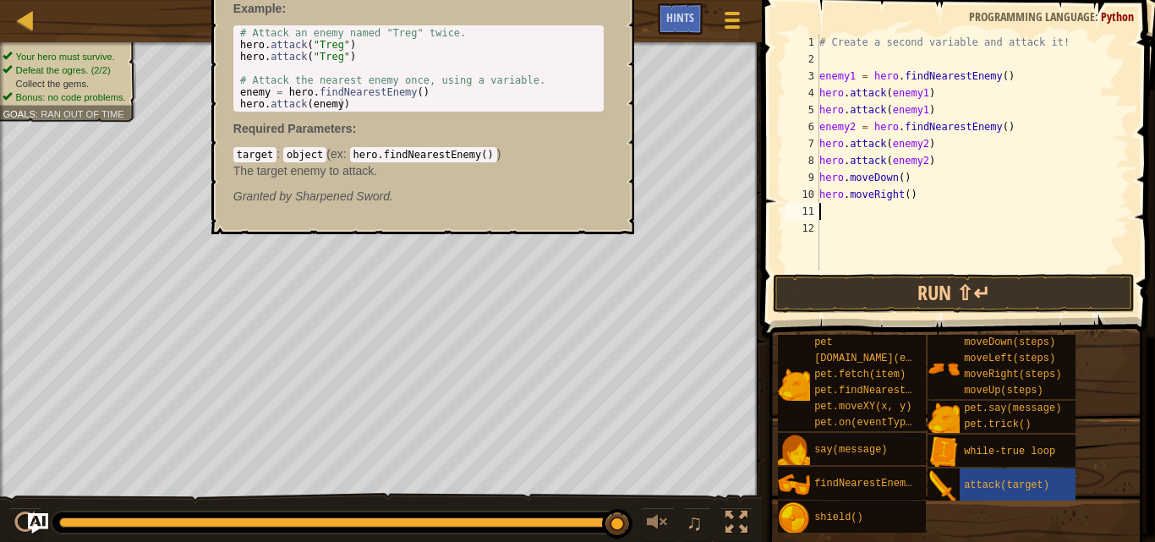
click at [898, 192] on div "# Create a second variable and attack it! enemy1 = hero . findNearestEnemy ( ) …" at bounding box center [973, 169] width 314 height 271
click at [901, 193] on div "# Create a second variable and attack it! enemy1 = hero . findNearestEnemy ( ) …" at bounding box center [973, 169] width 314 height 271
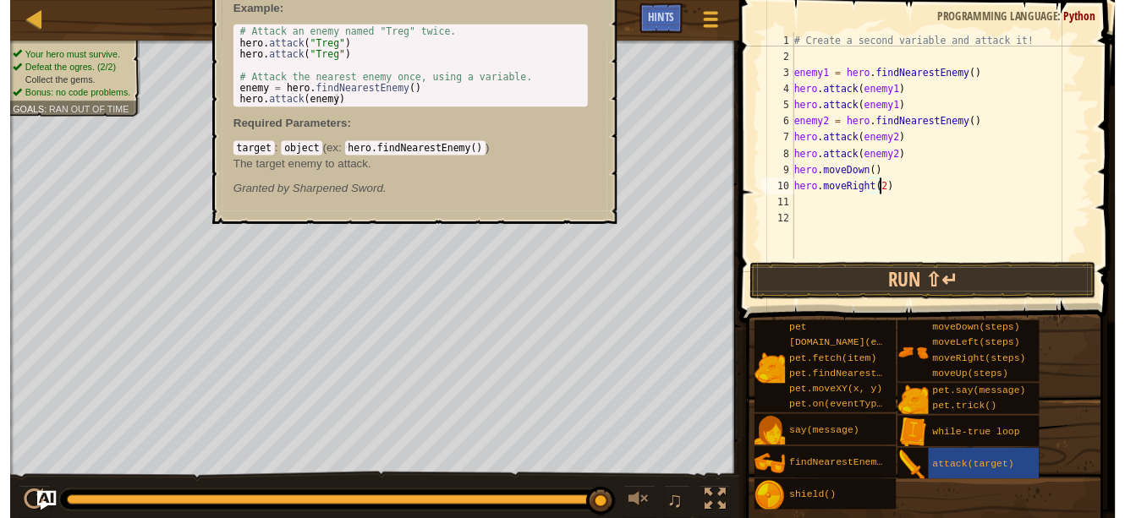
scroll to position [8, 7]
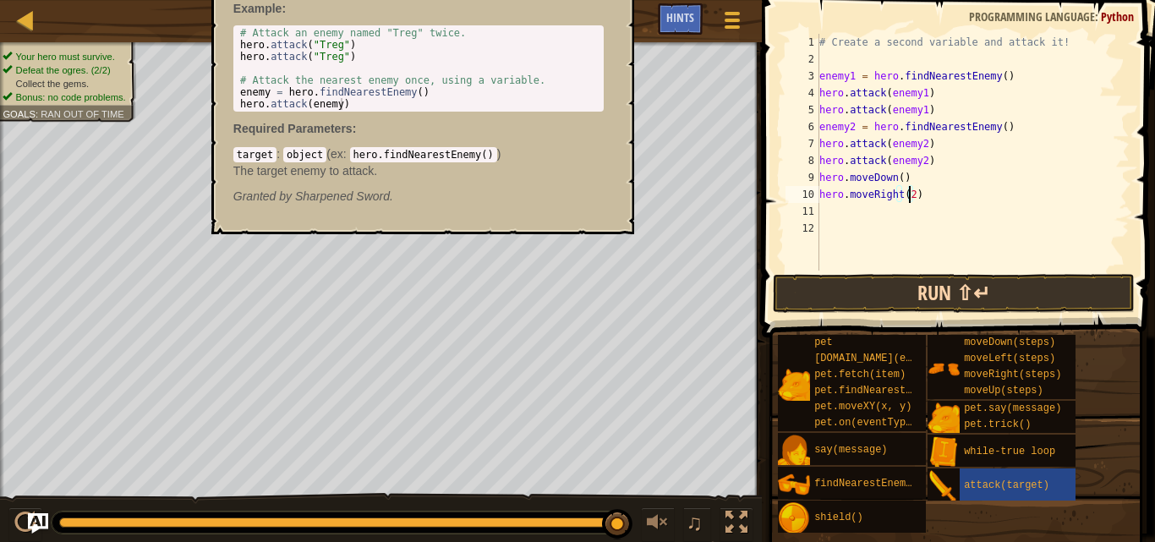
type textarea "hero.moveRight(2)"
click at [856, 276] on button "Run ⇧↵" at bounding box center [954, 293] width 362 height 39
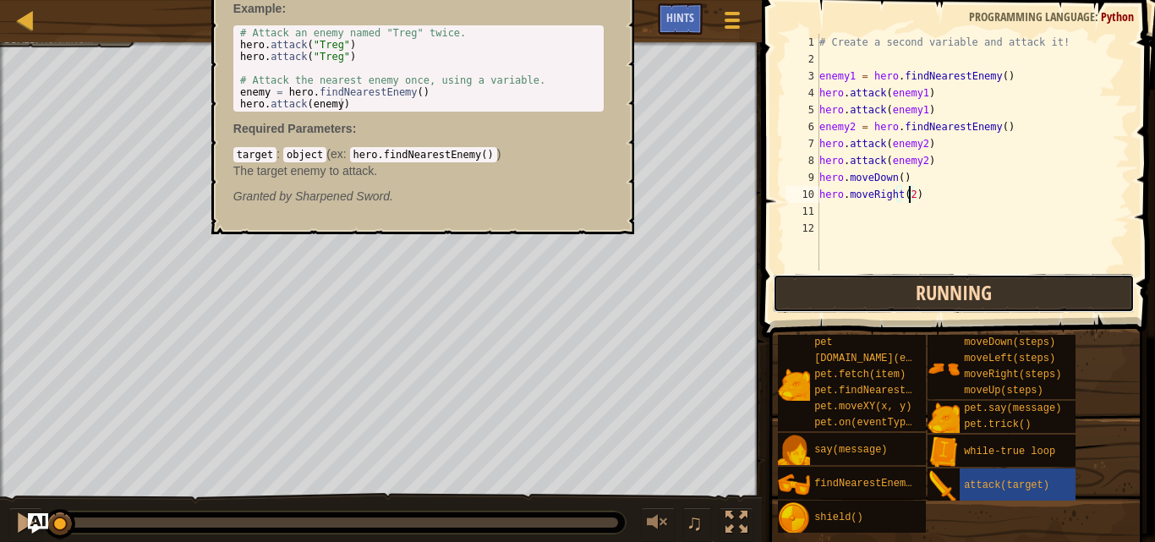
click at [856, 276] on button "Running" at bounding box center [954, 293] width 362 height 39
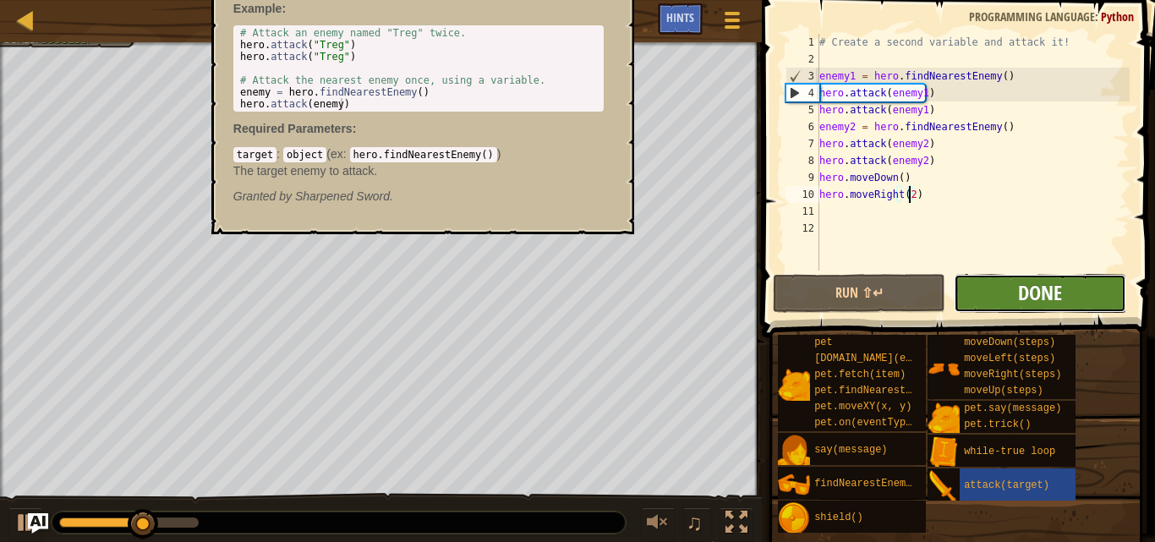
click at [1043, 304] on span "Done" at bounding box center [1040, 292] width 44 height 27
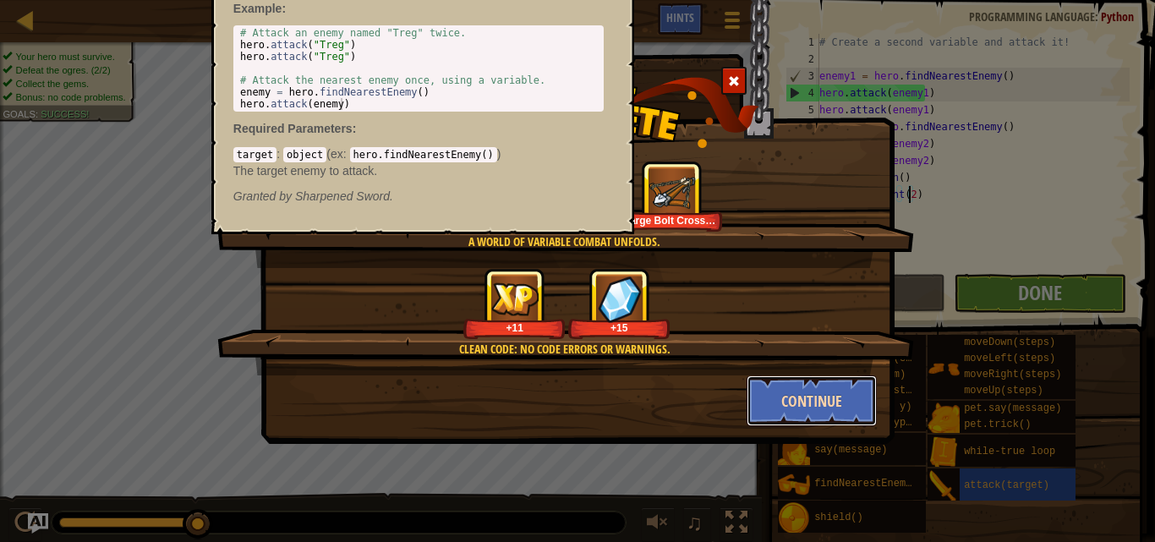
click at [848, 388] on button "Continue" at bounding box center [812, 400] width 131 height 51
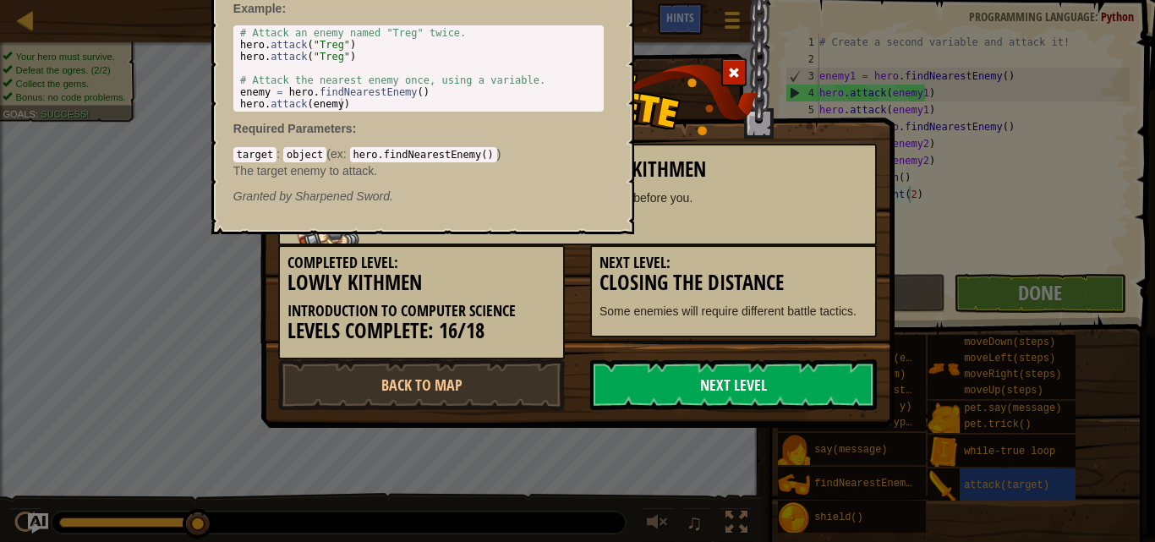
drag, startPoint x: 848, startPoint y: 388, endPoint x: 785, endPoint y: 384, distance: 62.7
click at [785, 384] on link "Next Level" at bounding box center [733, 384] width 287 height 51
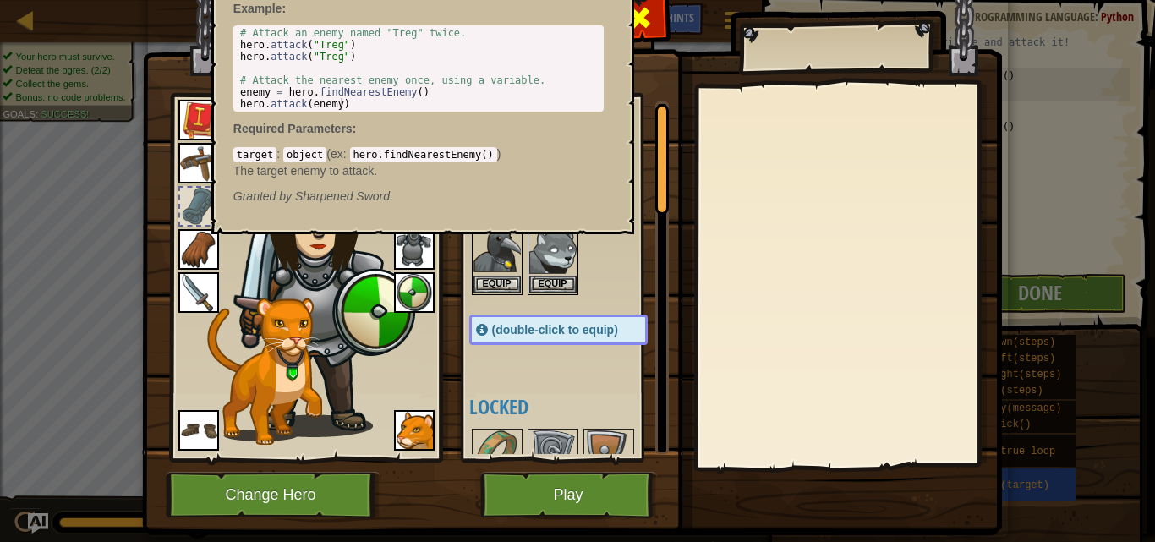
click at [639, 12] on span at bounding box center [639, 17] width 27 height 27
